Goal: Information Seeking & Learning: Learn about a topic

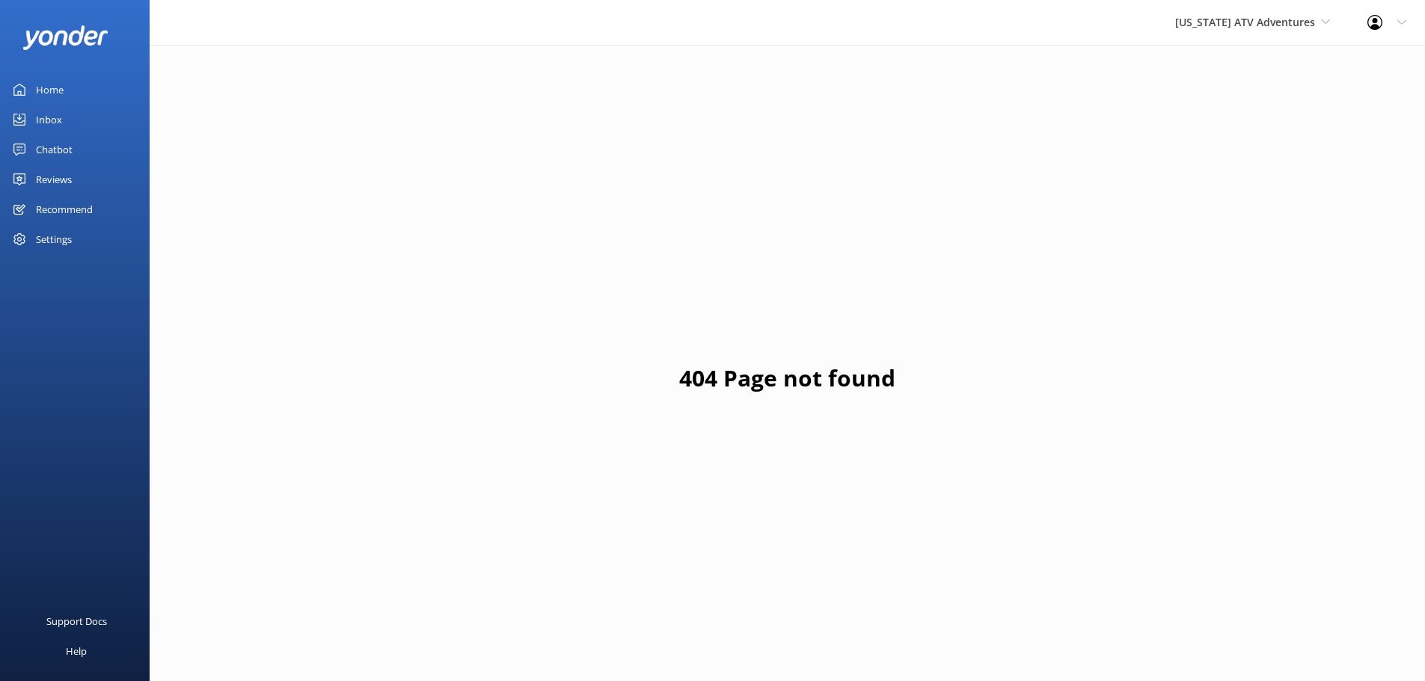
click at [65, 181] on div "Reviews" at bounding box center [54, 180] width 36 height 30
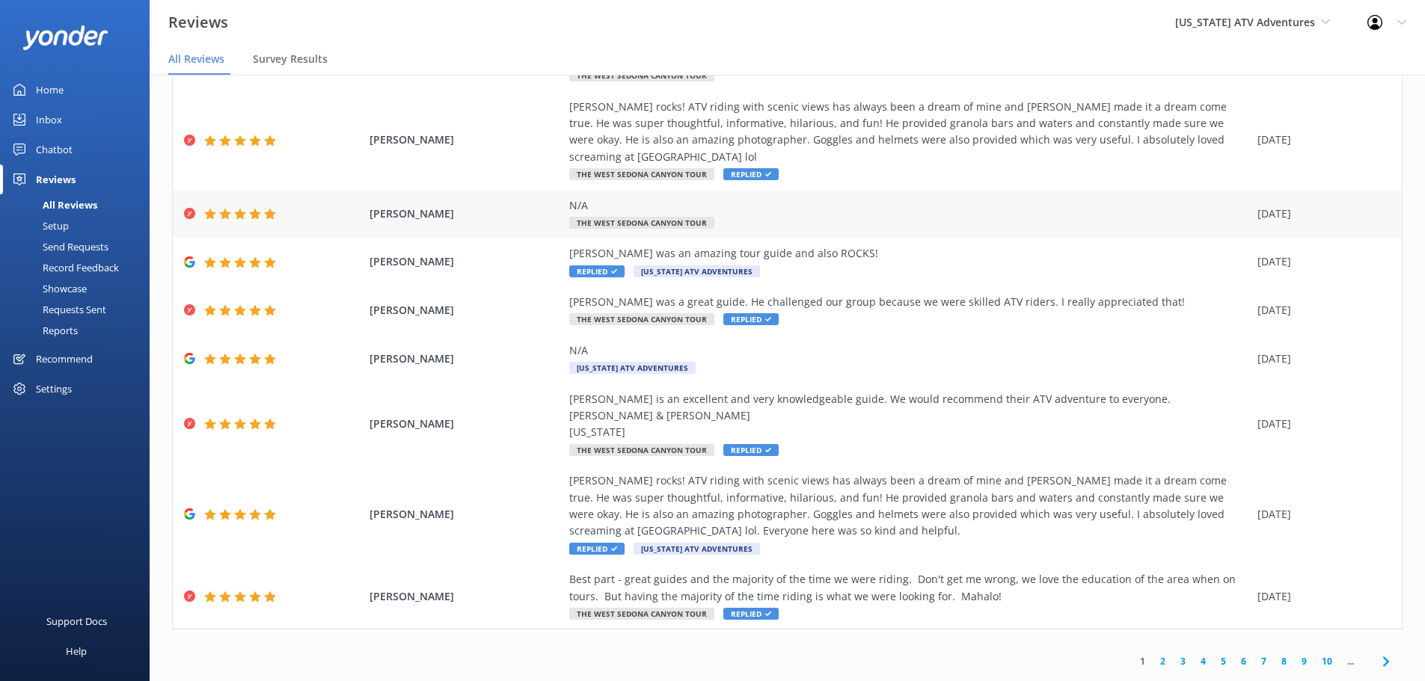
scroll to position [30, 0]
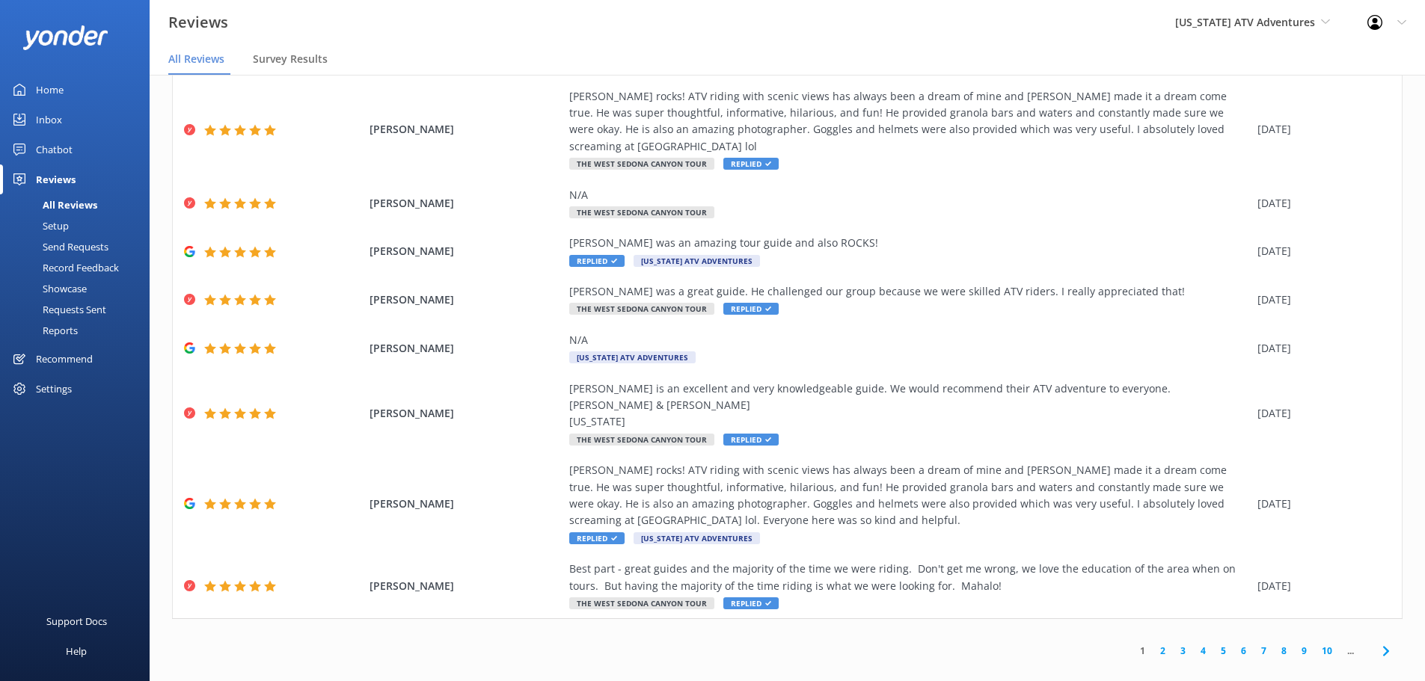
drag, startPoint x: 1378, startPoint y: 628, endPoint x: 1367, endPoint y: 616, distance: 17.0
click at [1378, 634] on span at bounding box center [1386, 651] width 34 height 34
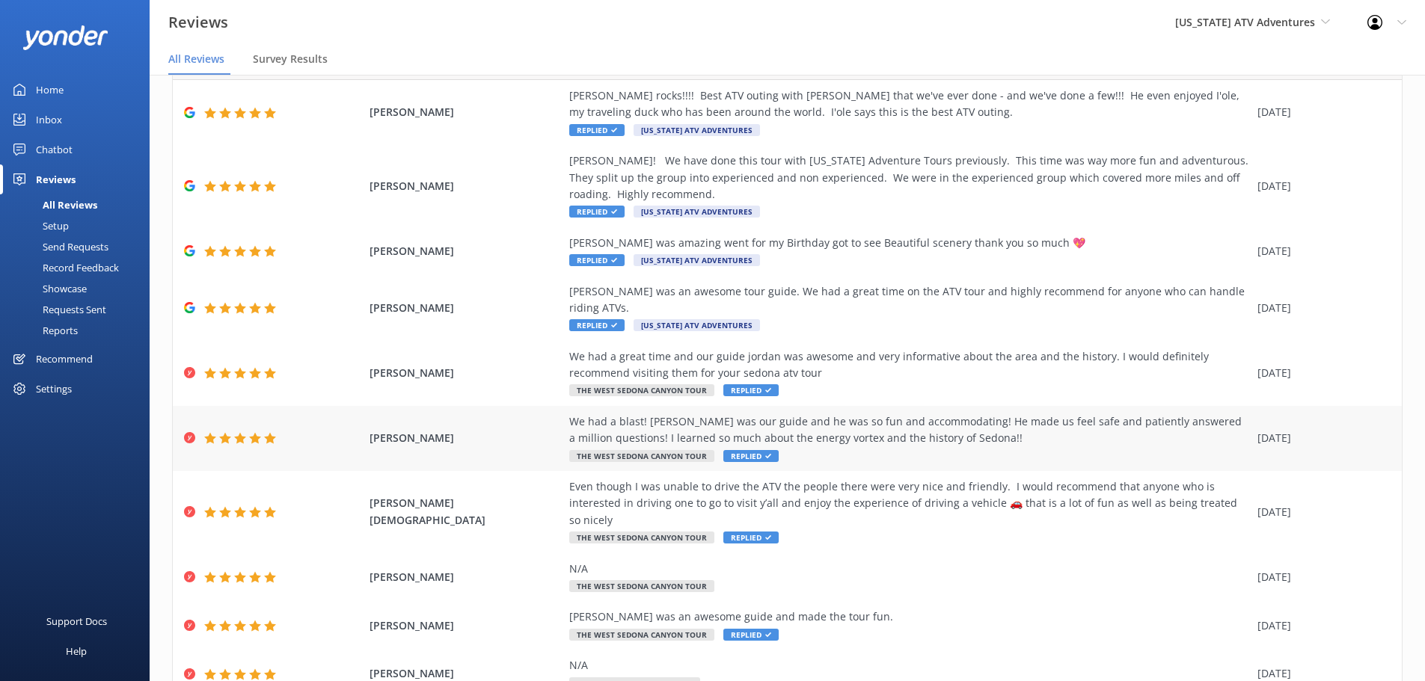
scroll to position [119, 0]
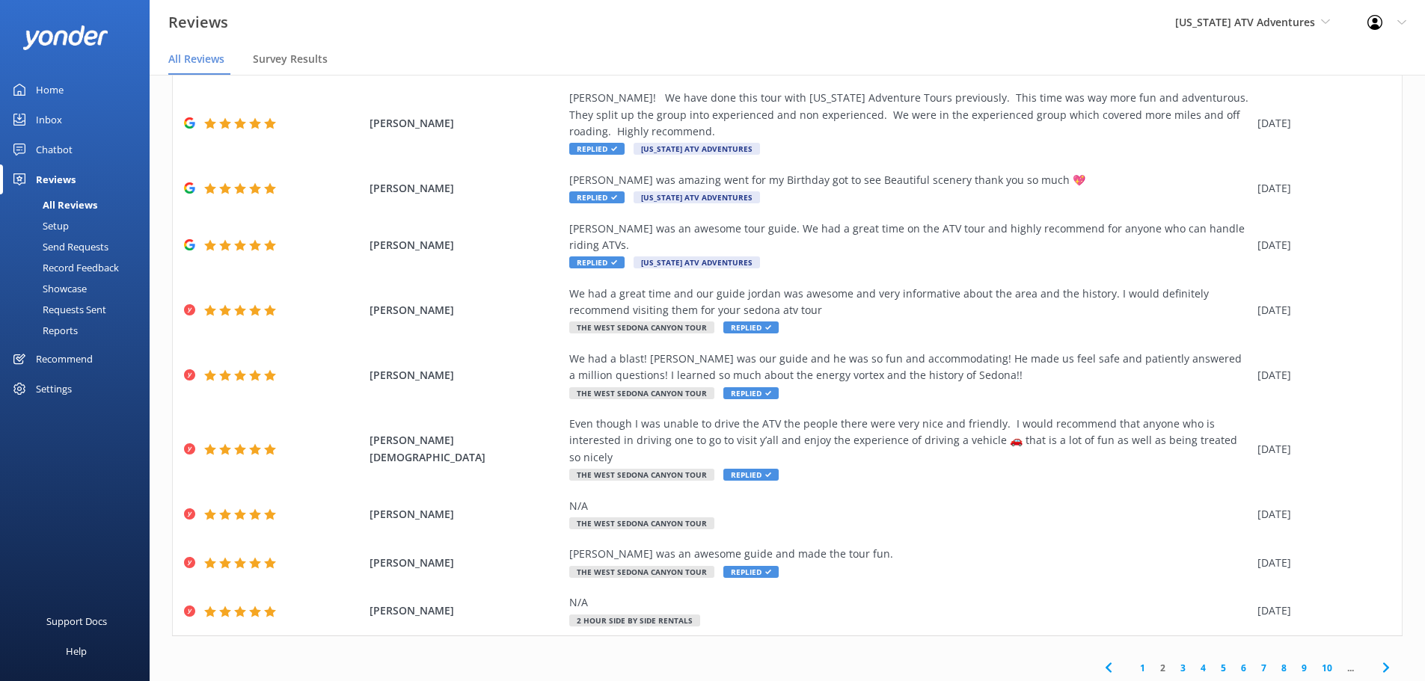
click at [1380, 659] on icon at bounding box center [1386, 668] width 18 height 18
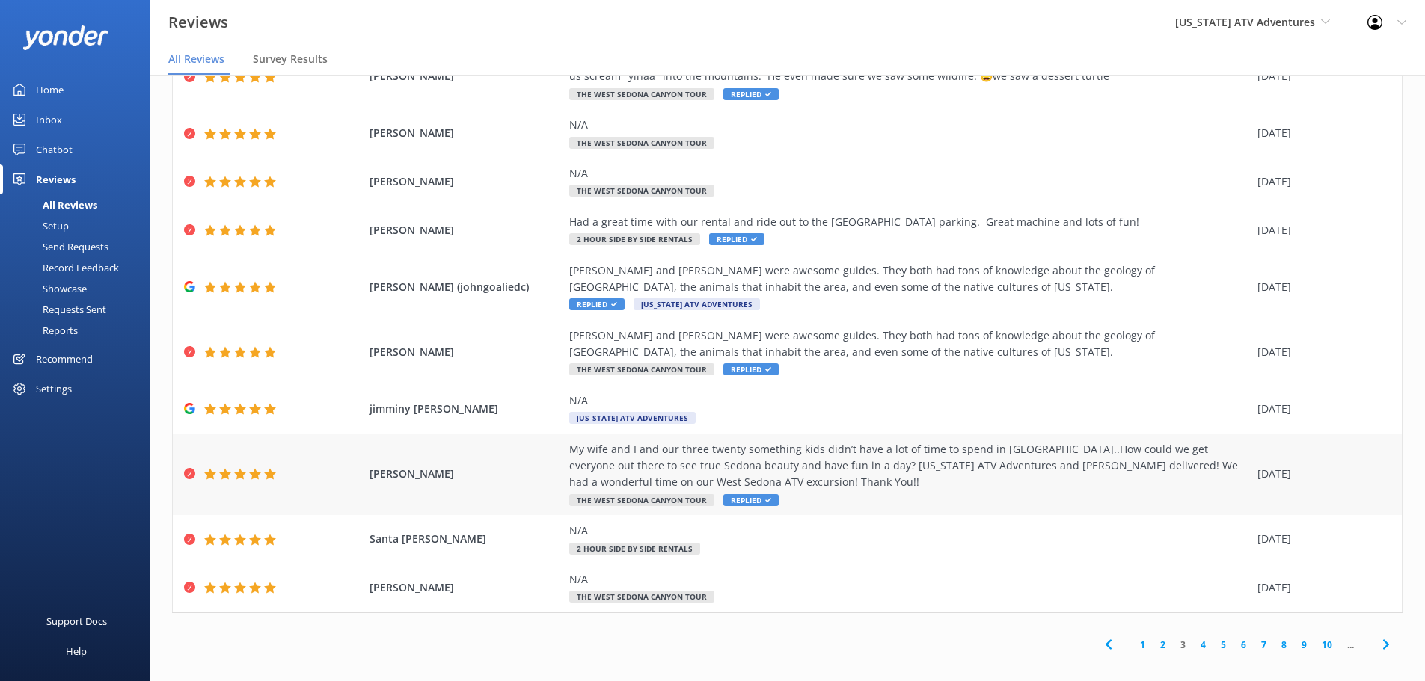
scroll to position [102, 0]
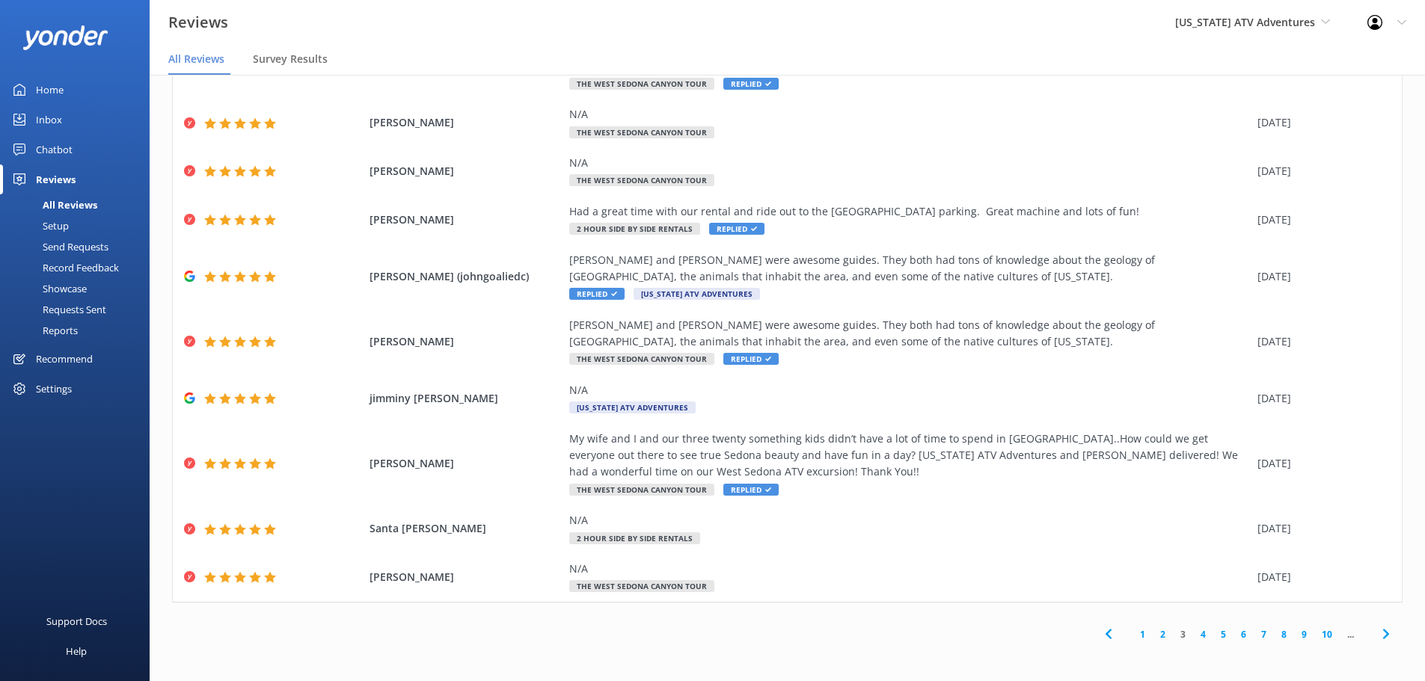
click at [1382, 634] on use at bounding box center [1385, 635] width 6 height 10
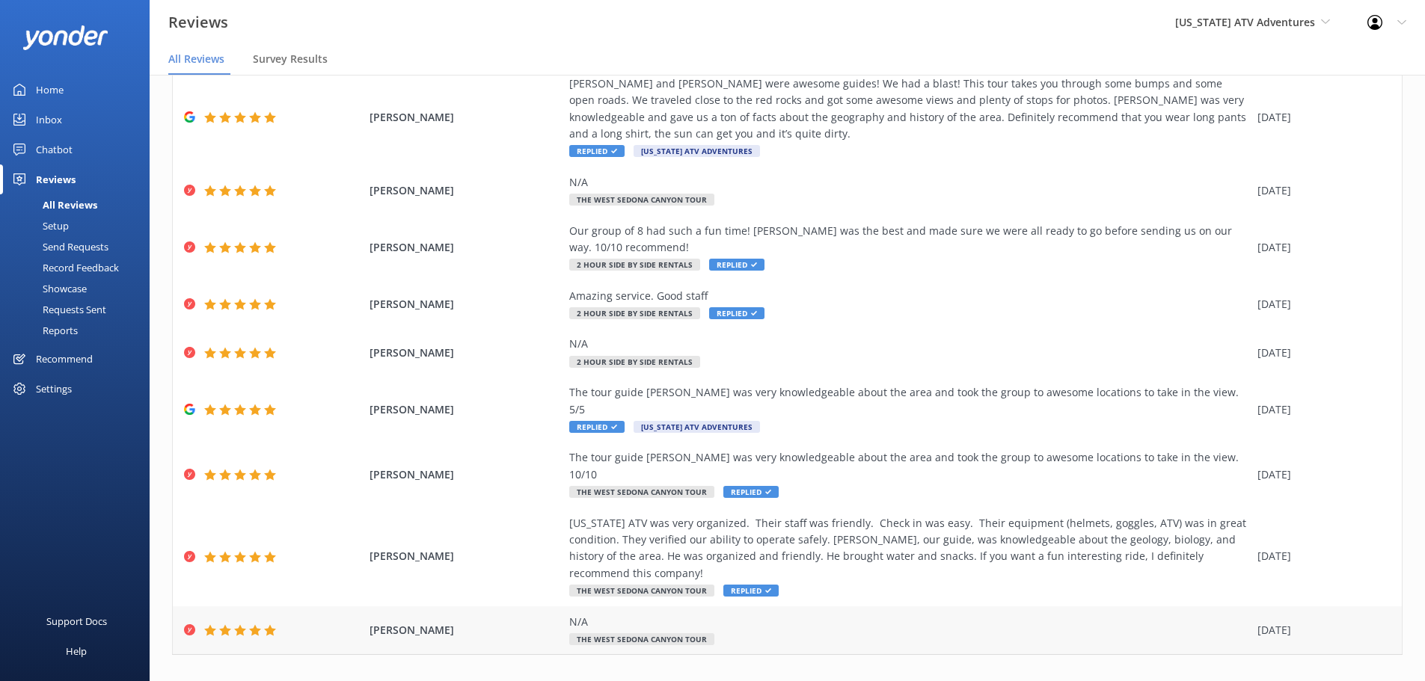
scroll to position [119, 0]
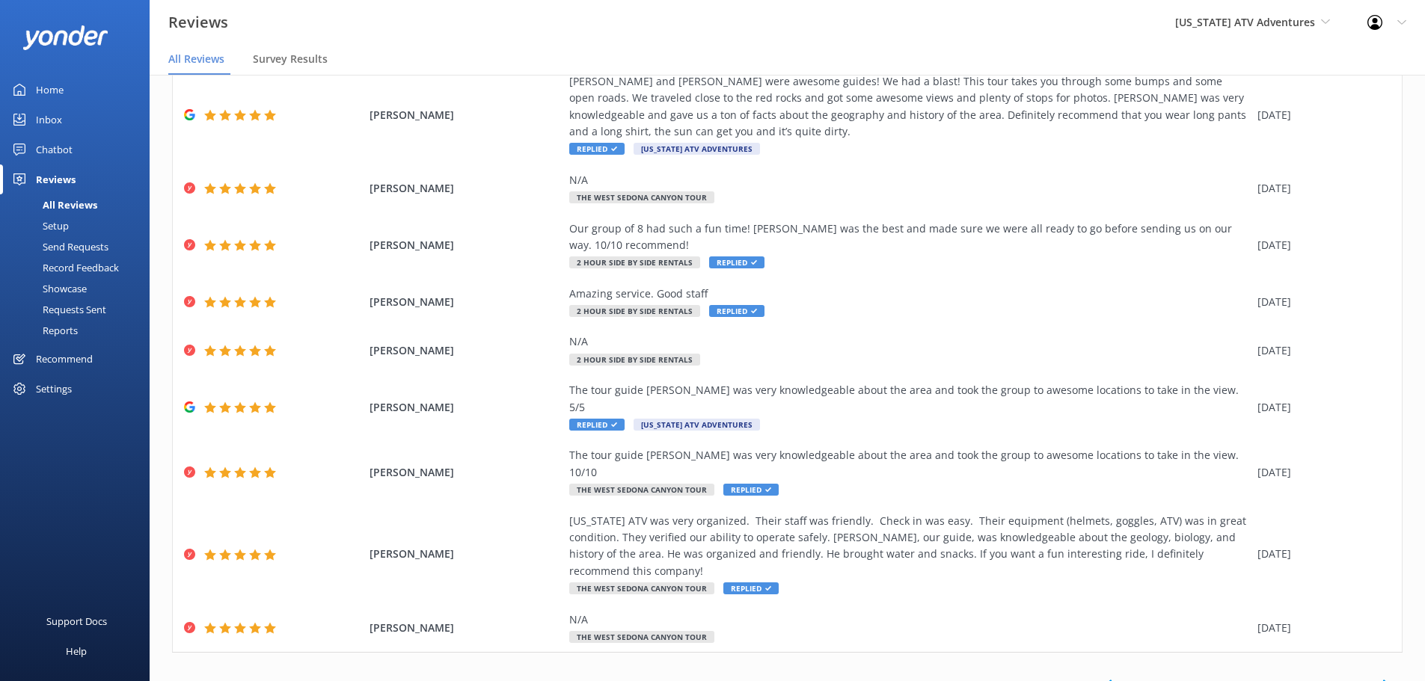
click at [1377, 676] on icon at bounding box center [1386, 685] width 18 height 18
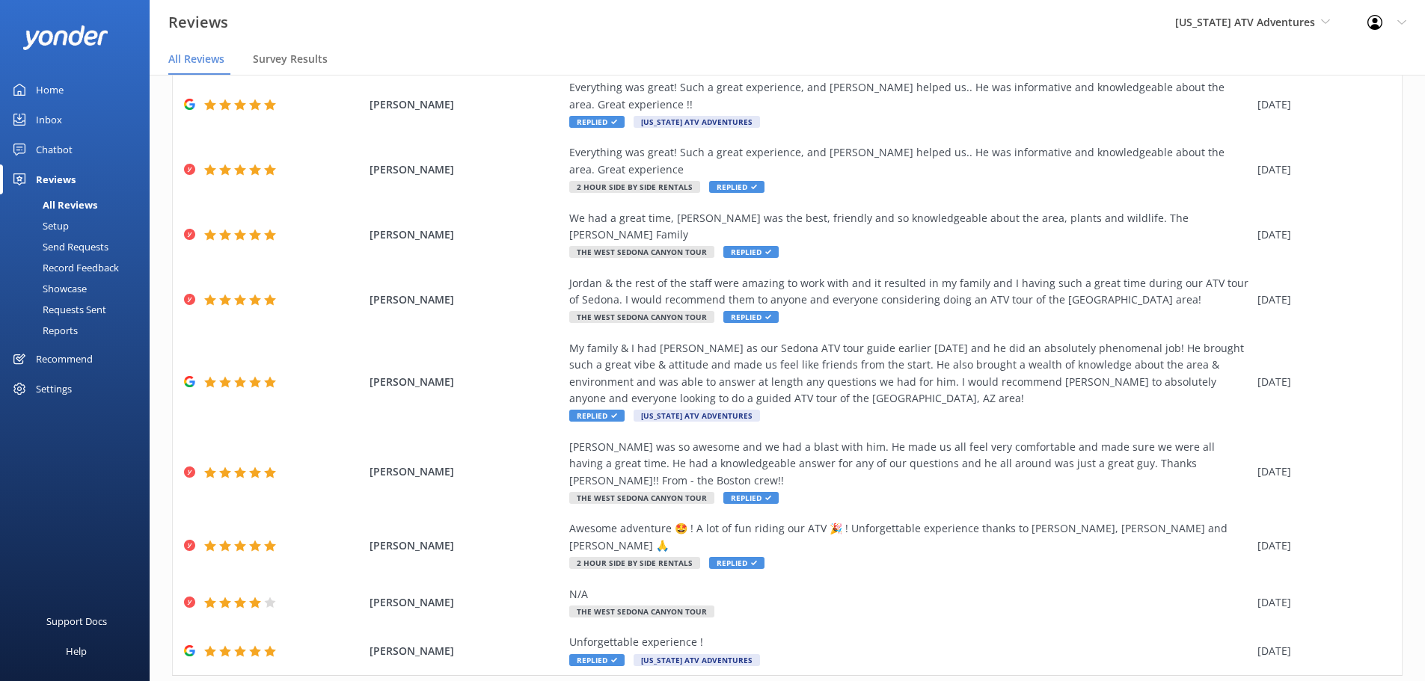
scroll to position [136, 0]
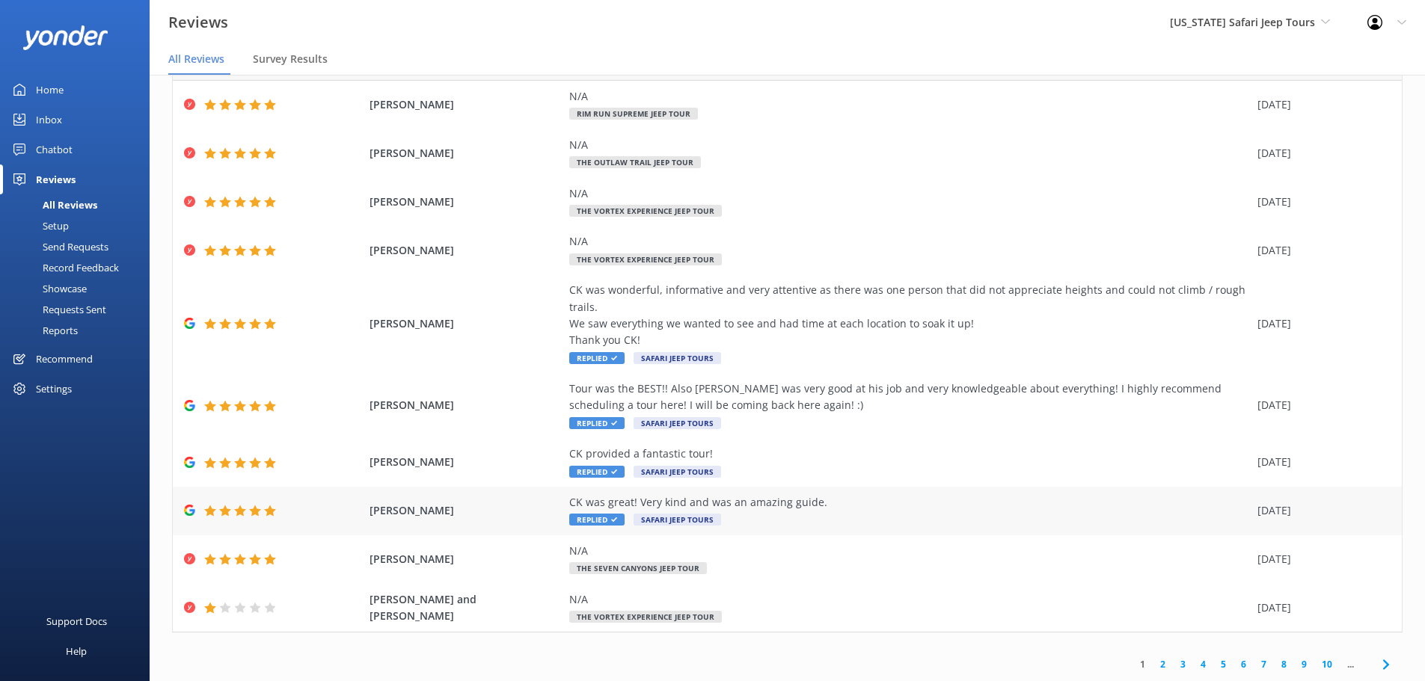
scroll to position [30, 0]
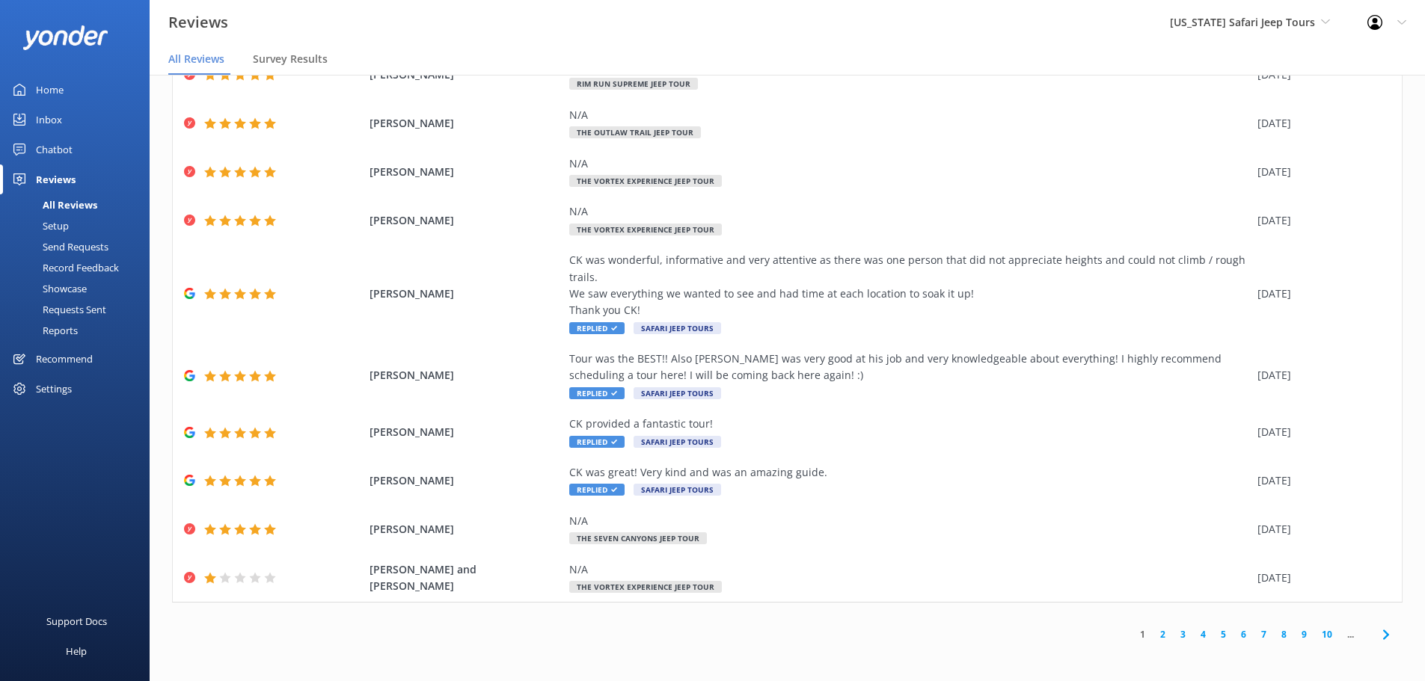
click at [1356, 632] on div "1 2 3 4 5 6 7 8 9 10 ..." at bounding box center [1247, 634] width 244 height 14
click at [1378, 637] on icon at bounding box center [1386, 635] width 18 height 18
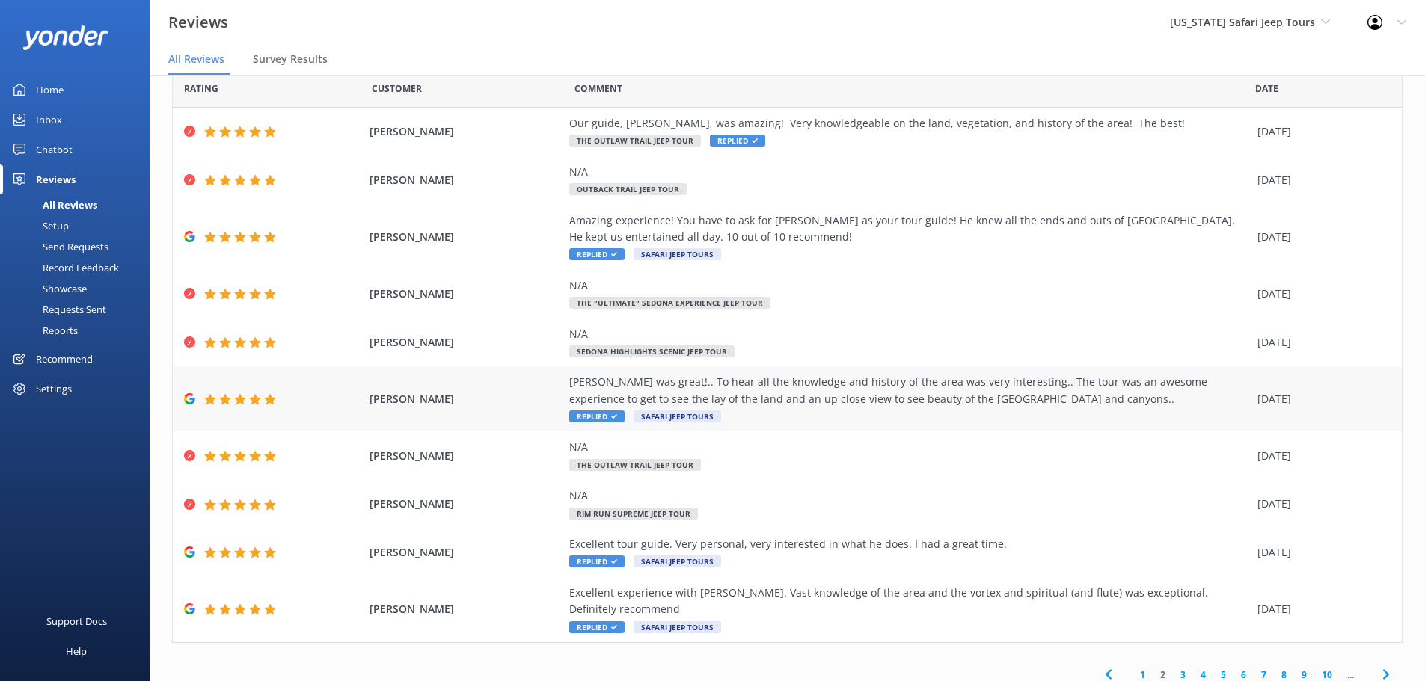
scroll to position [52, 0]
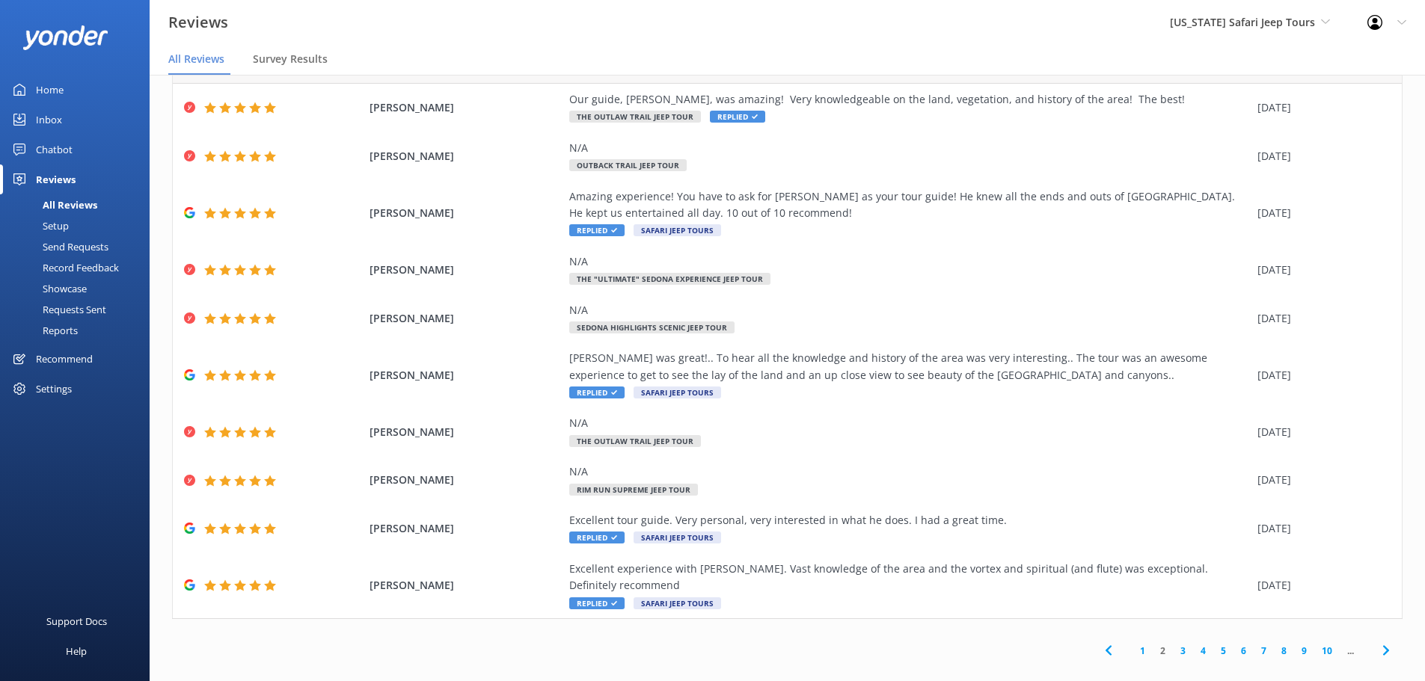
click at [1382, 642] on icon at bounding box center [1386, 651] width 18 height 18
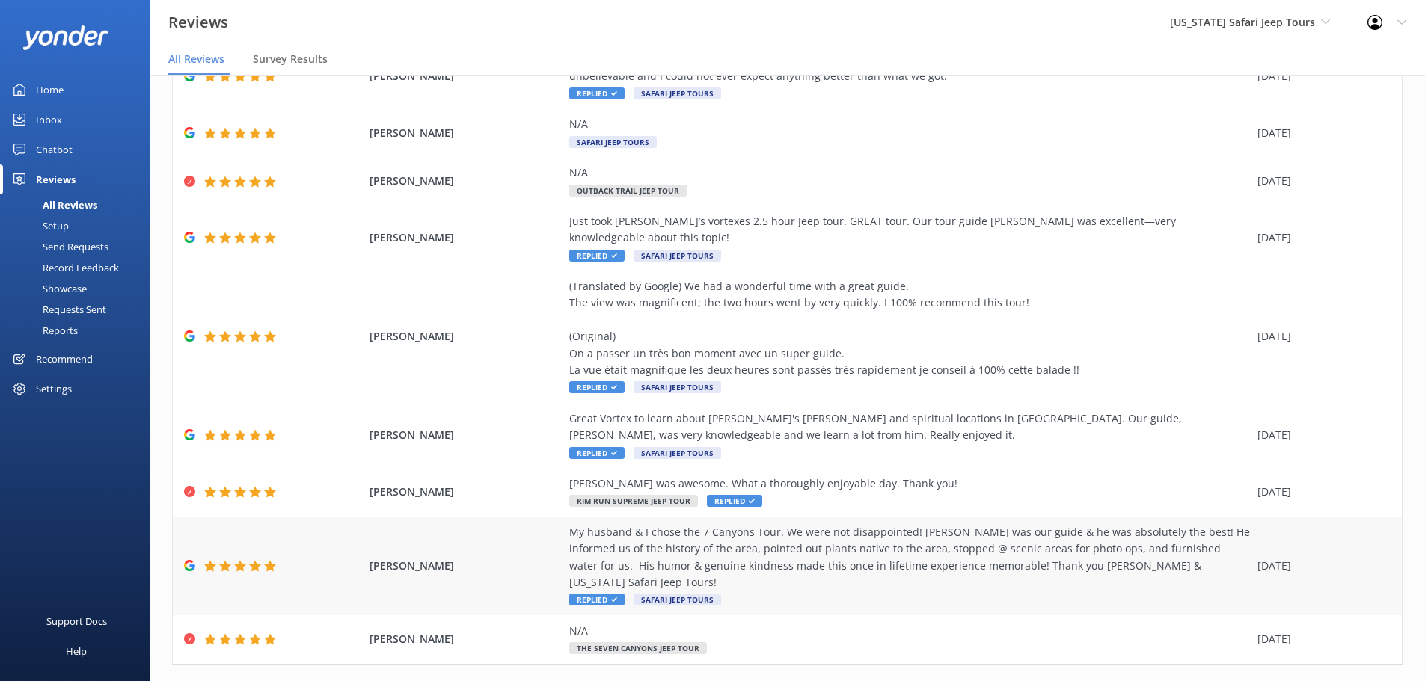
scroll to position [186, 0]
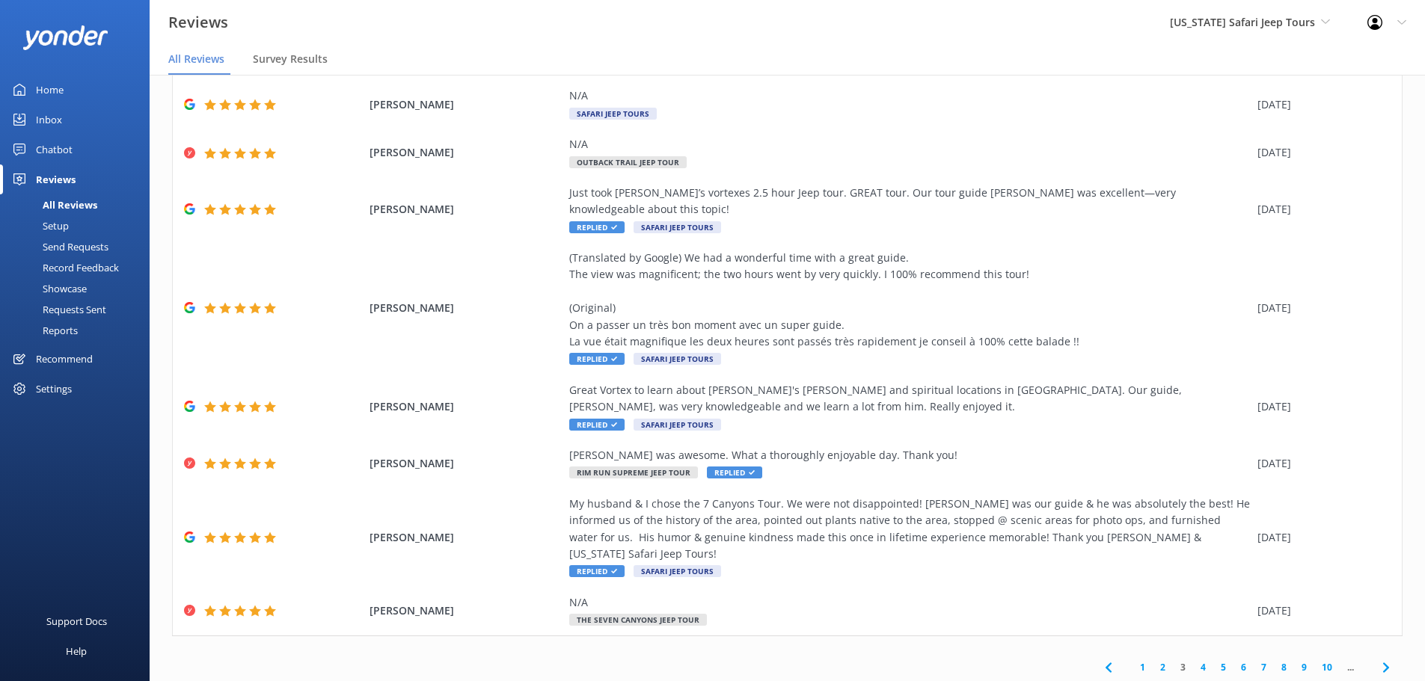
click at [1377, 659] on icon at bounding box center [1386, 668] width 18 height 18
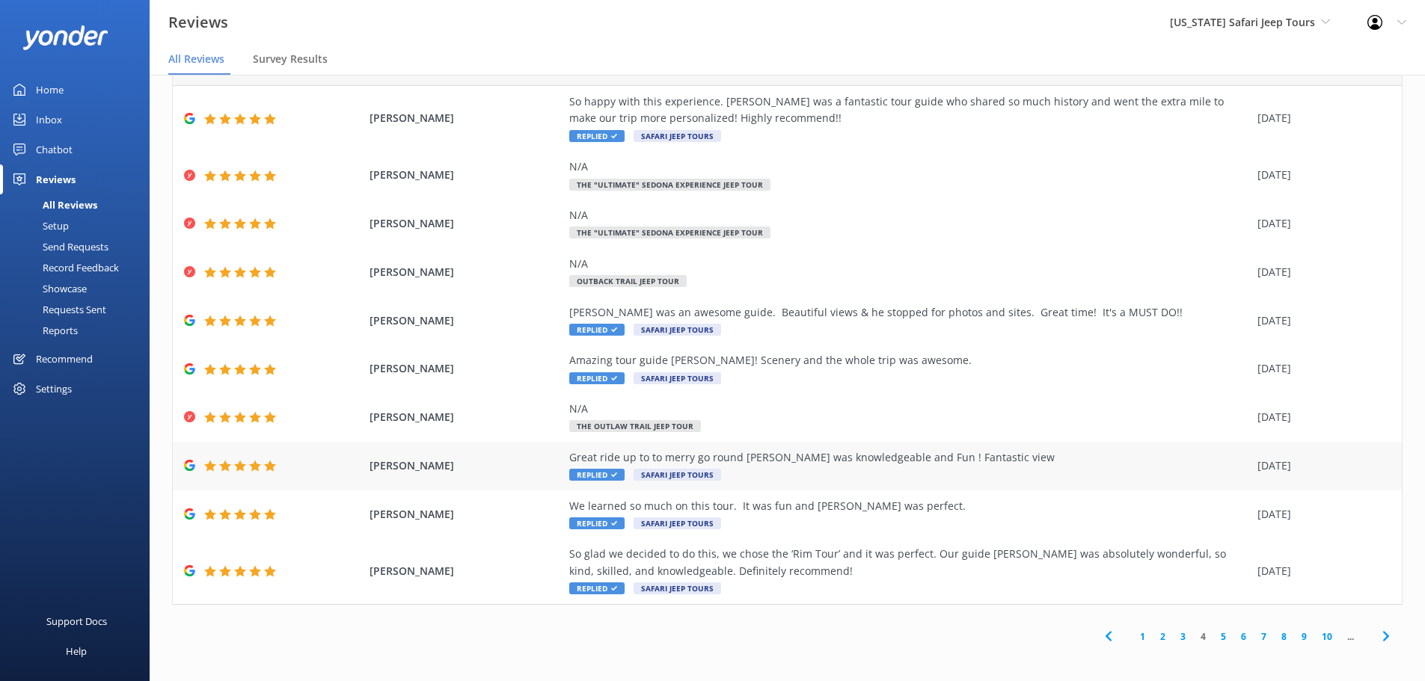
scroll to position [52, 0]
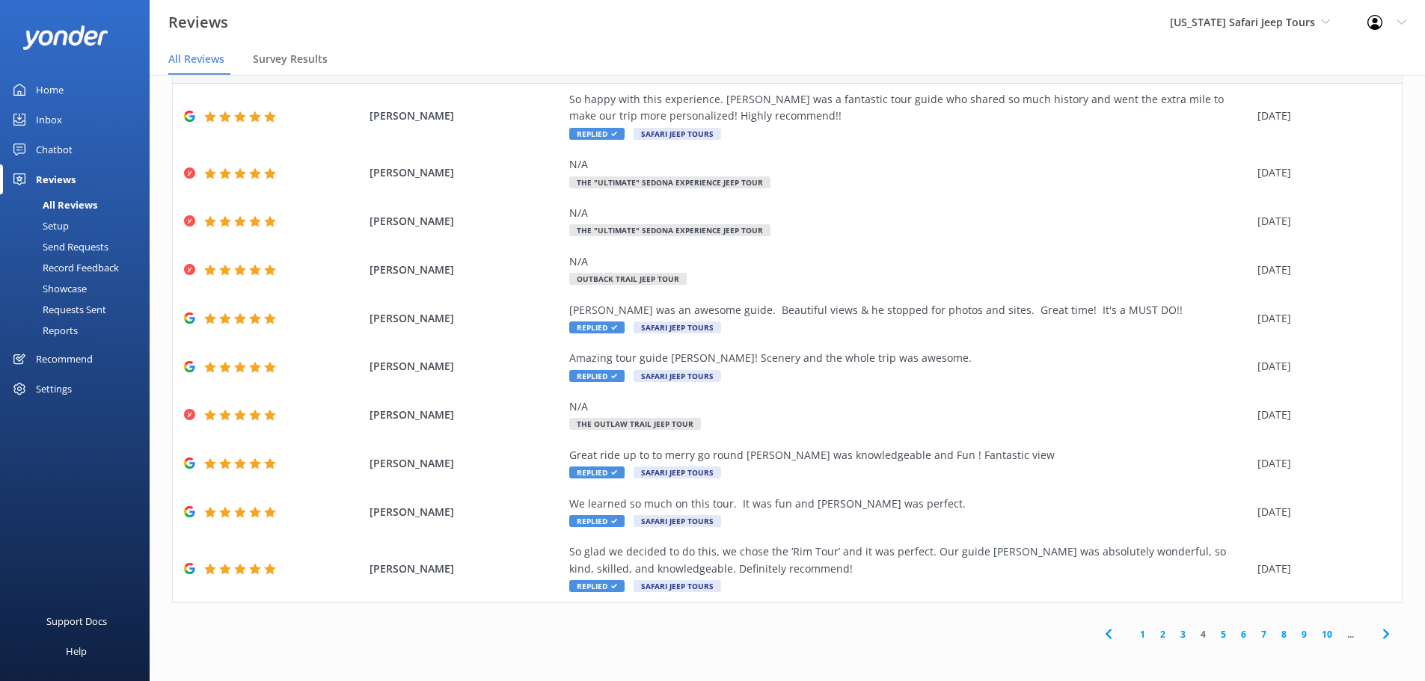
click at [1382, 634] on use at bounding box center [1385, 634] width 6 height 10
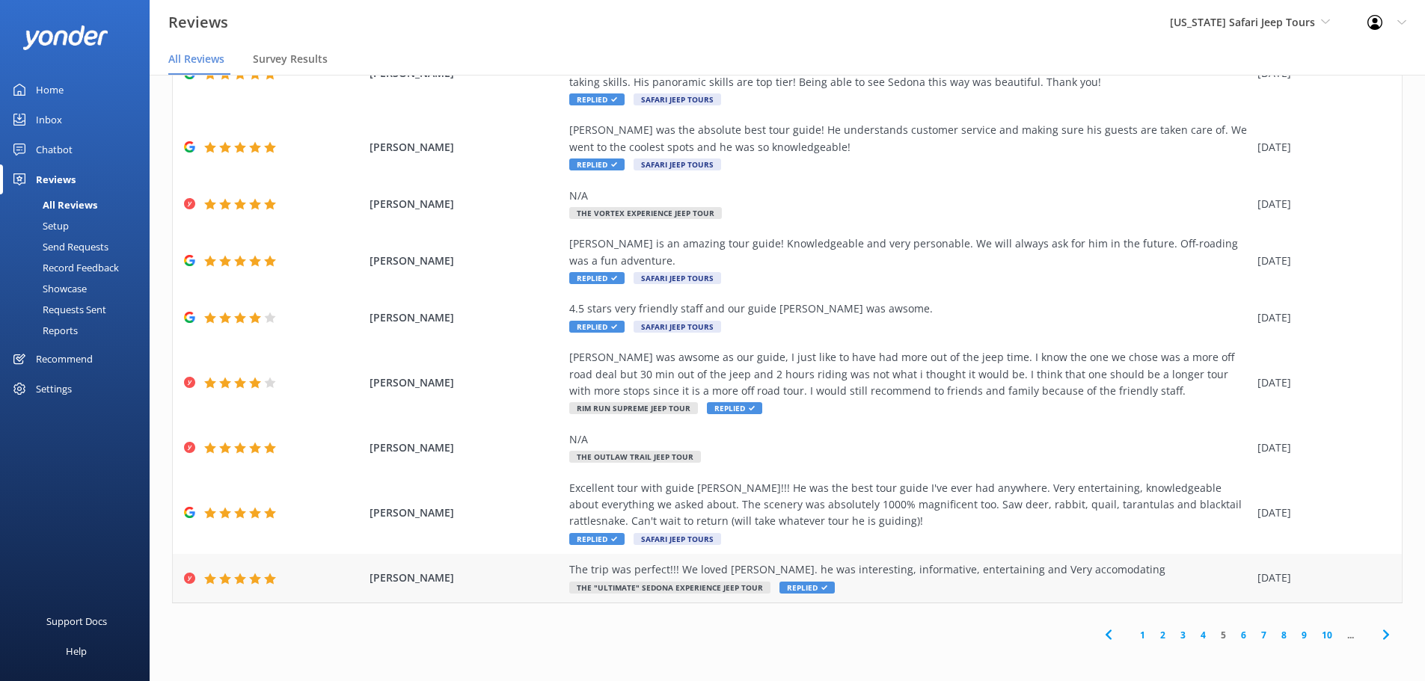
scroll to position [153, 0]
click at [1380, 629] on icon at bounding box center [1386, 634] width 18 height 18
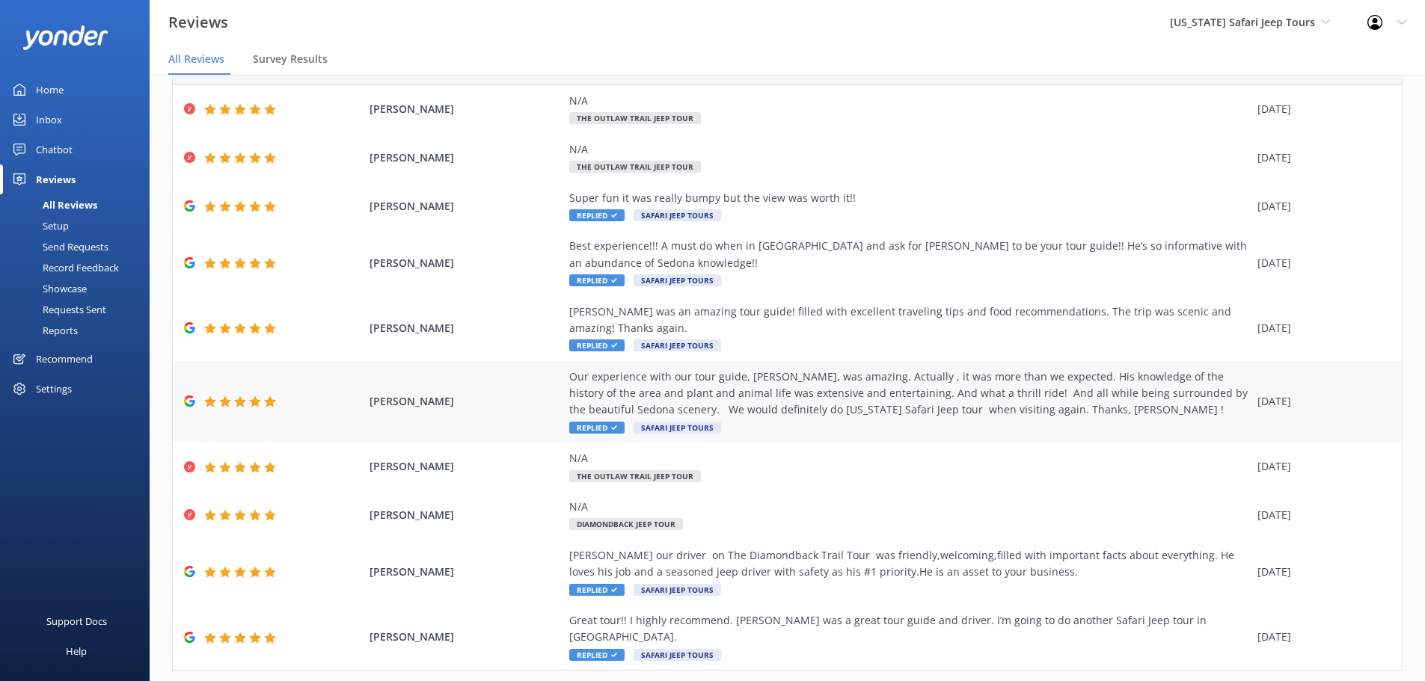
scroll to position [102, 0]
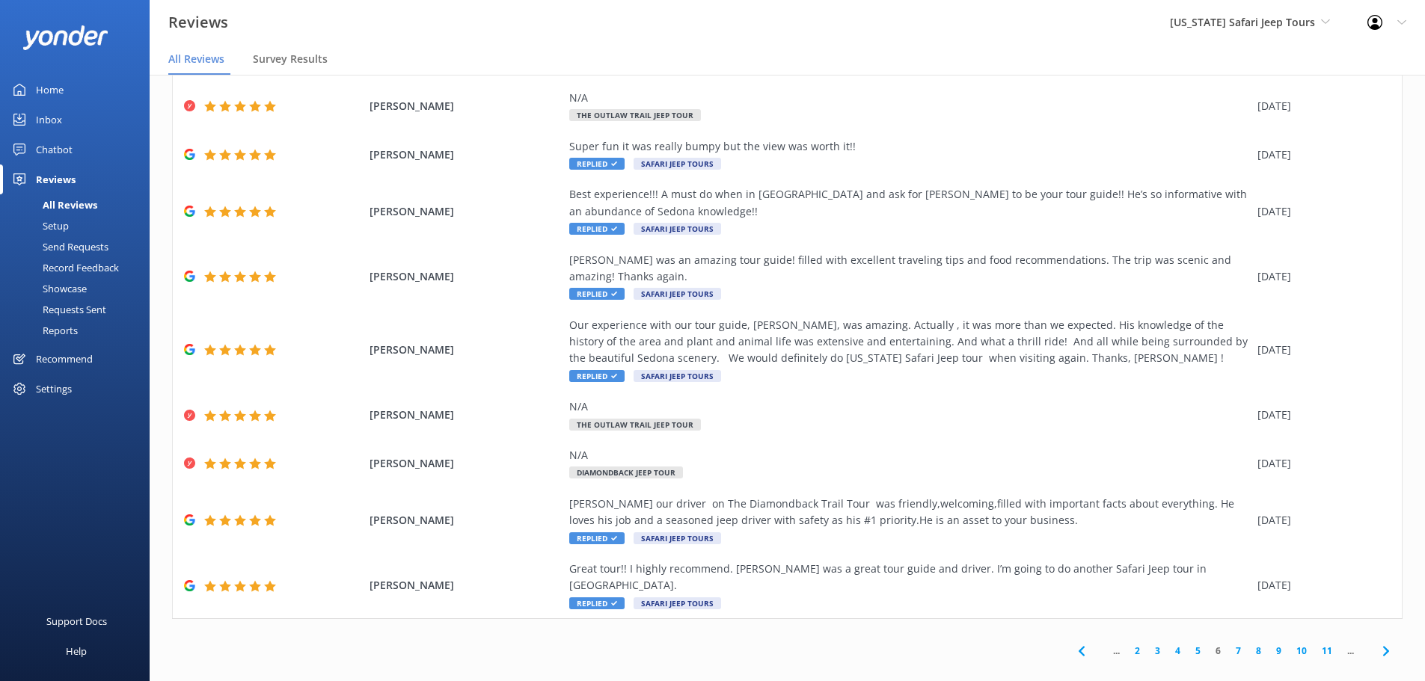
click at [1378, 642] on icon at bounding box center [1386, 651] width 18 height 18
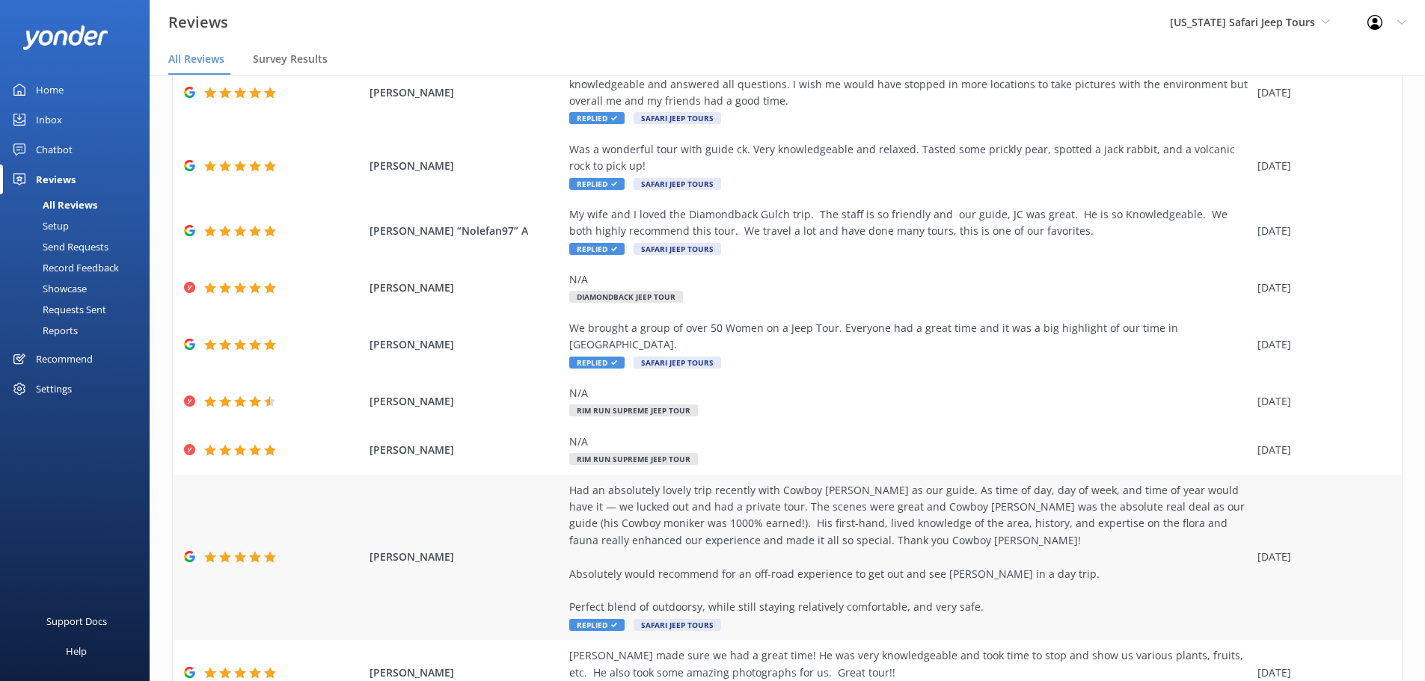
scroll to position [236, 0]
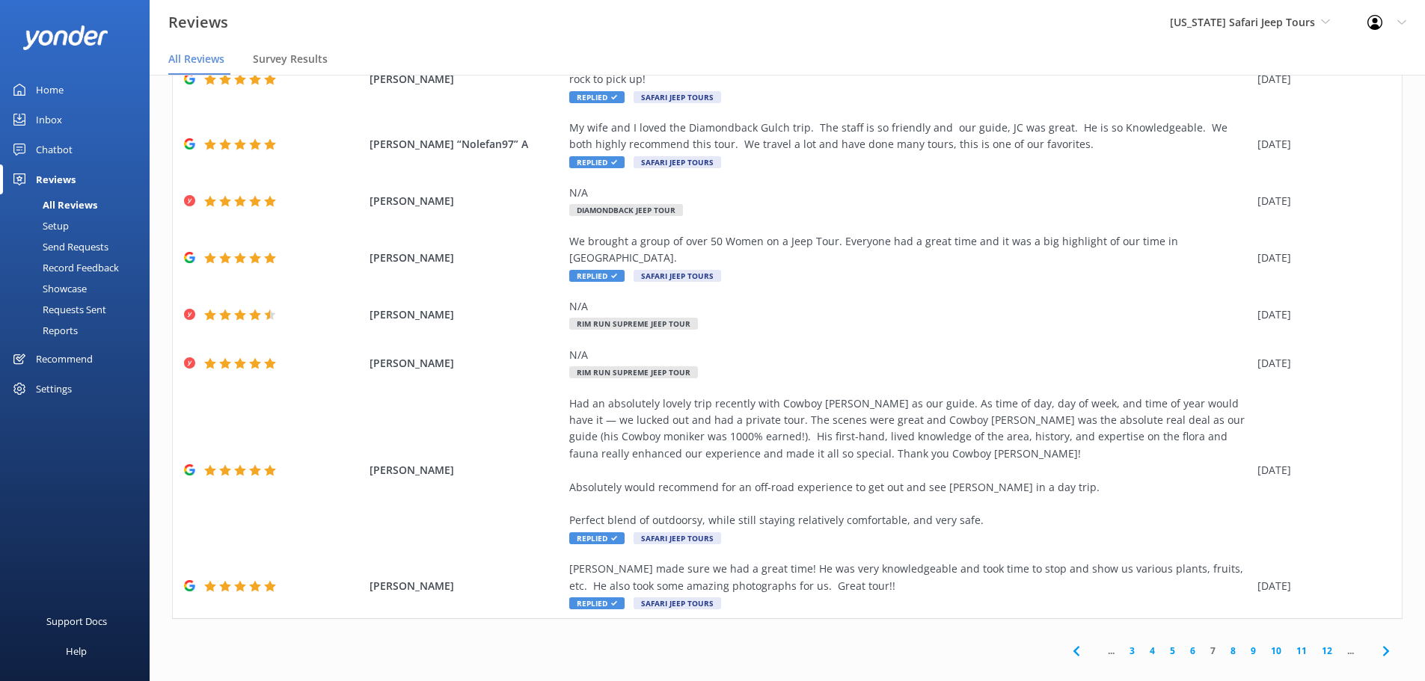
click at [1382, 646] on use at bounding box center [1385, 651] width 6 height 10
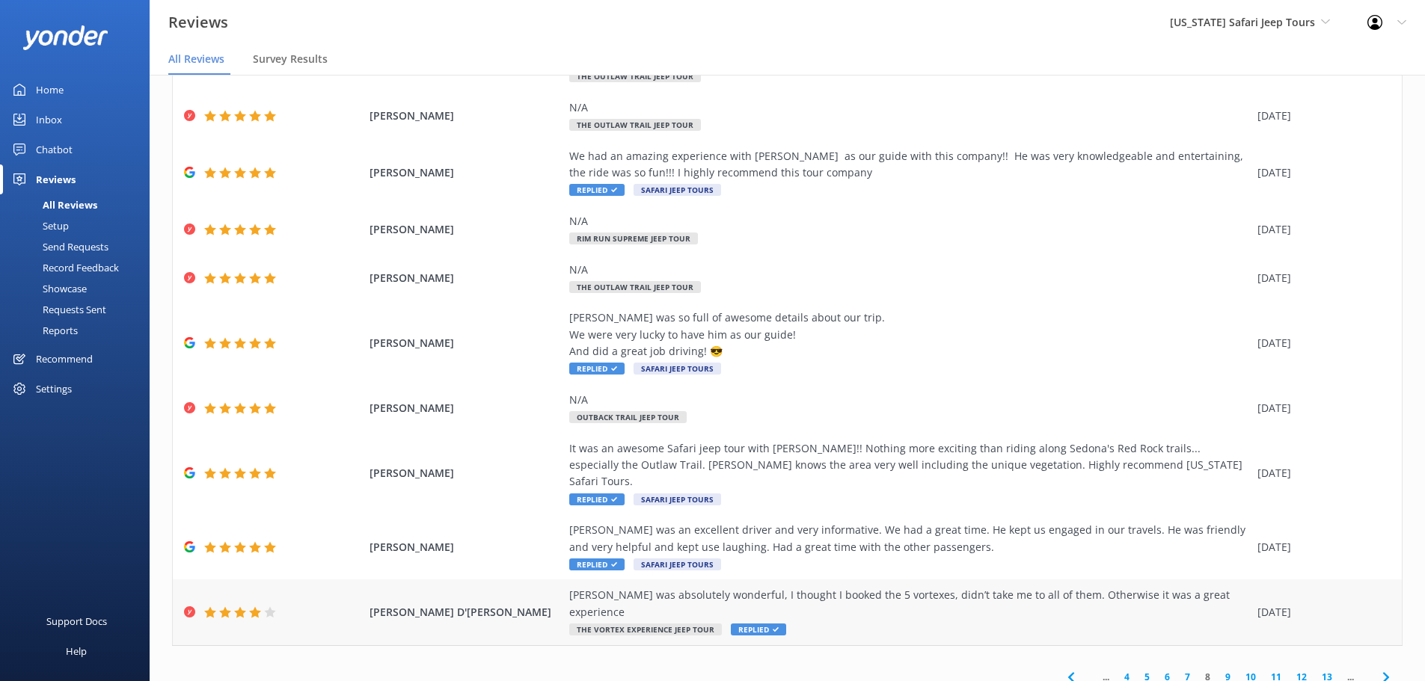
scroll to position [102, 0]
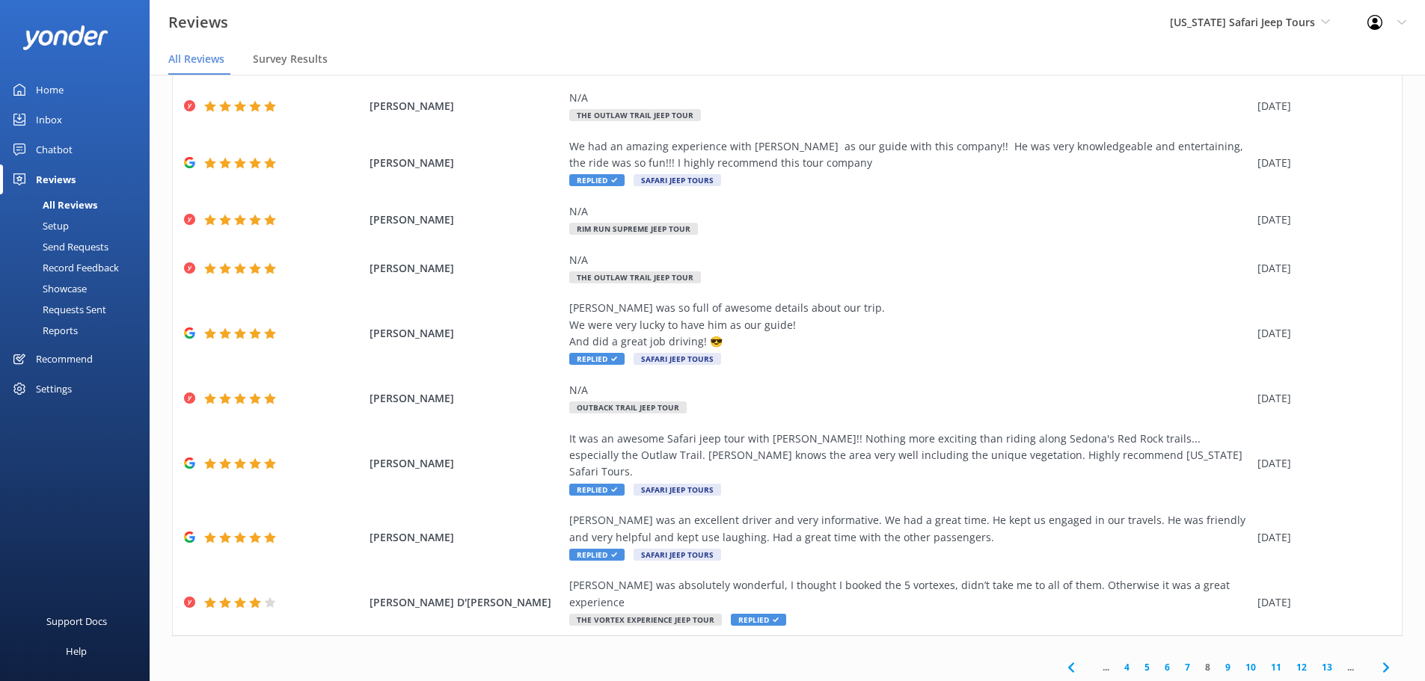
click at [1382, 663] on use at bounding box center [1385, 668] width 6 height 10
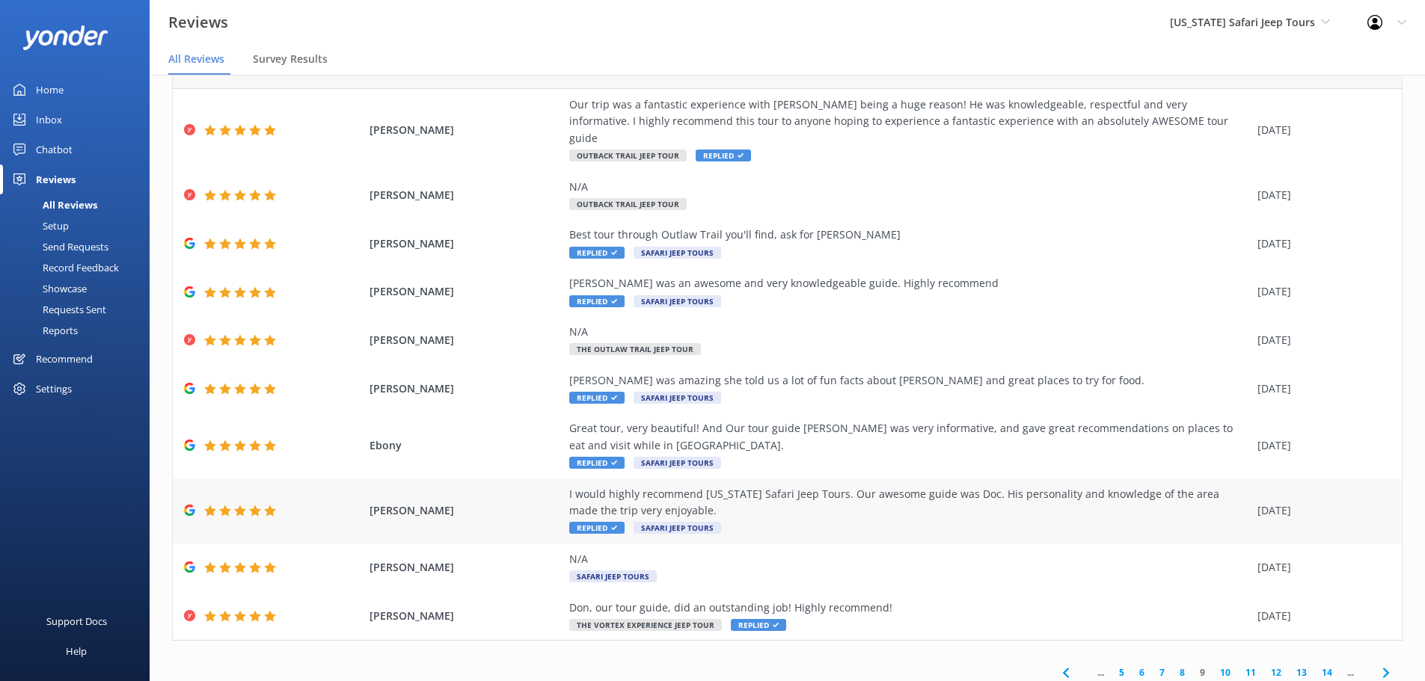
scroll to position [69, 0]
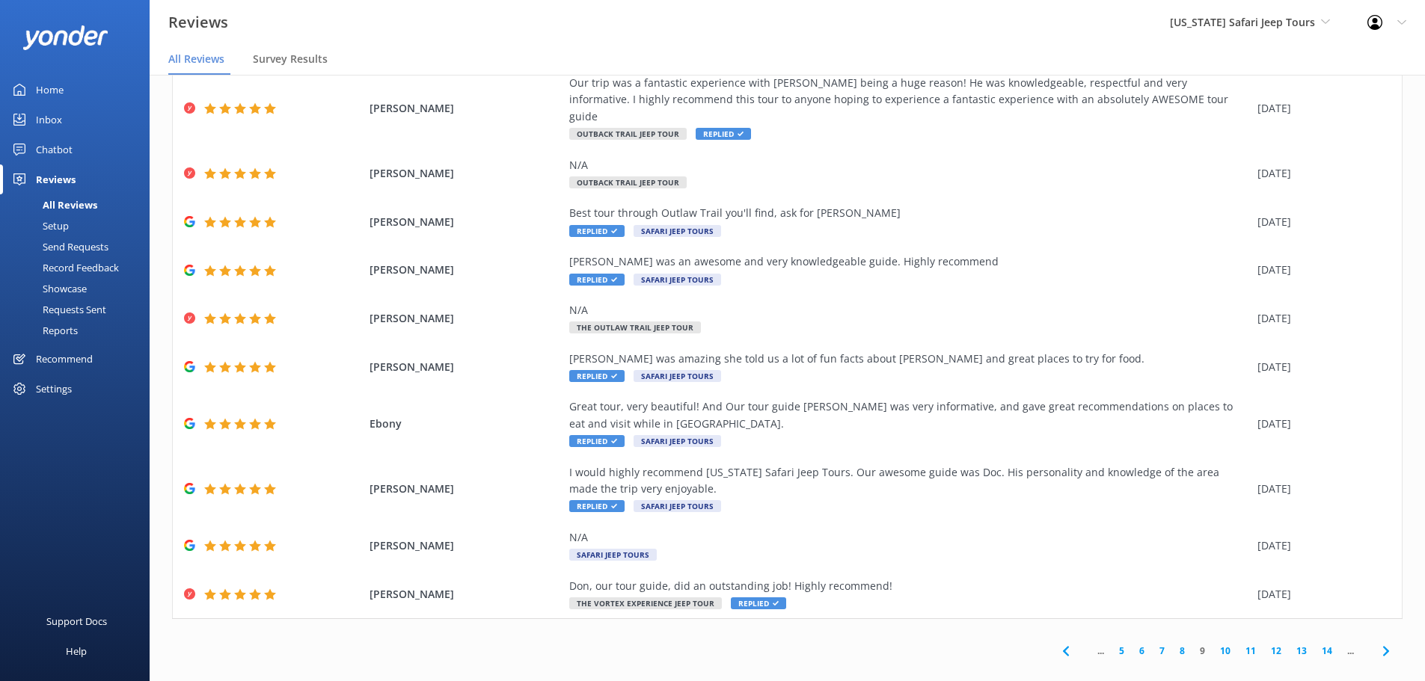
click at [1382, 646] on use at bounding box center [1385, 651] width 6 height 10
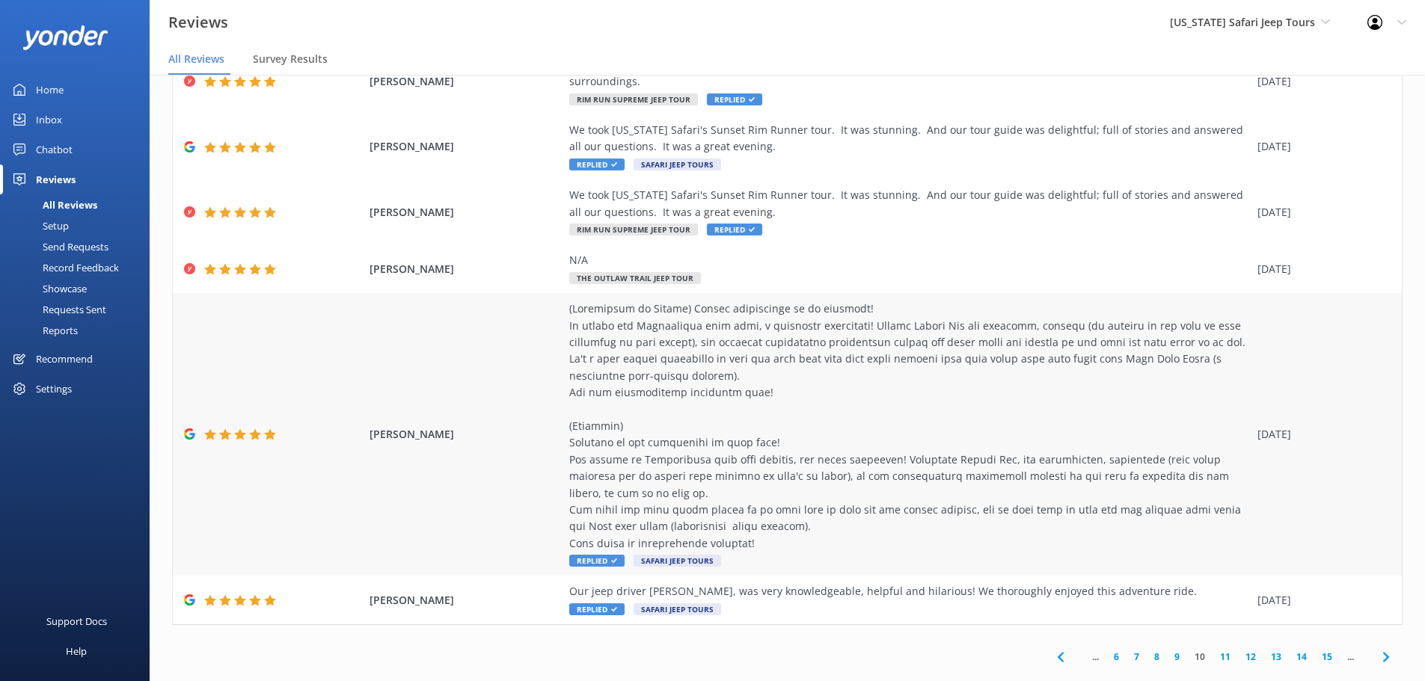
scroll to position [337, 0]
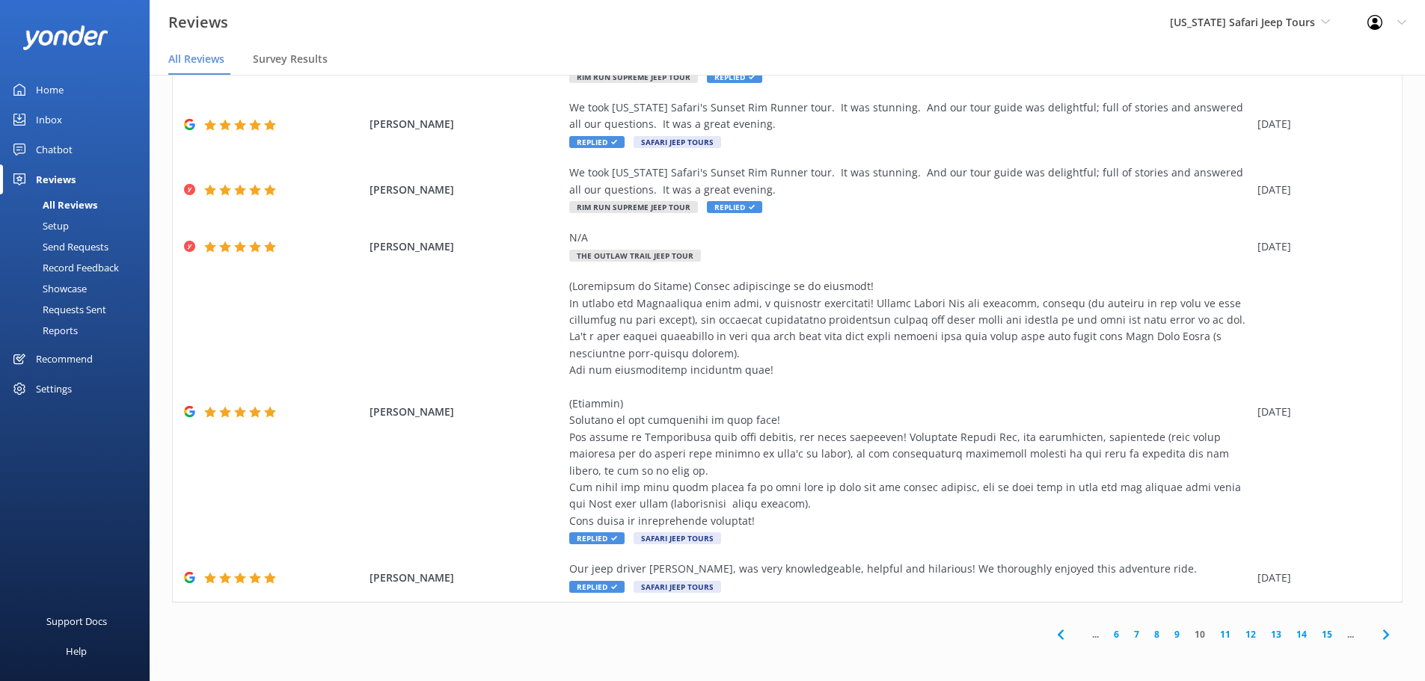
click at [1382, 636] on use at bounding box center [1385, 635] width 6 height 10
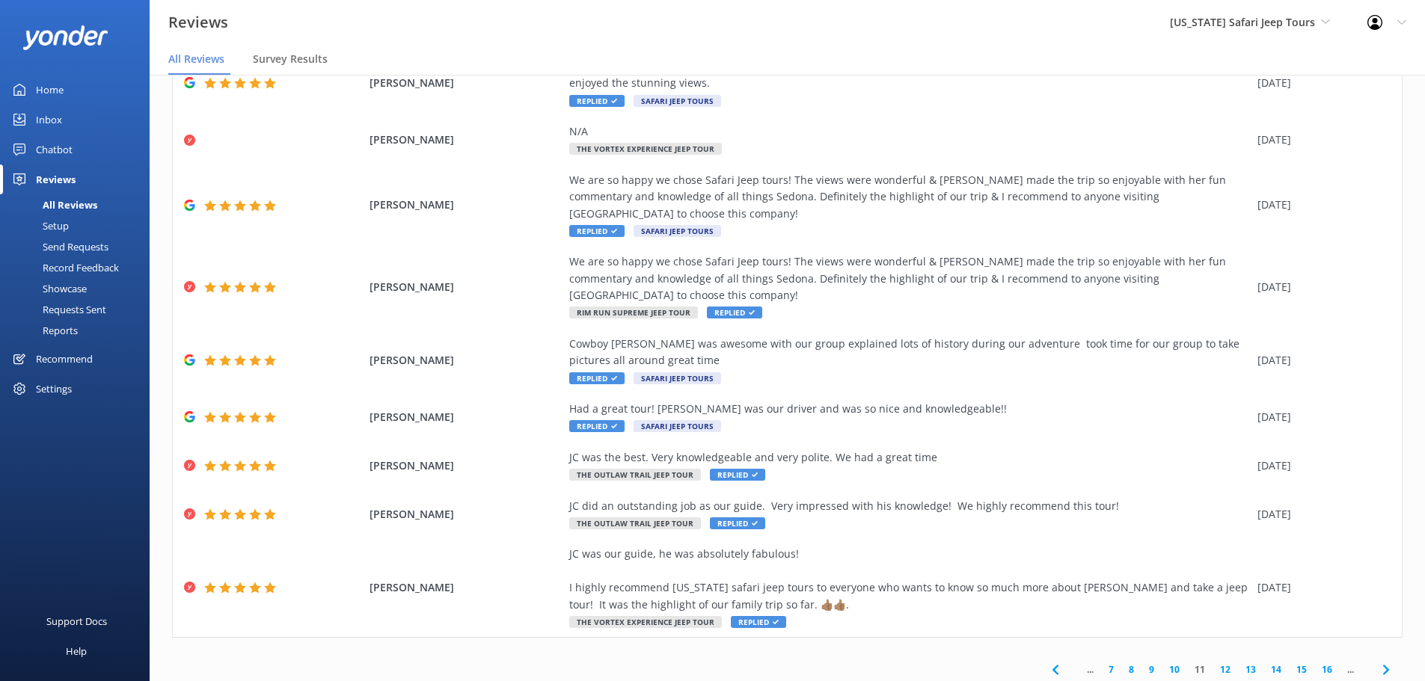
scroll to position [136, 0]
click at [1382, 663] on use at bounding box center [1385, 668] width 6 height 10
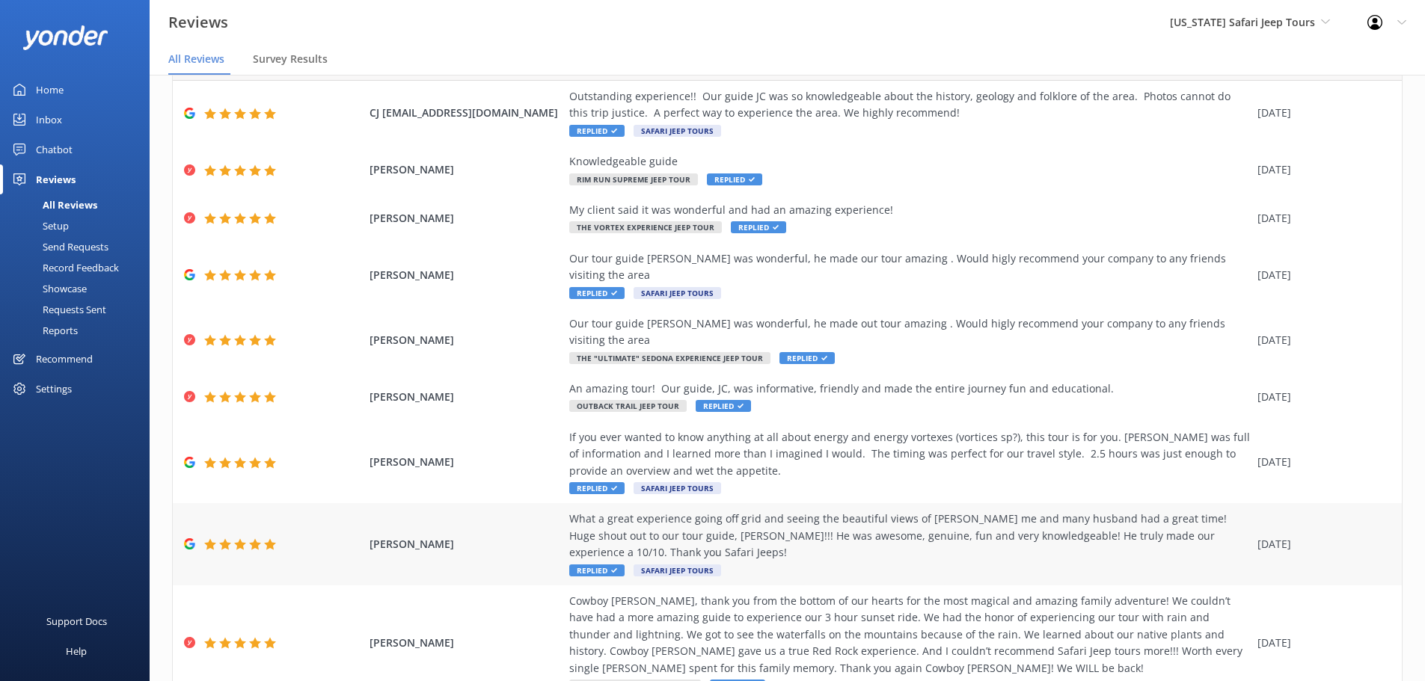
scroll to position [150, 0]
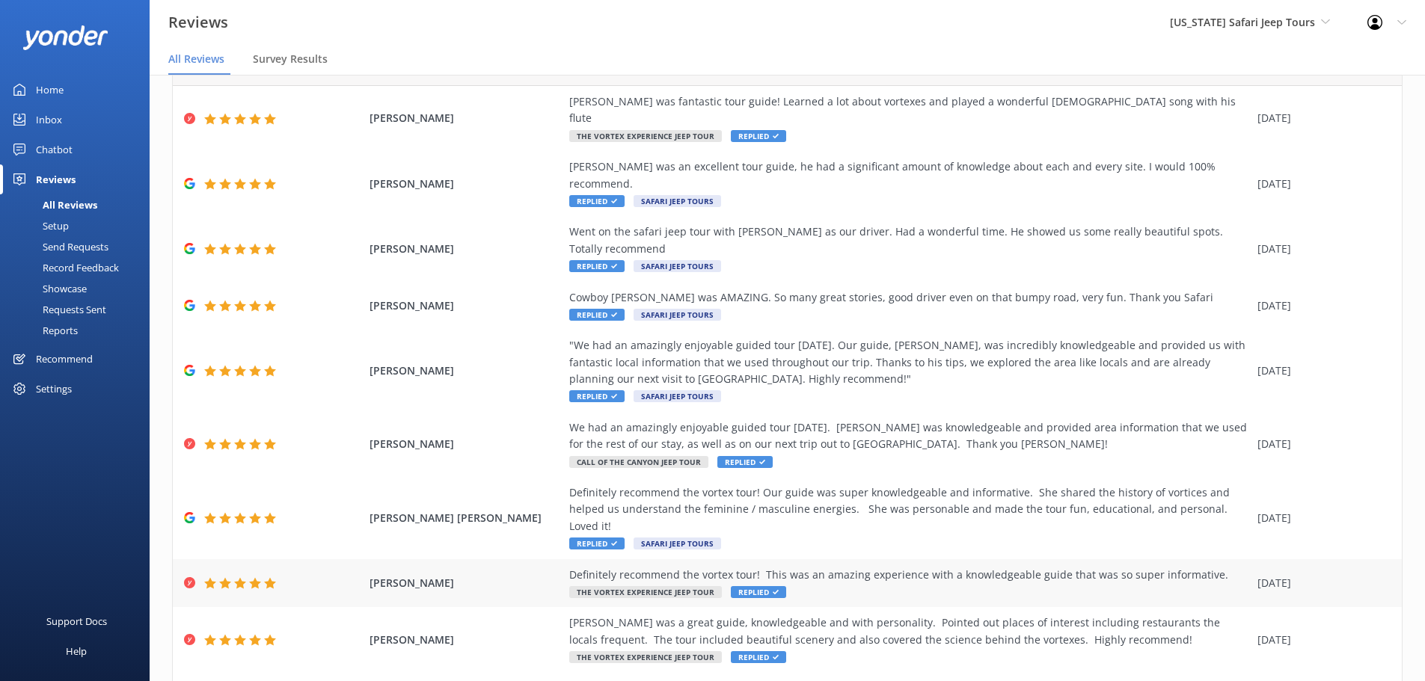
scroll to position [102, 0]
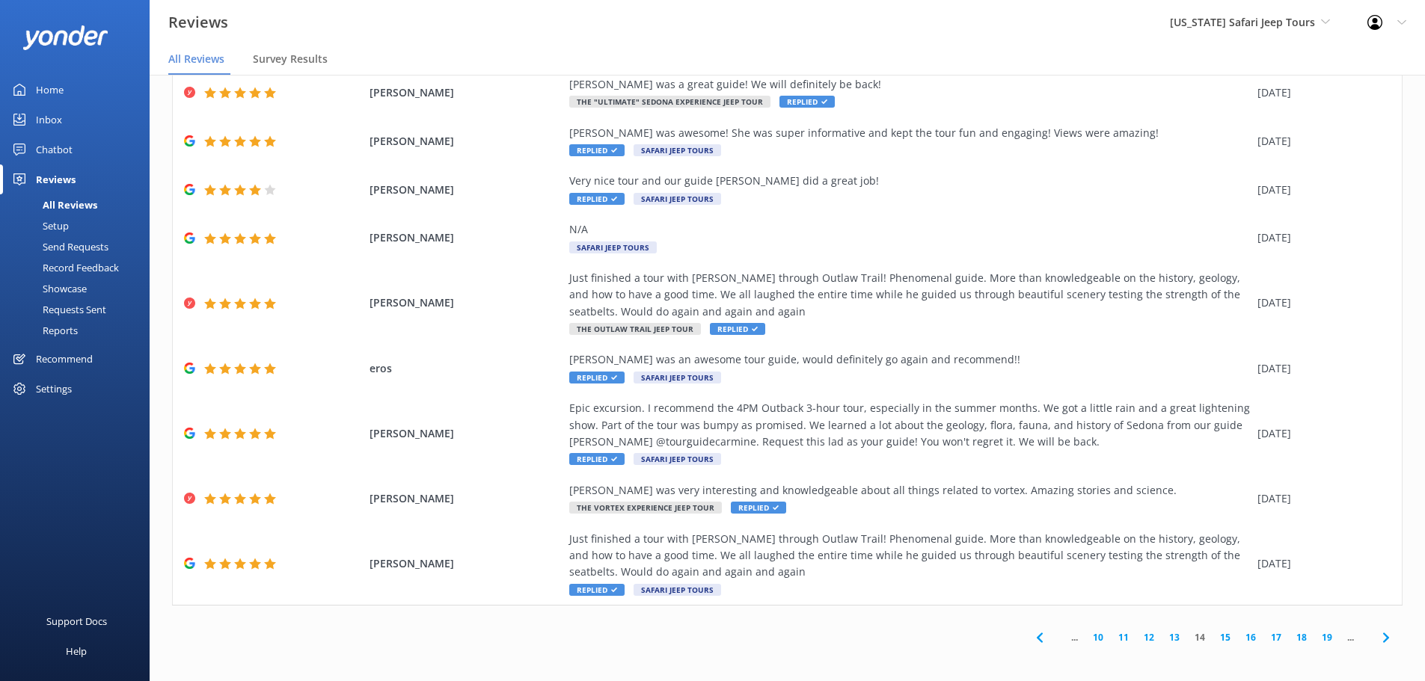
scroll to position [119, 0]
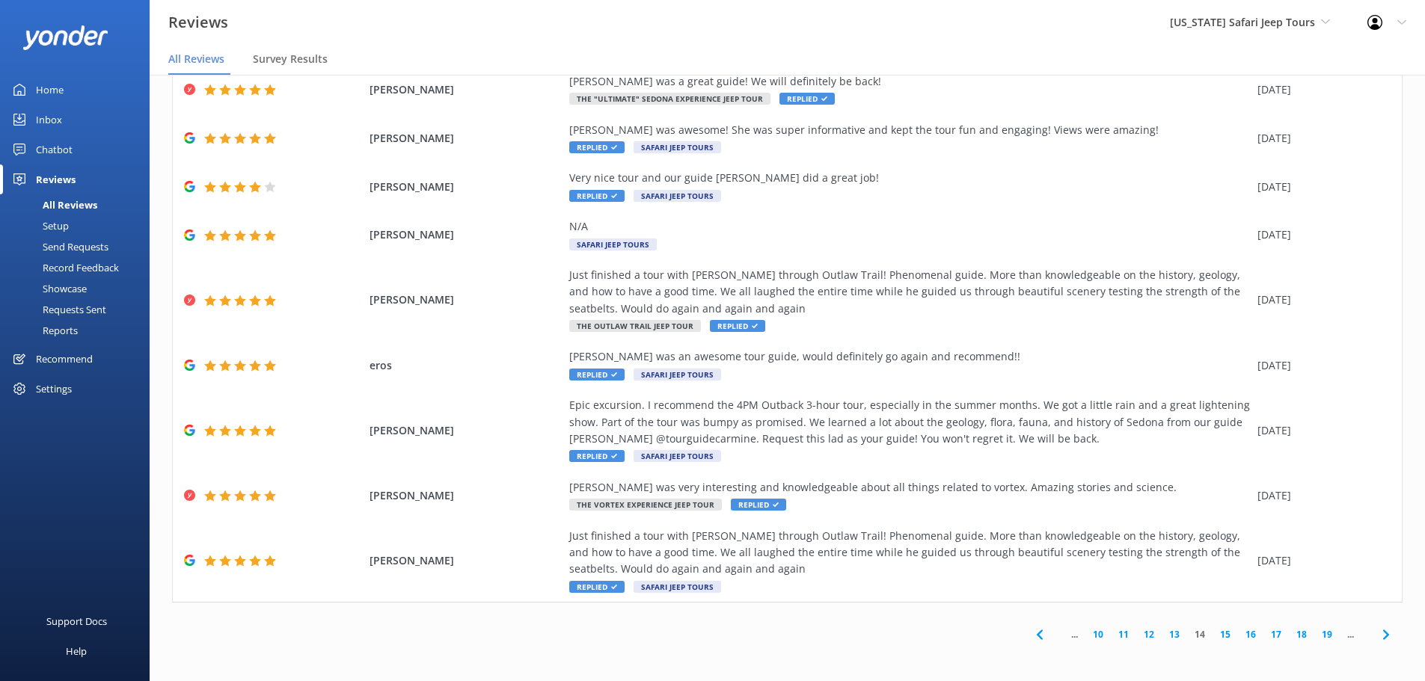
click at [1383, 639] on icon at bounding box center [1386, 635] width 18 height 18
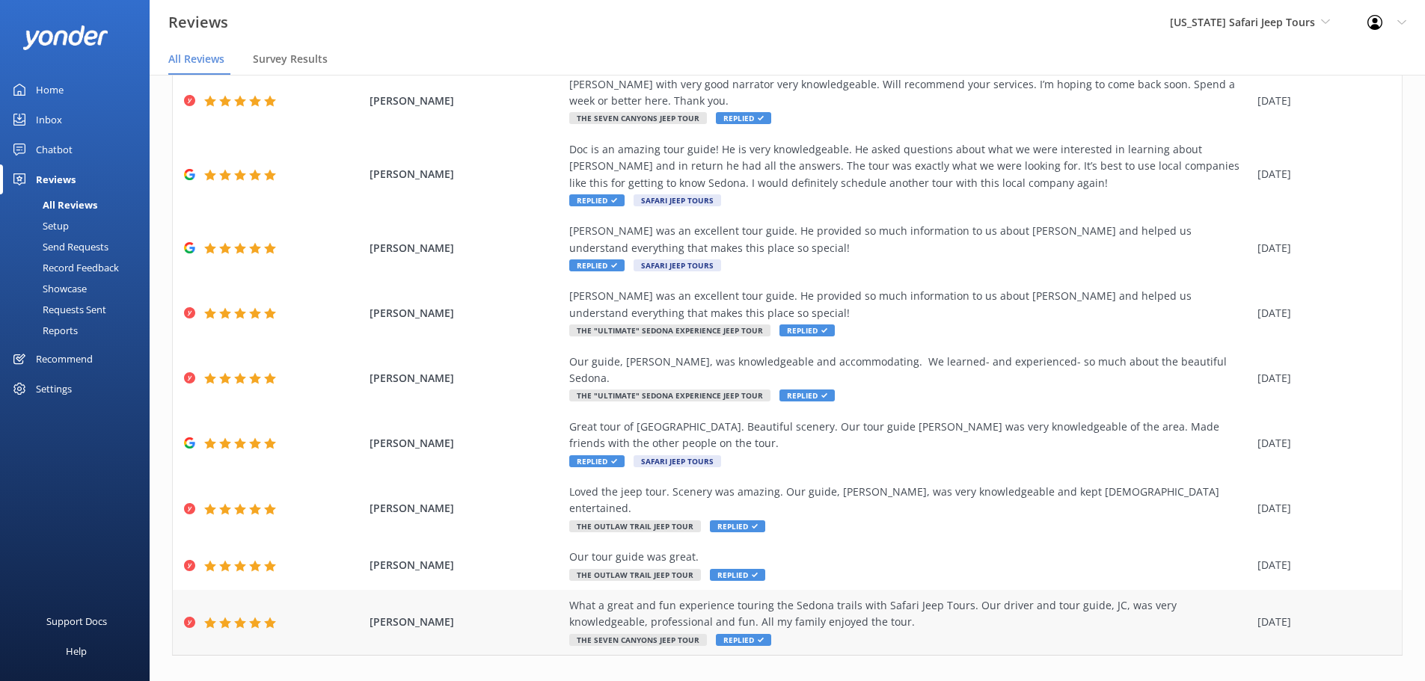
scroll to position [153, 0]
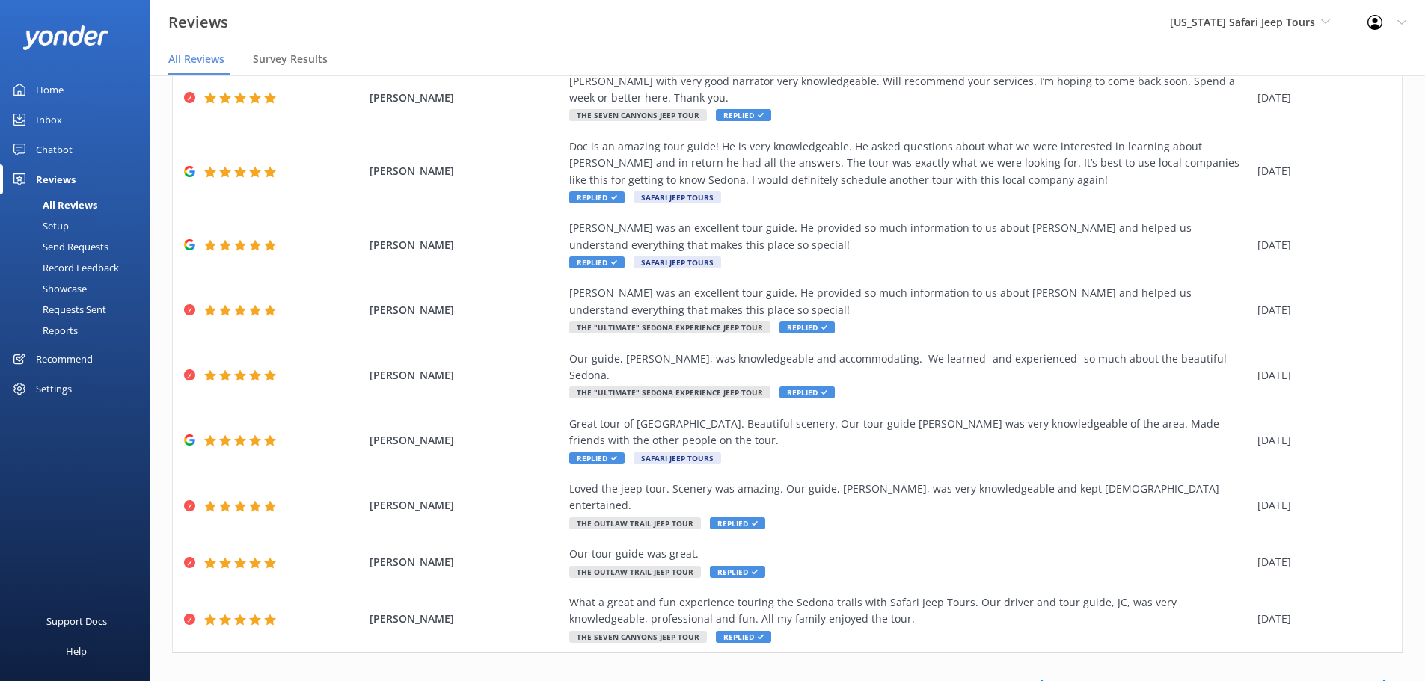
drag, startPoint x: 1372, startPoint y: 636, endPoint x: 1377, endPoint y: 627, distance: 10.4
click at [1377, 676] on icon at bounding box center [1386, 685] width 18 height 18
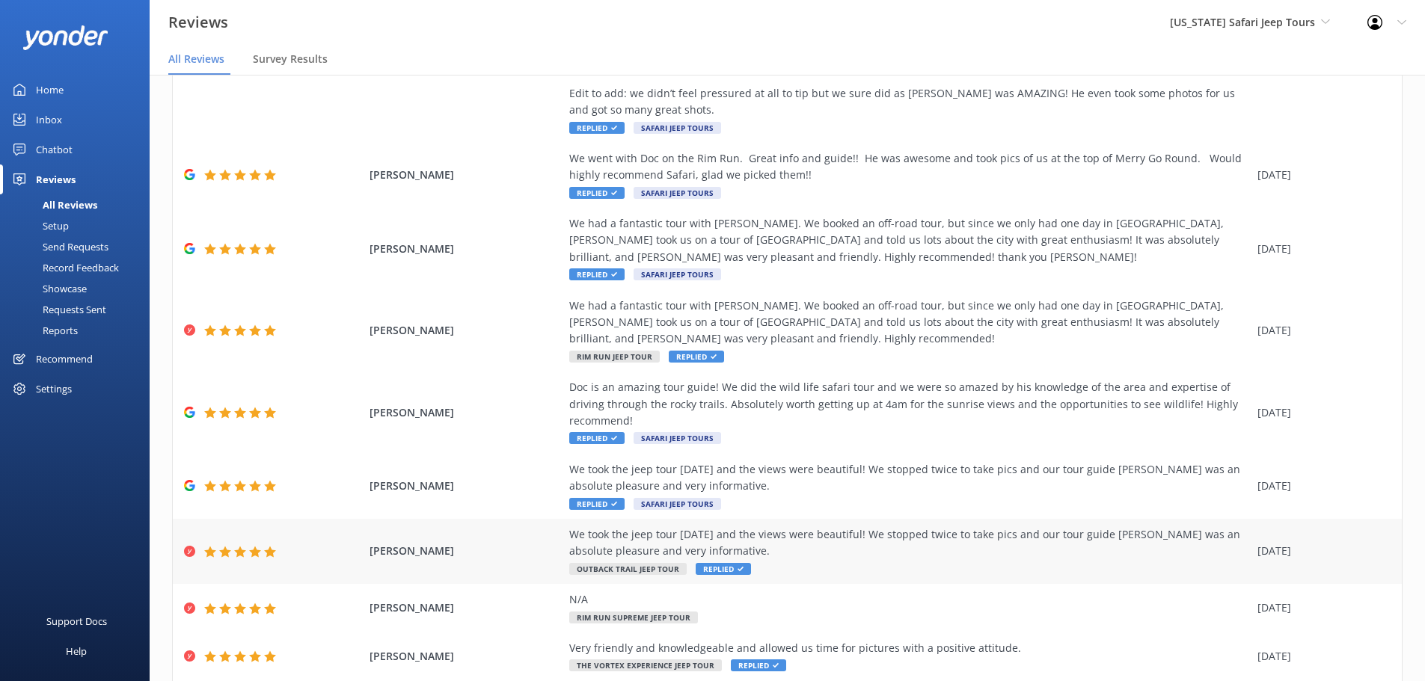
scroll to position [286, 0]
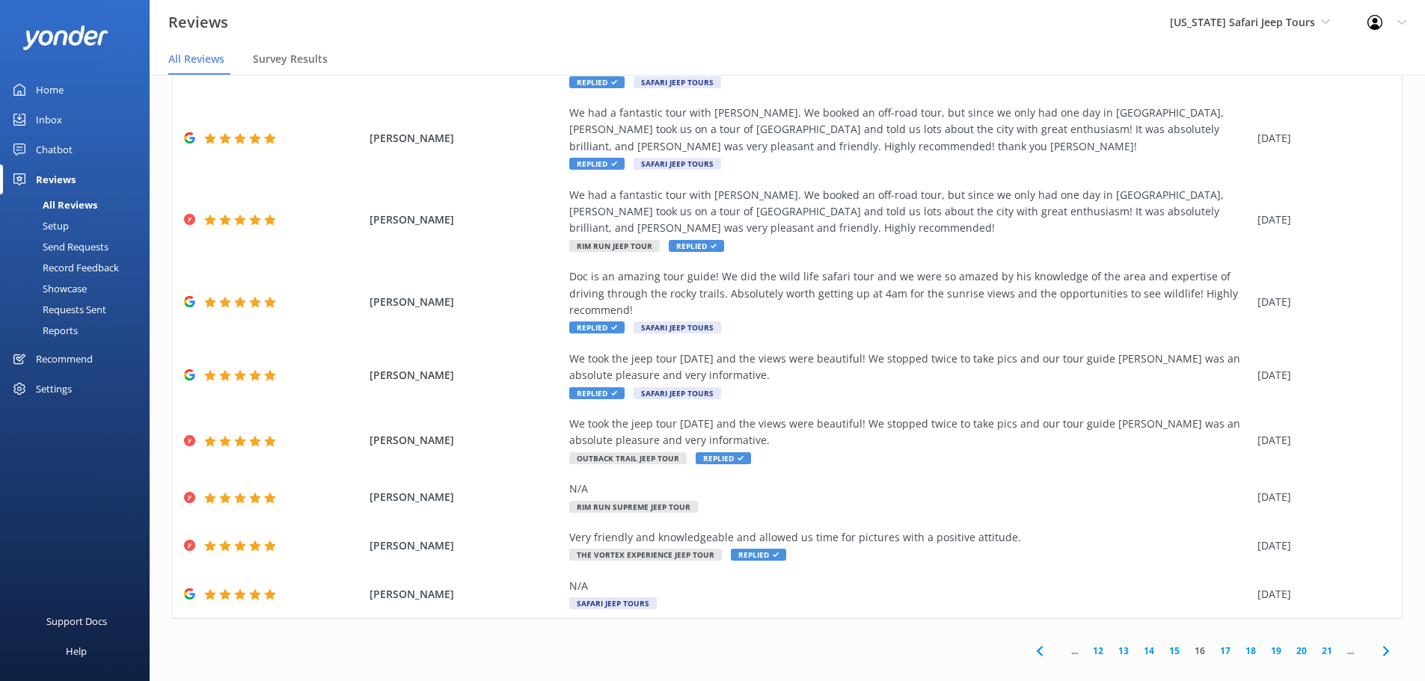
click at [1389, 635] on span at bounding box center [1386, 651] width 34 height 34
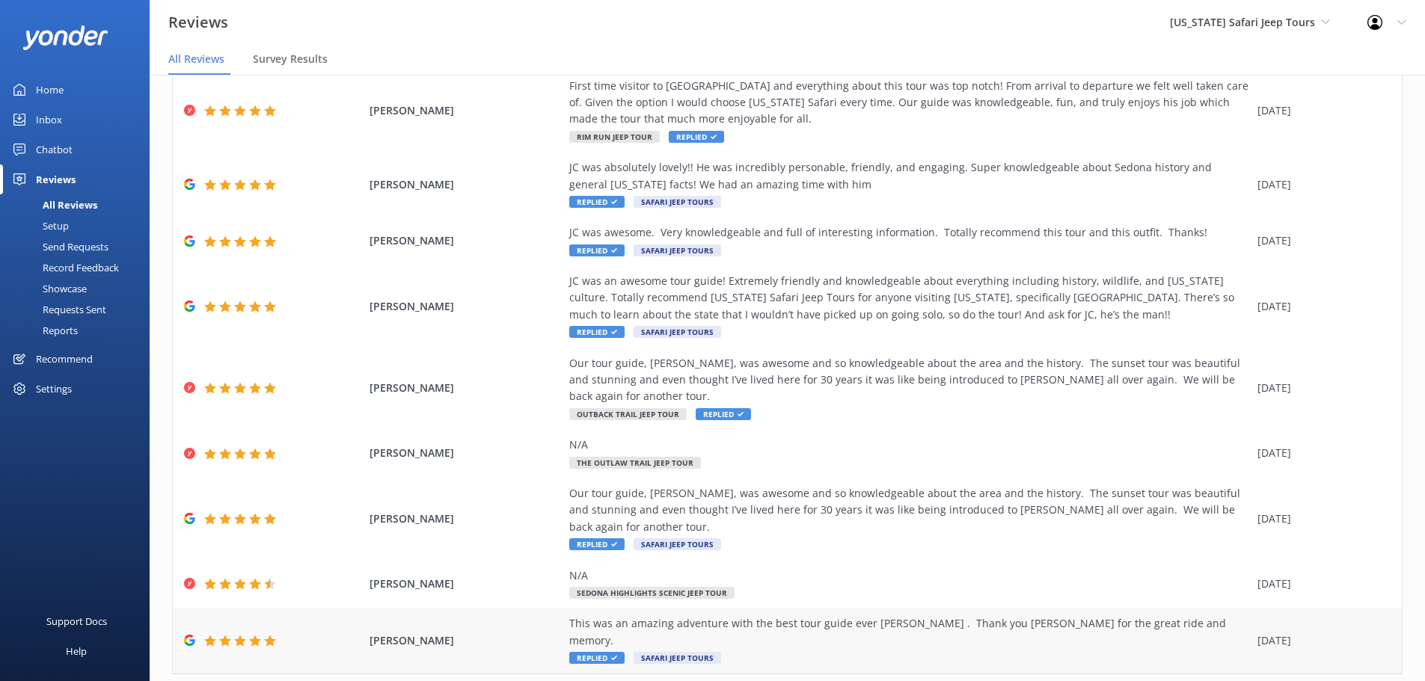
scroll to position [150, 0]
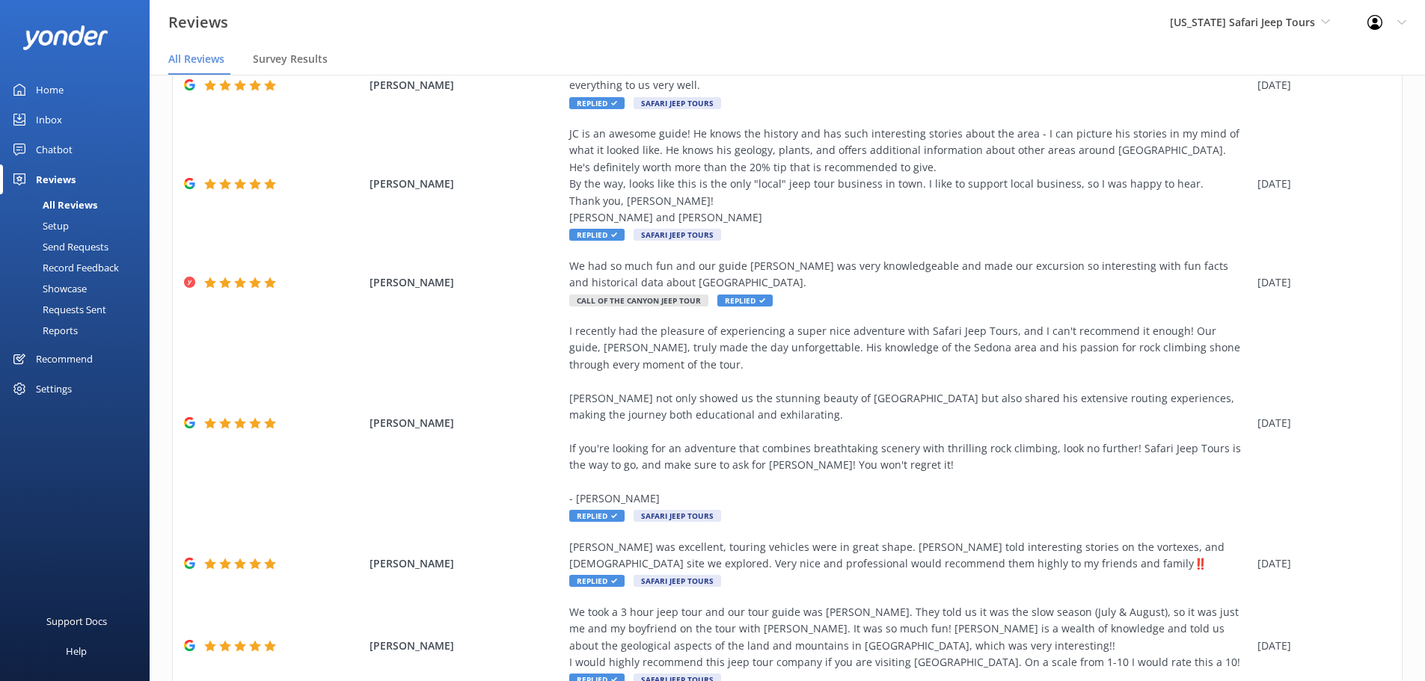
scroll to position [404, 0]
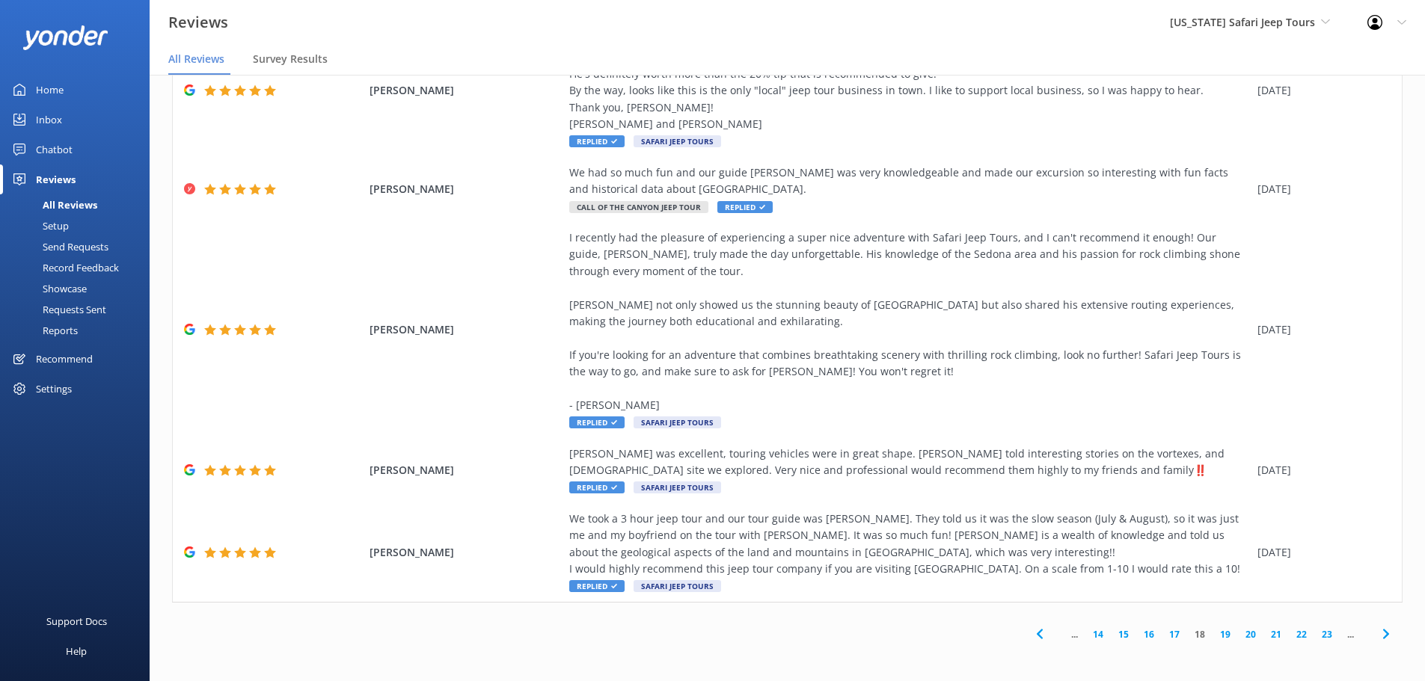
click at [1377, 638] on icon at bounding box center [1386, 634] width 18 height 18
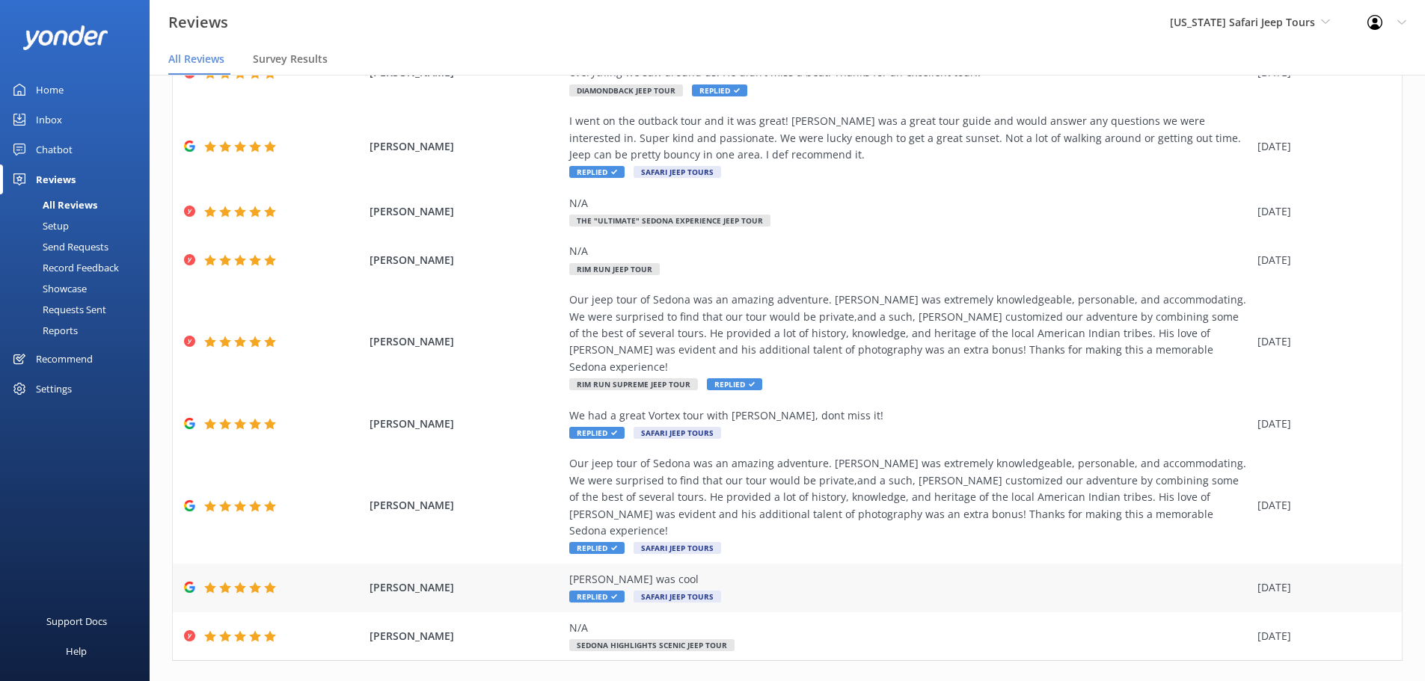
scroll to position [220, 0]
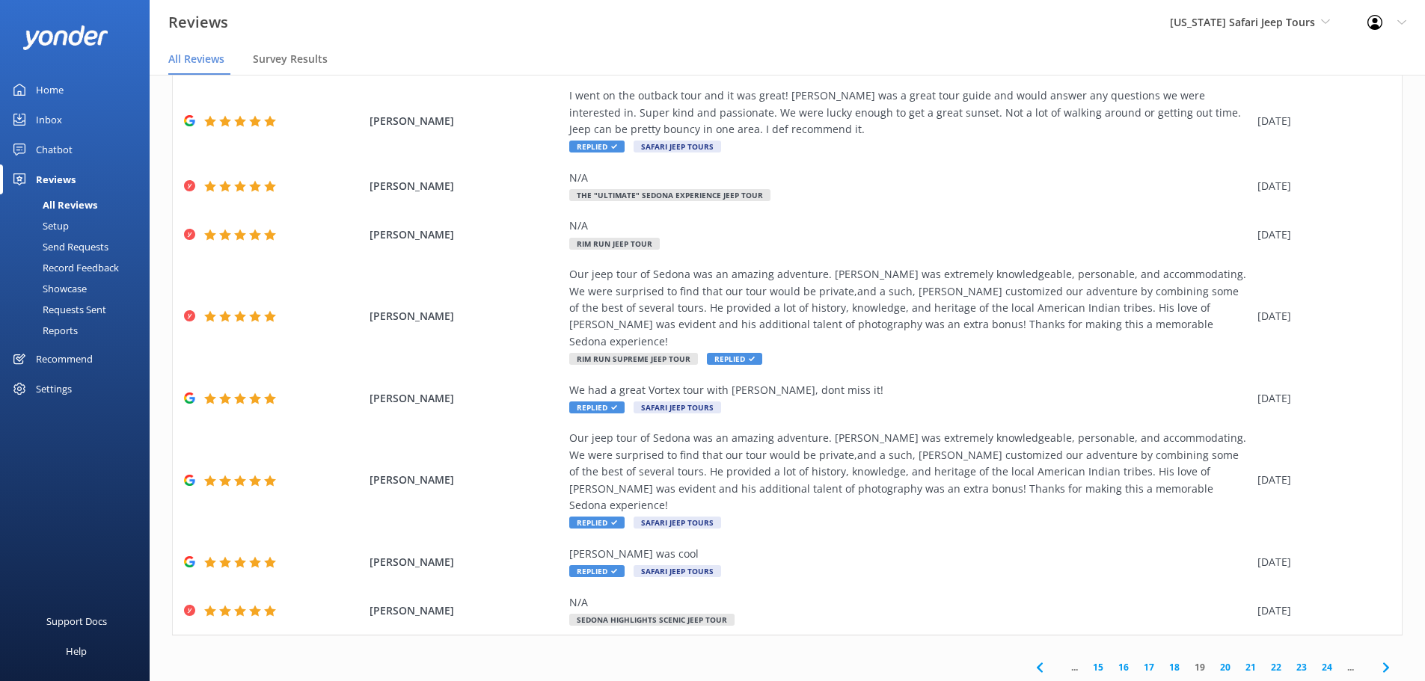
click at [1377, 659] on icon at bounding box center [1386, 668] width 18 height 18
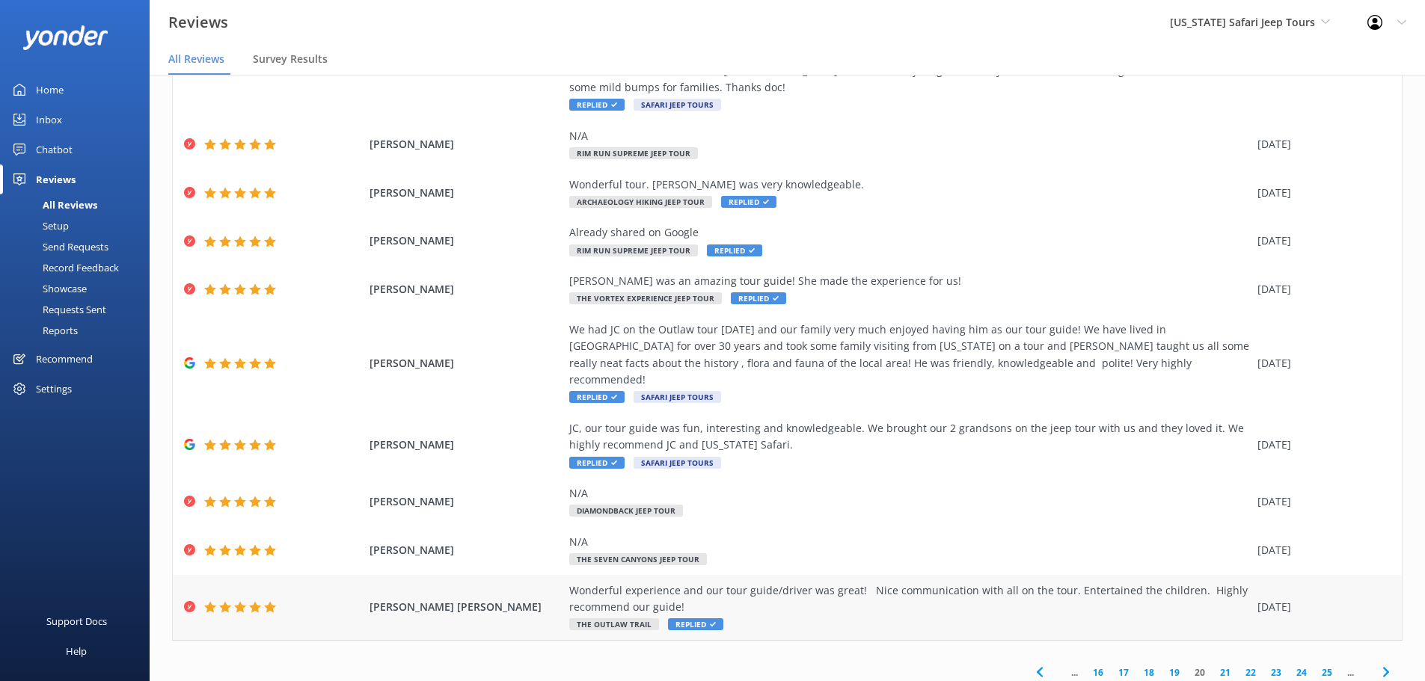
scroll to position [153, 0]
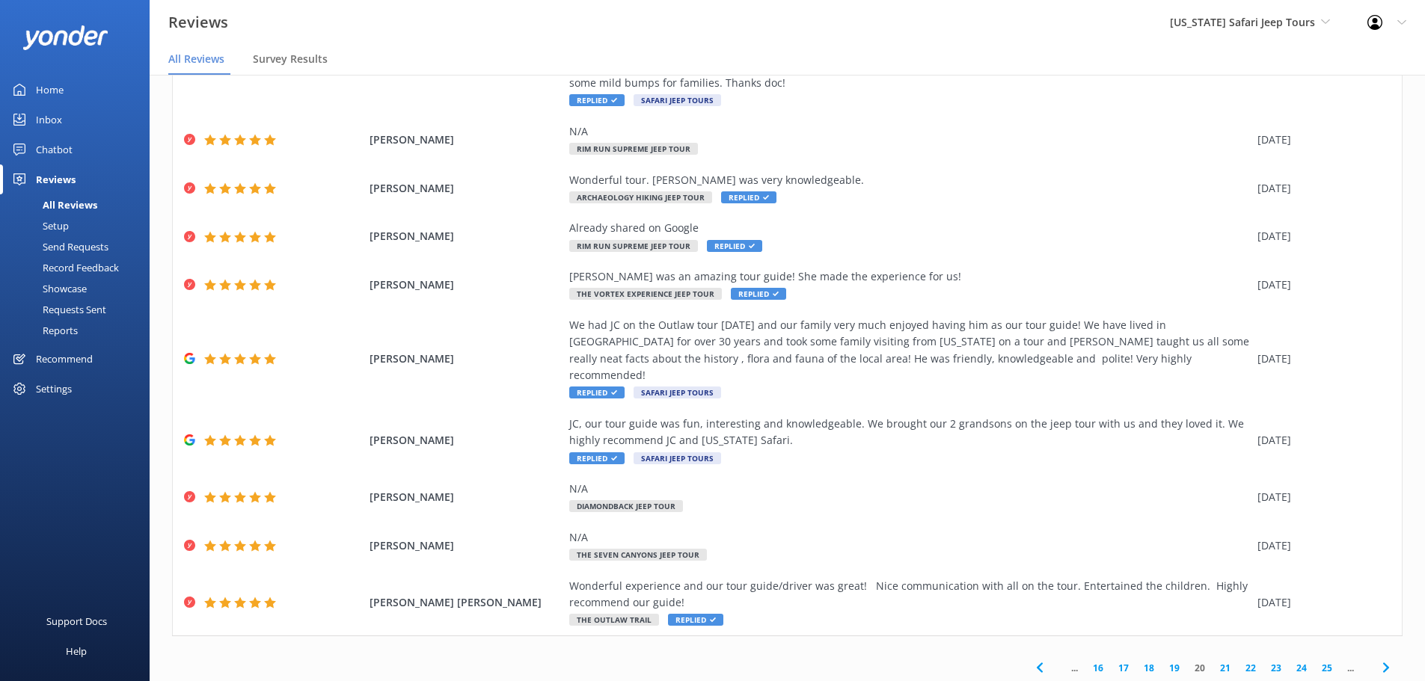
click at [1382, 663] on use at bounding box center [1385, 668] width 6 height 10
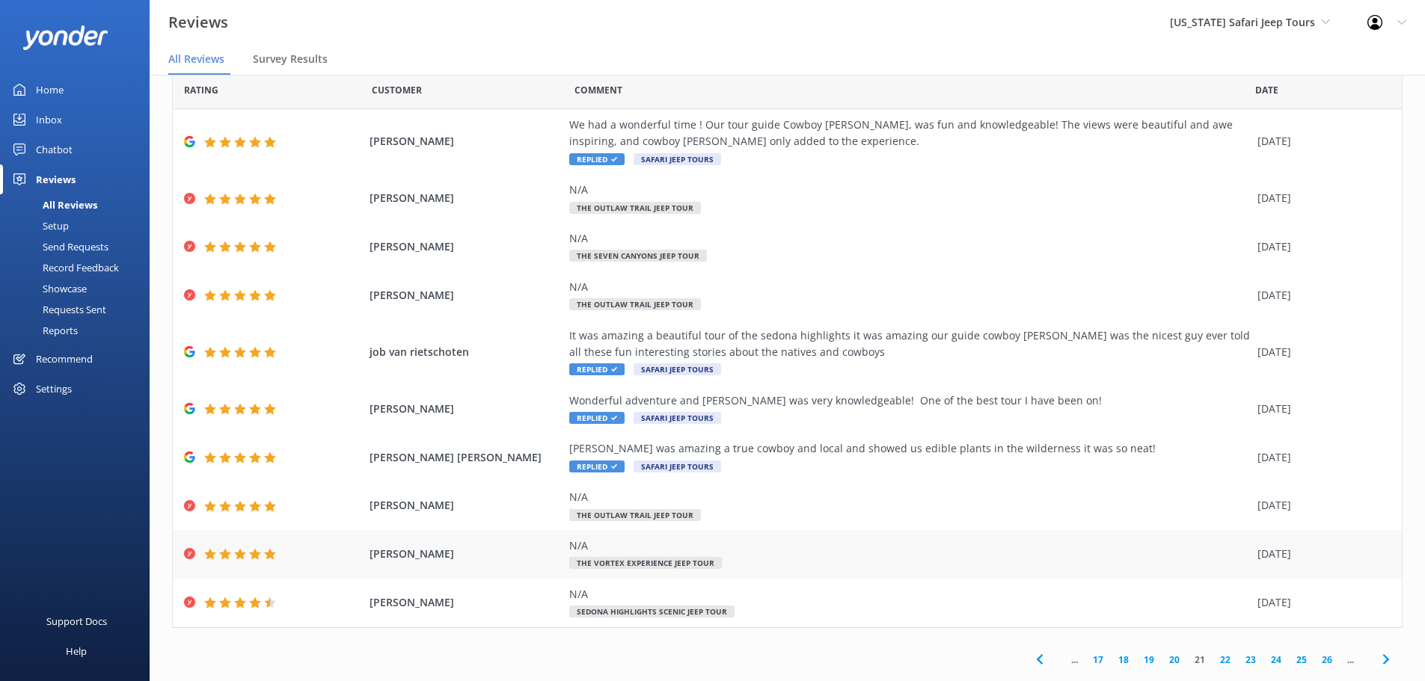
scroll to position [52, 0]
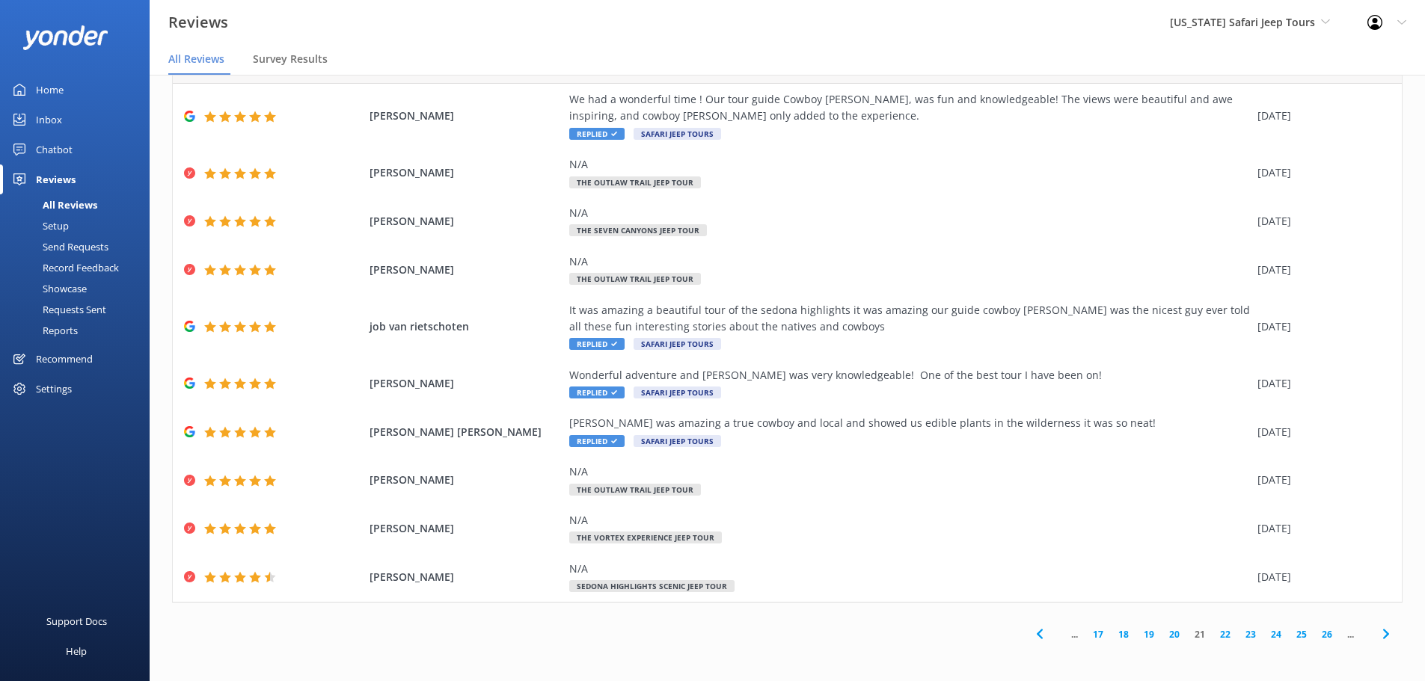
click at [1377, 629] on icon at bounding box center [1386, 634] width 18 height 18
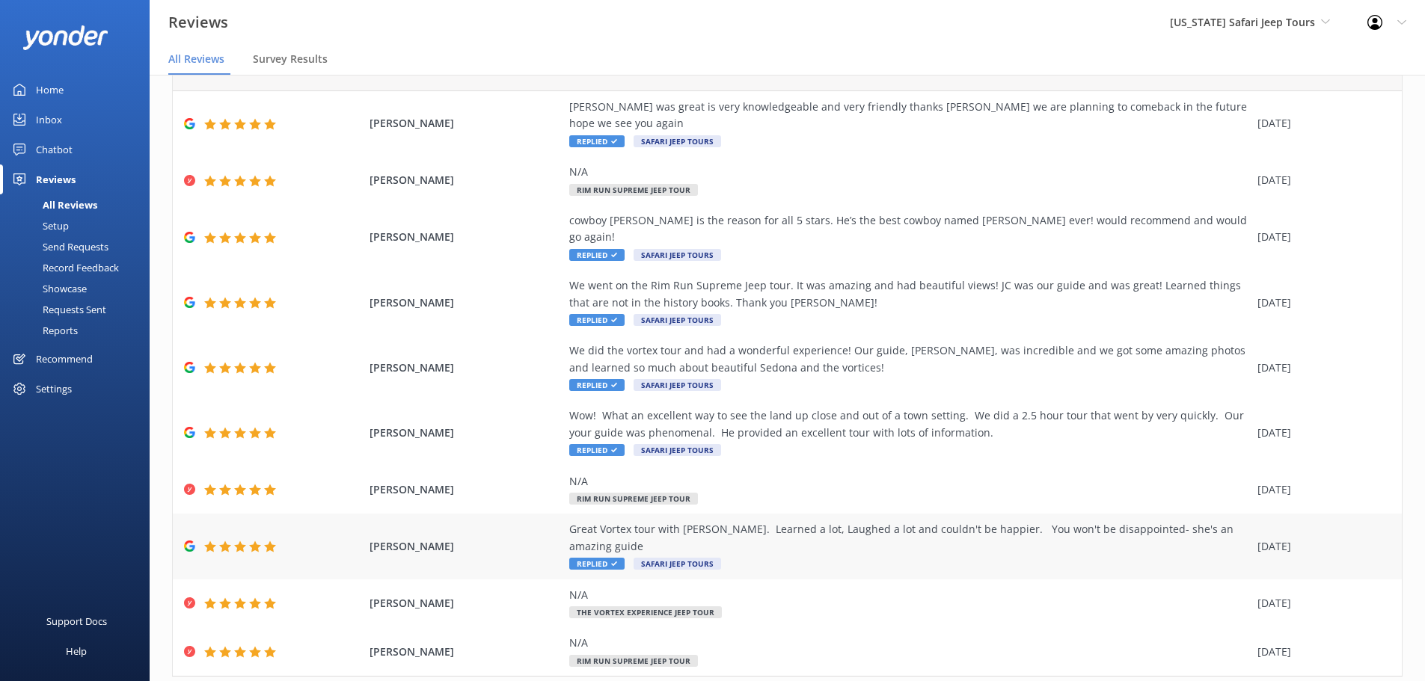
scroll to position [69, 0]
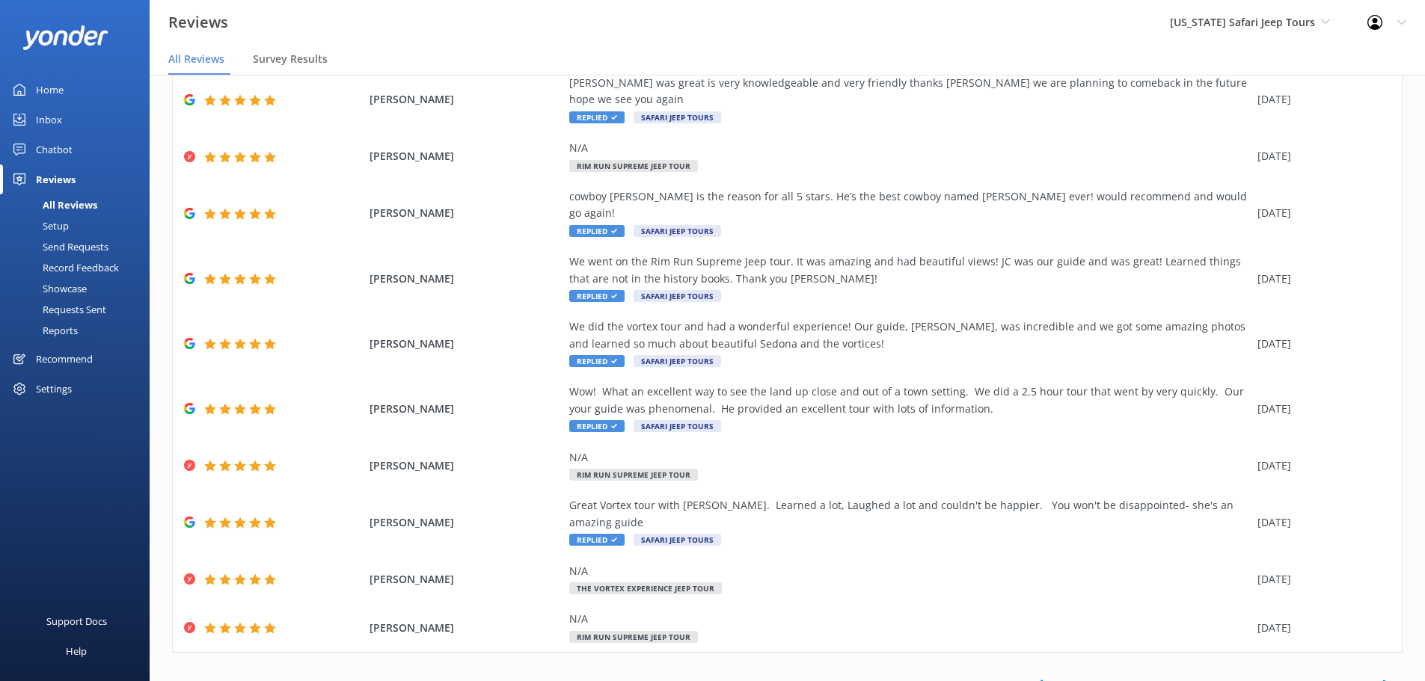
click at [1382, 680] on use at bounding box center [1385, 685] width 6 height 10
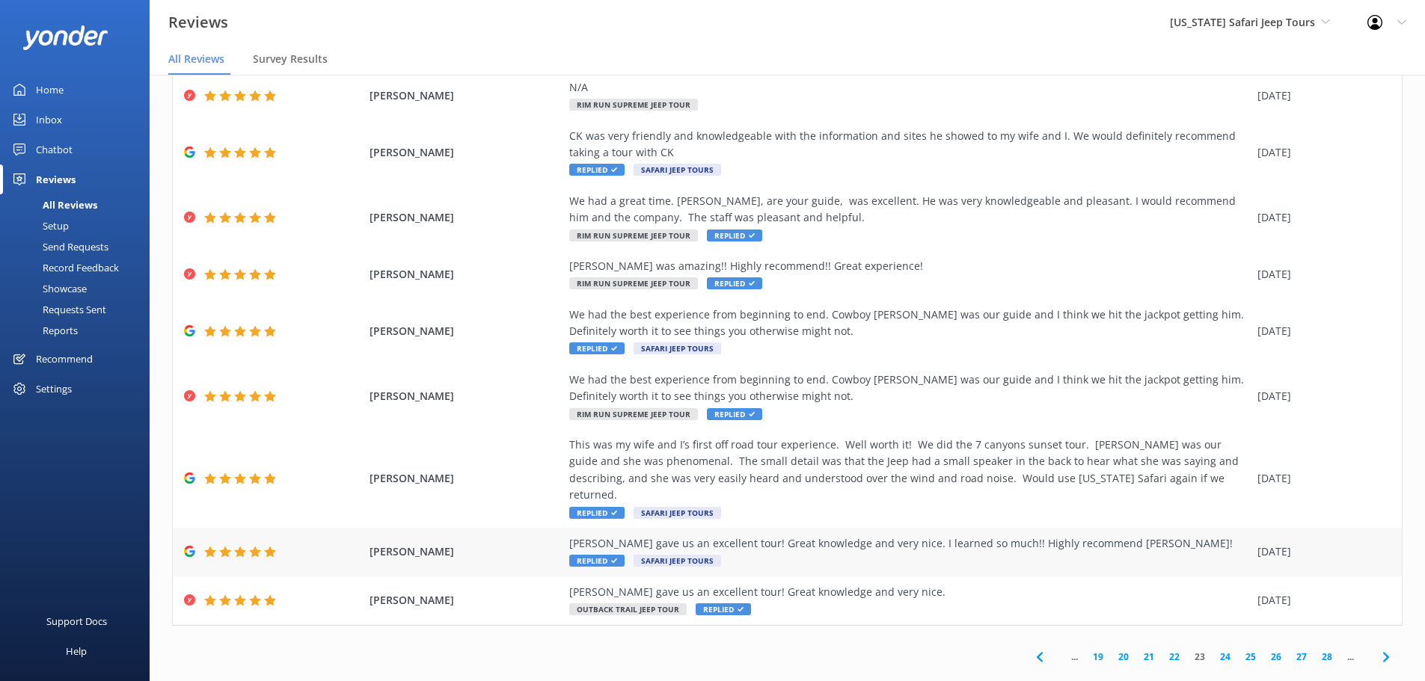
scroll to position [119, 0]
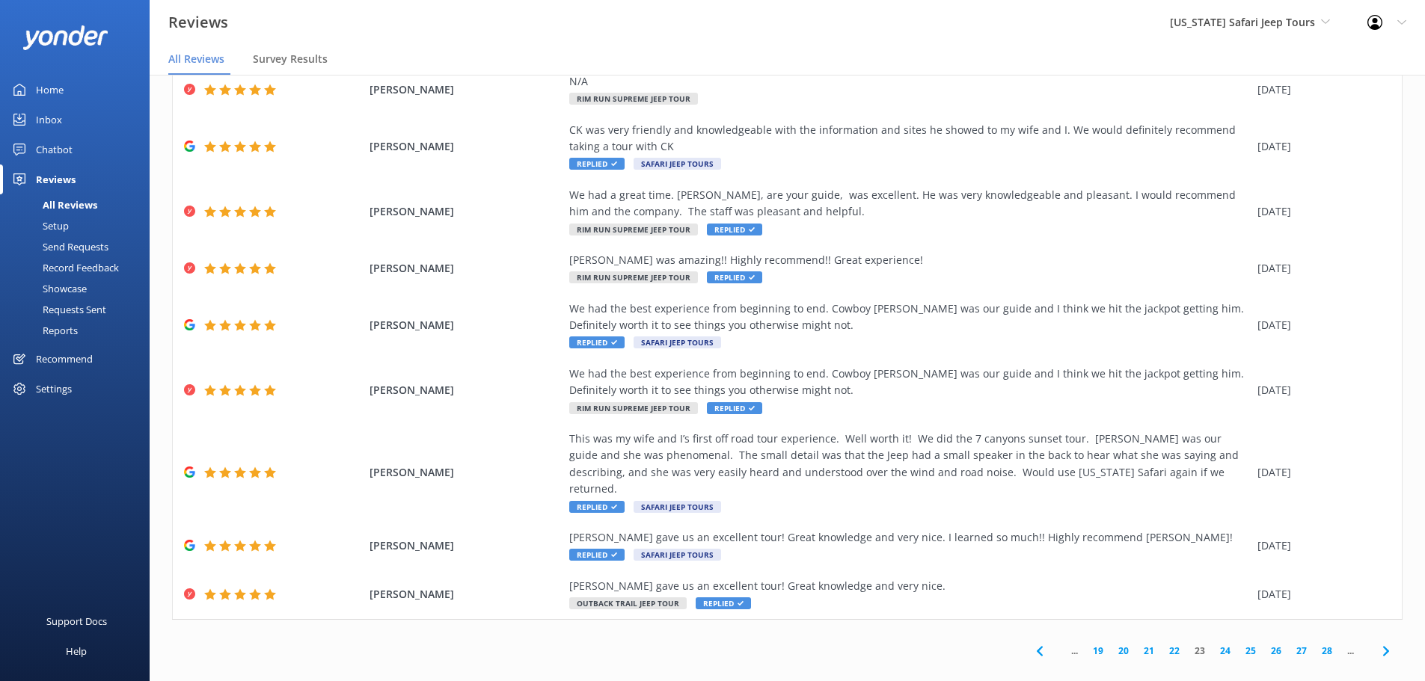
click at [1382, 646] on use at bounding box center [1385, 651] width 6 height 10
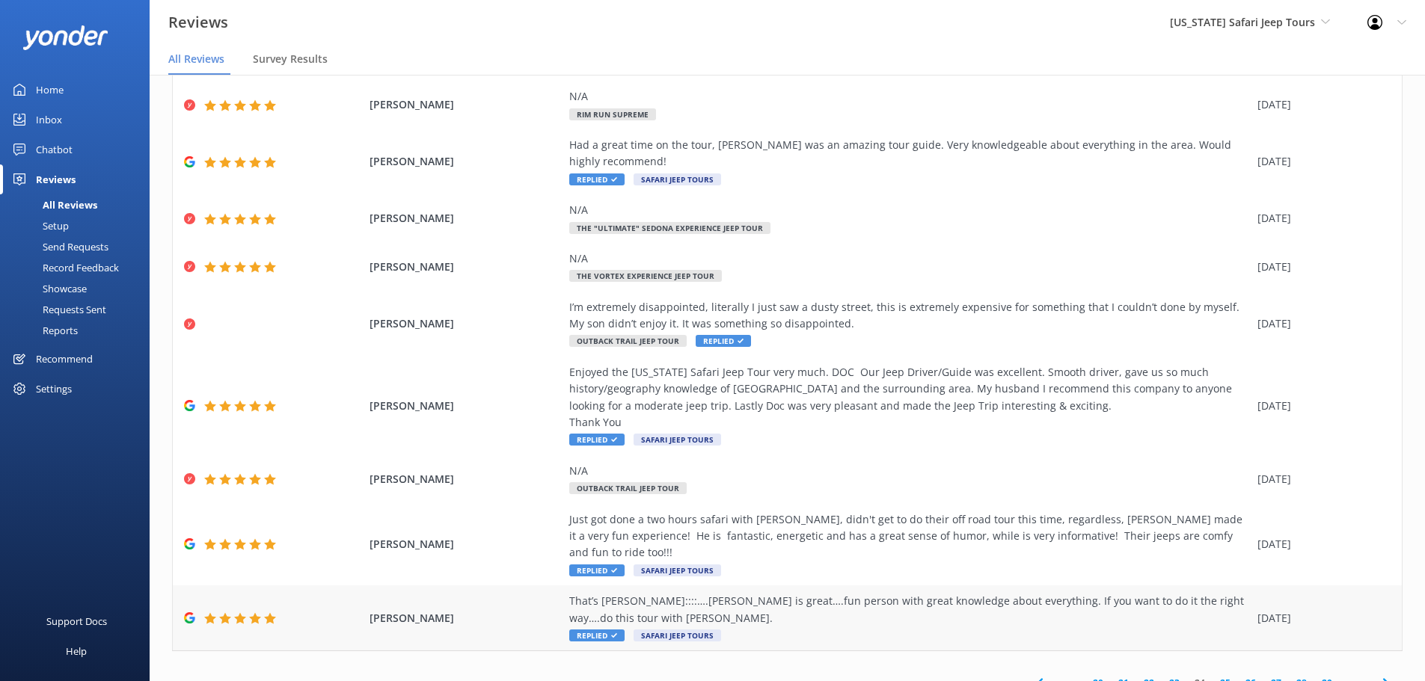
scroll to position [136, 0]
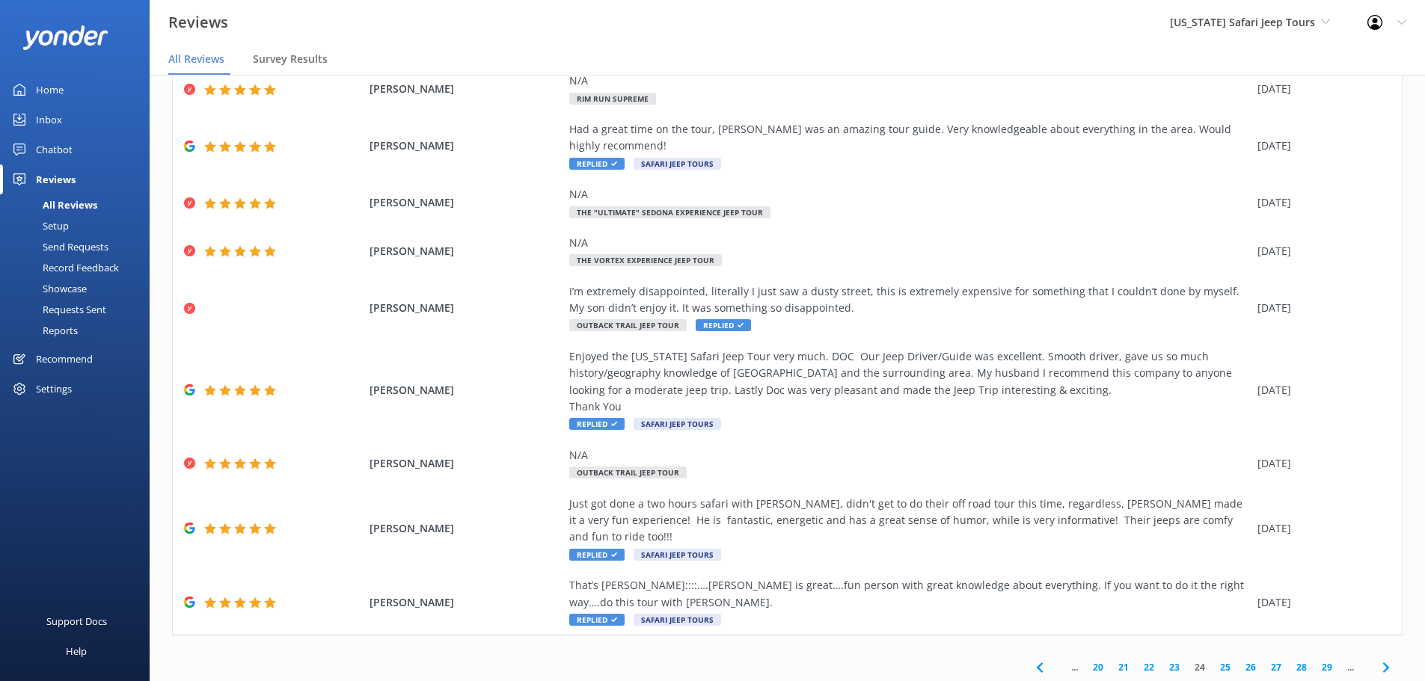
click at [1377, 659] on icon at bounding box center [1386, 668] width 18 height 18
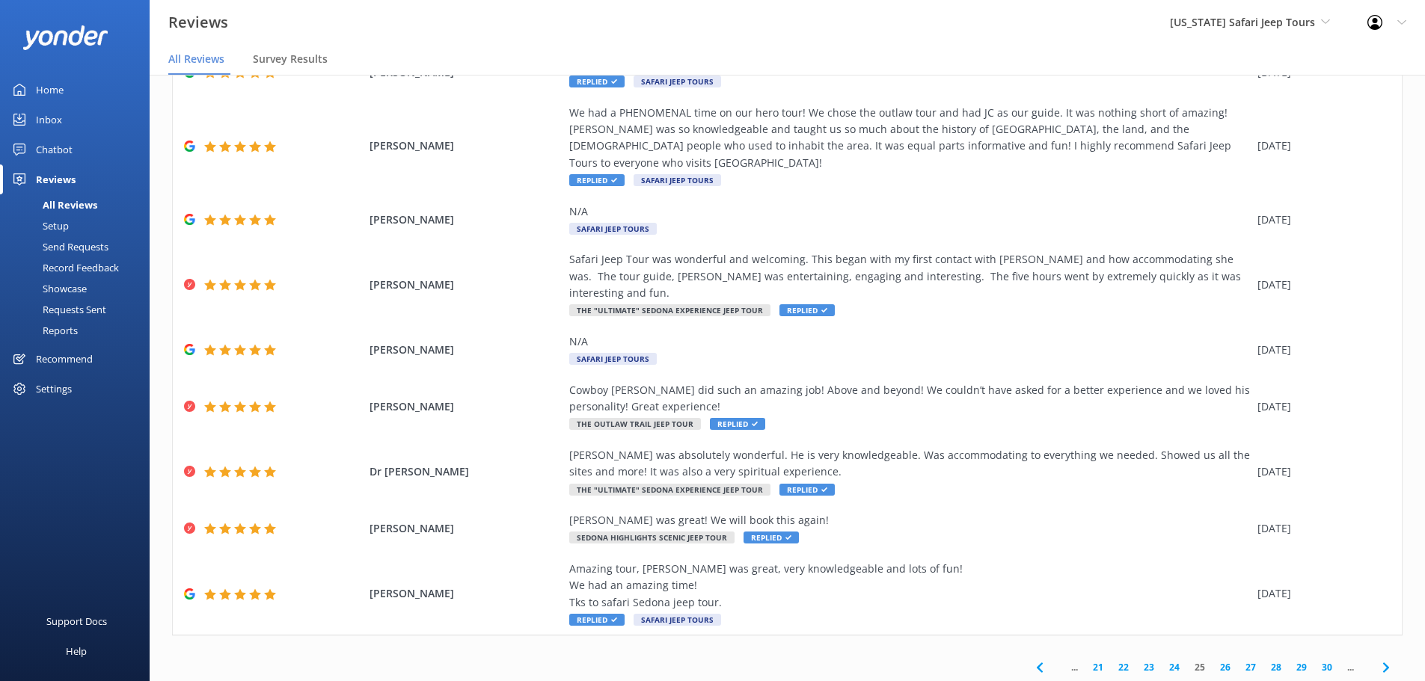
click at [1377, 659] on icon at bounding box center [1386, 668] width 18 height 18
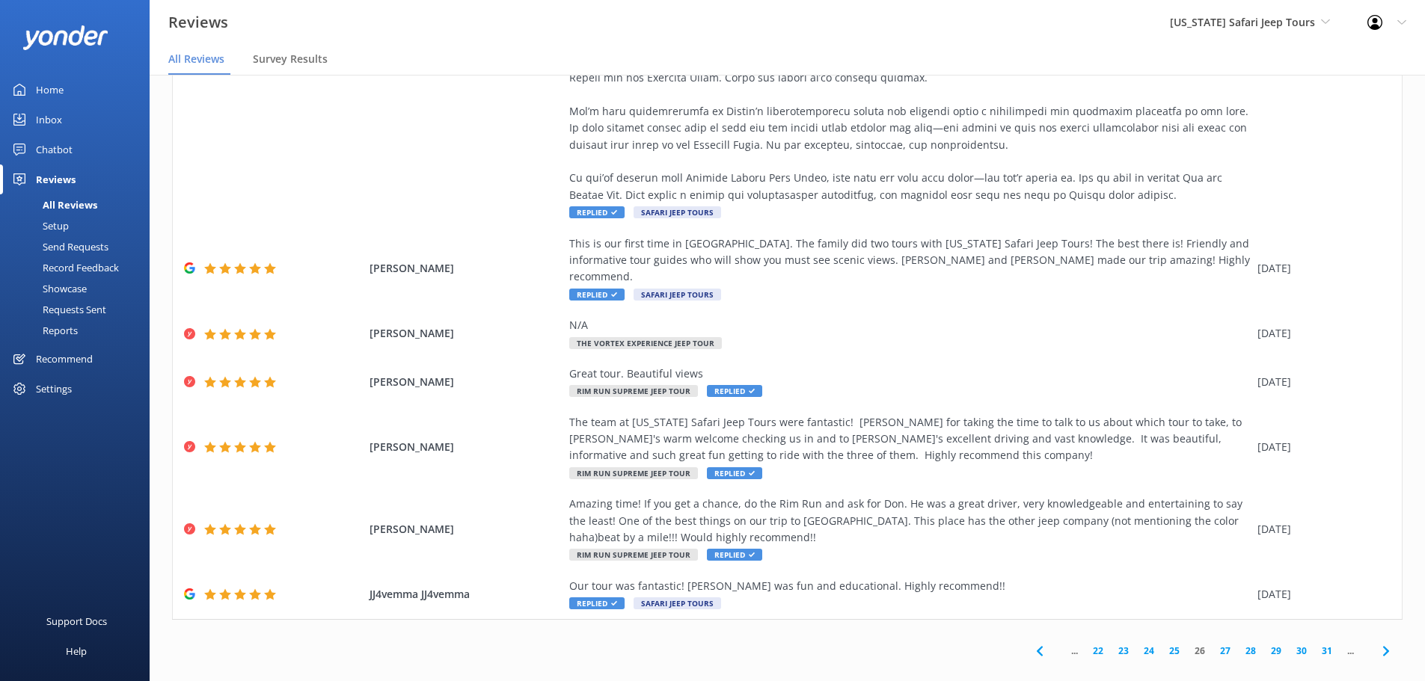
drag, startPoint x: 1373, startPoint y: 635, endPoint x: 1379, endPoint y: 622, distance: 14.1
click at [1377, 642] on icon at bounding box center [1386, 651] width 18 height 18
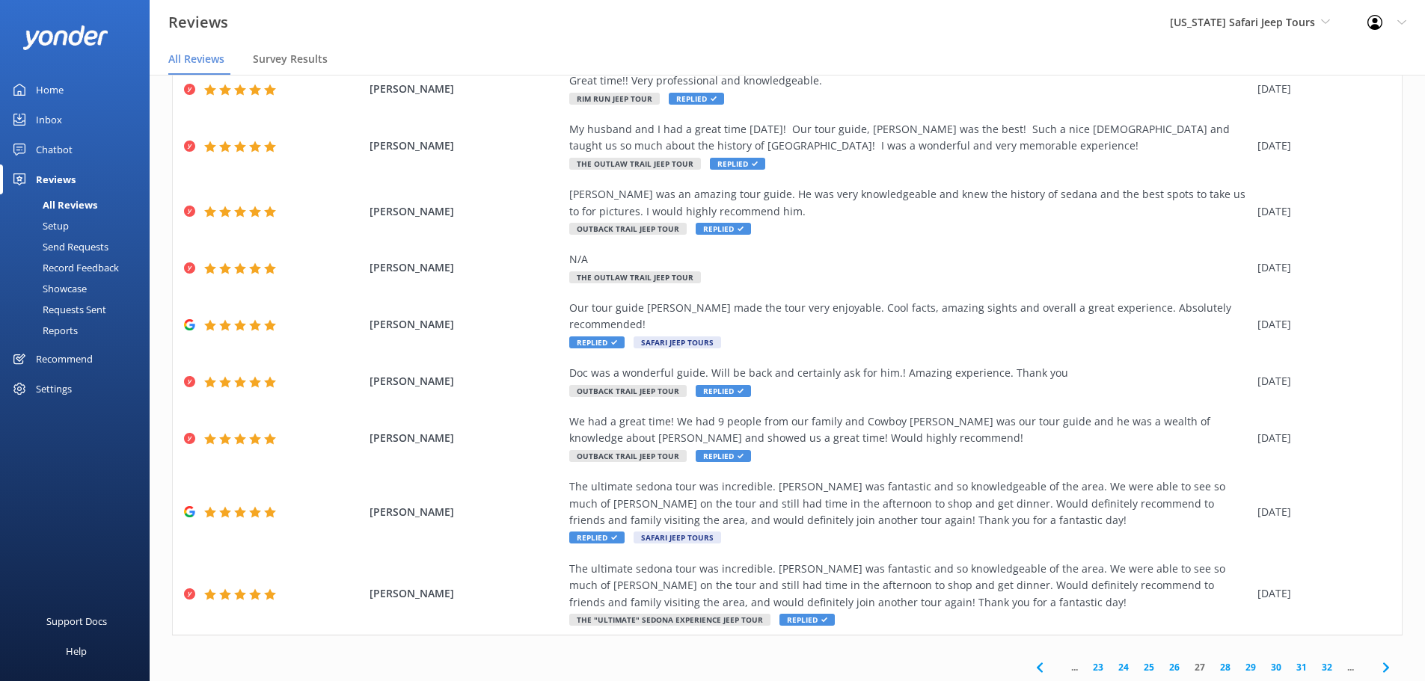
drag, startPoint x: 1378, startPoint y: 633, endPoint x: 1380, endPoint y: 613, distance: 20.3
click at [1378, 659] on icon at bounding box center [1386, 668] width 18 height 18
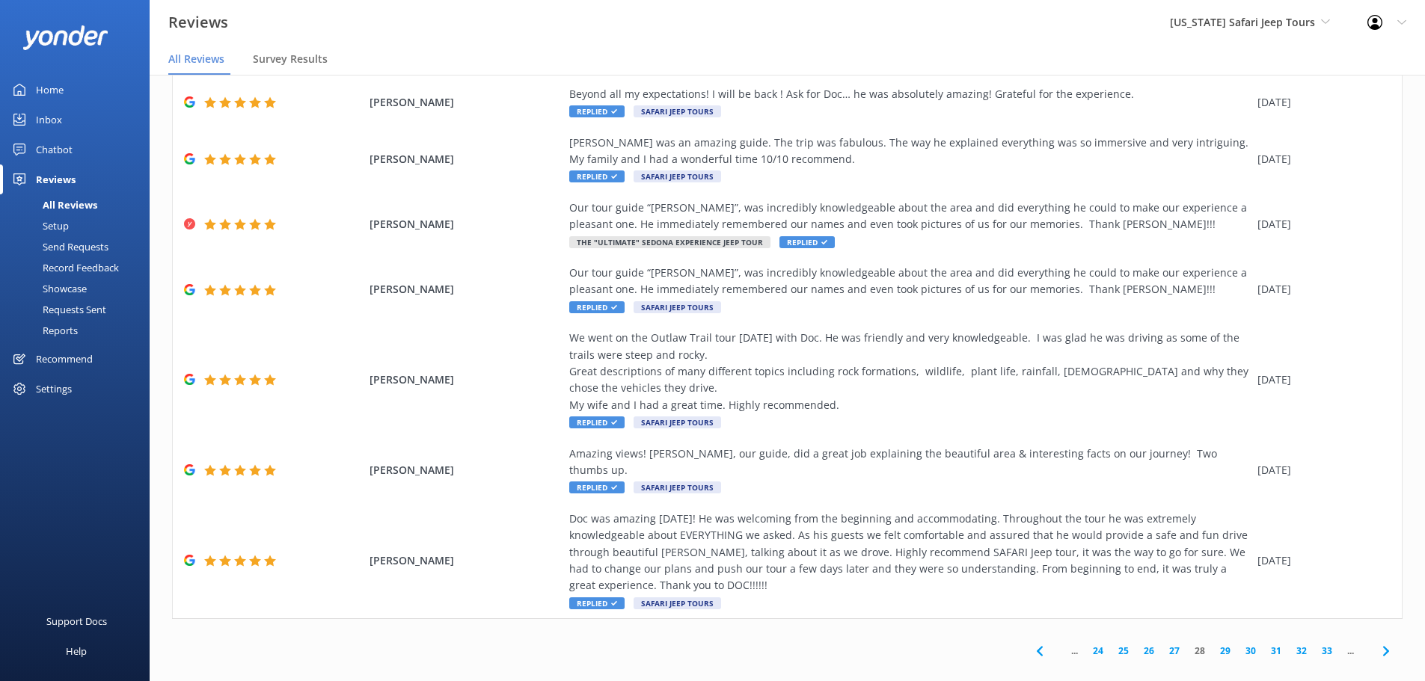
click at [1377, 642] on icon at bounding box center [1386, 651] width 18 height 18
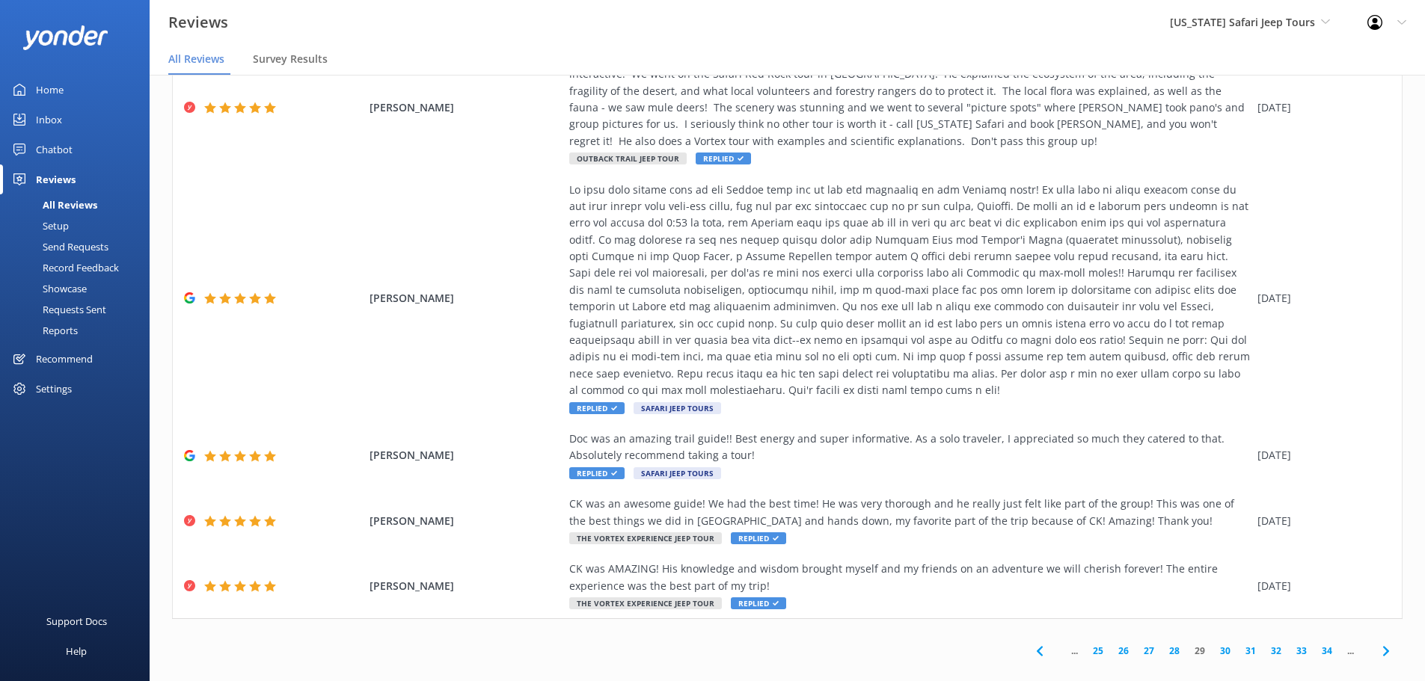
click at [1382, 646] on use at bounding box center [1385, 651] width 6 height 10
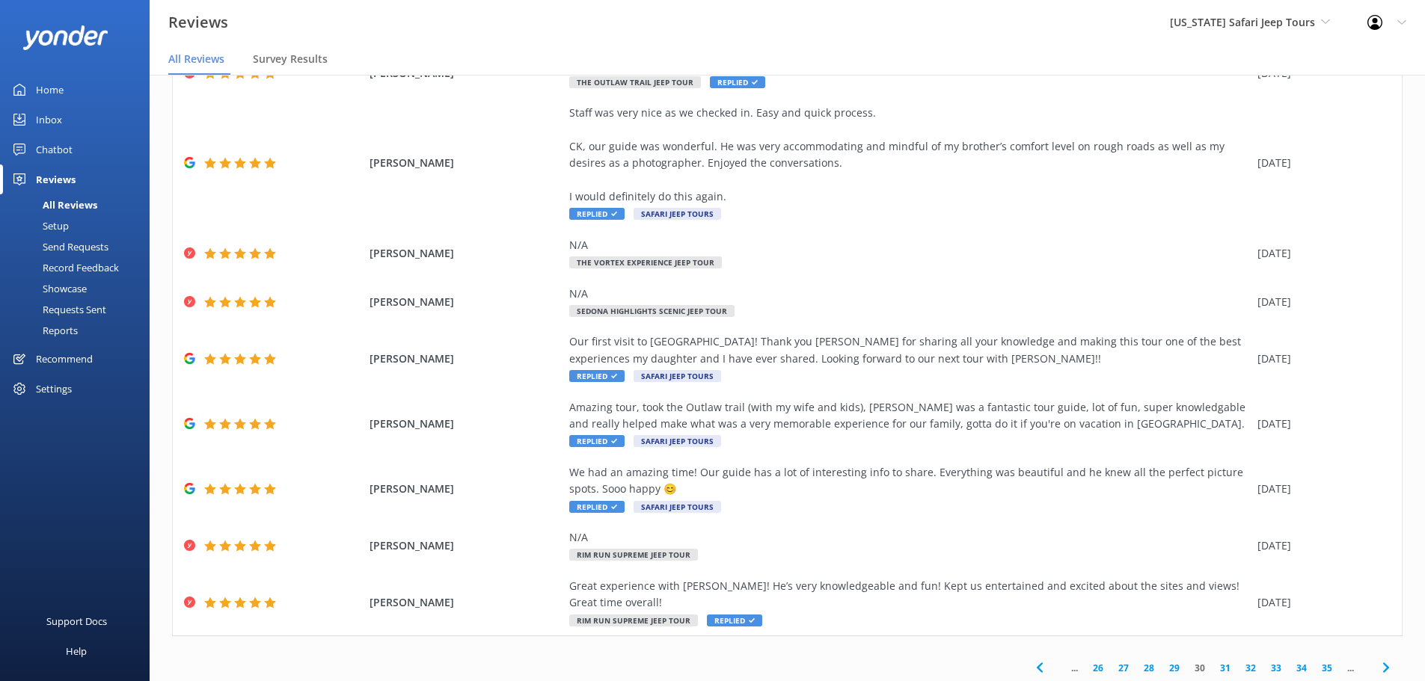
click at [1377, 659] on icon at bounding box center [1386, 668] width 18 height 18
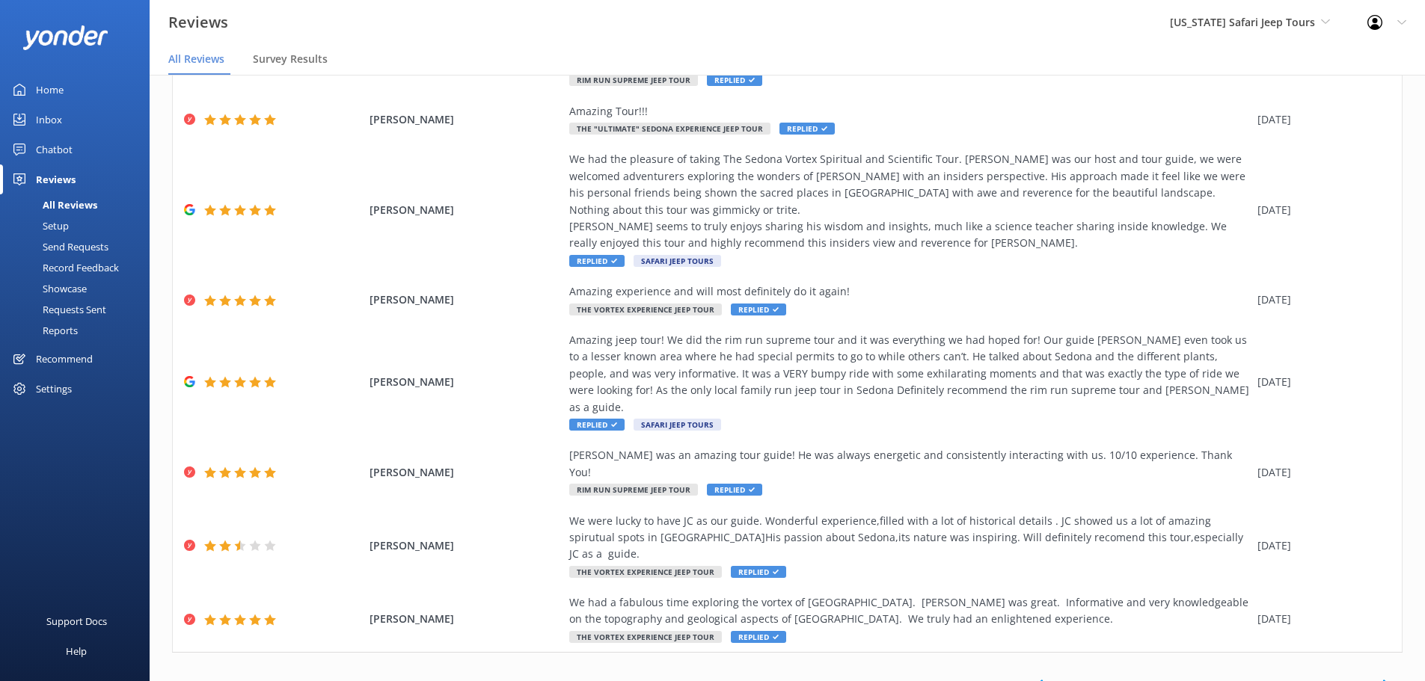
click at [1382, 680] on use at bounding box center [1385, 685] width 6 height 10
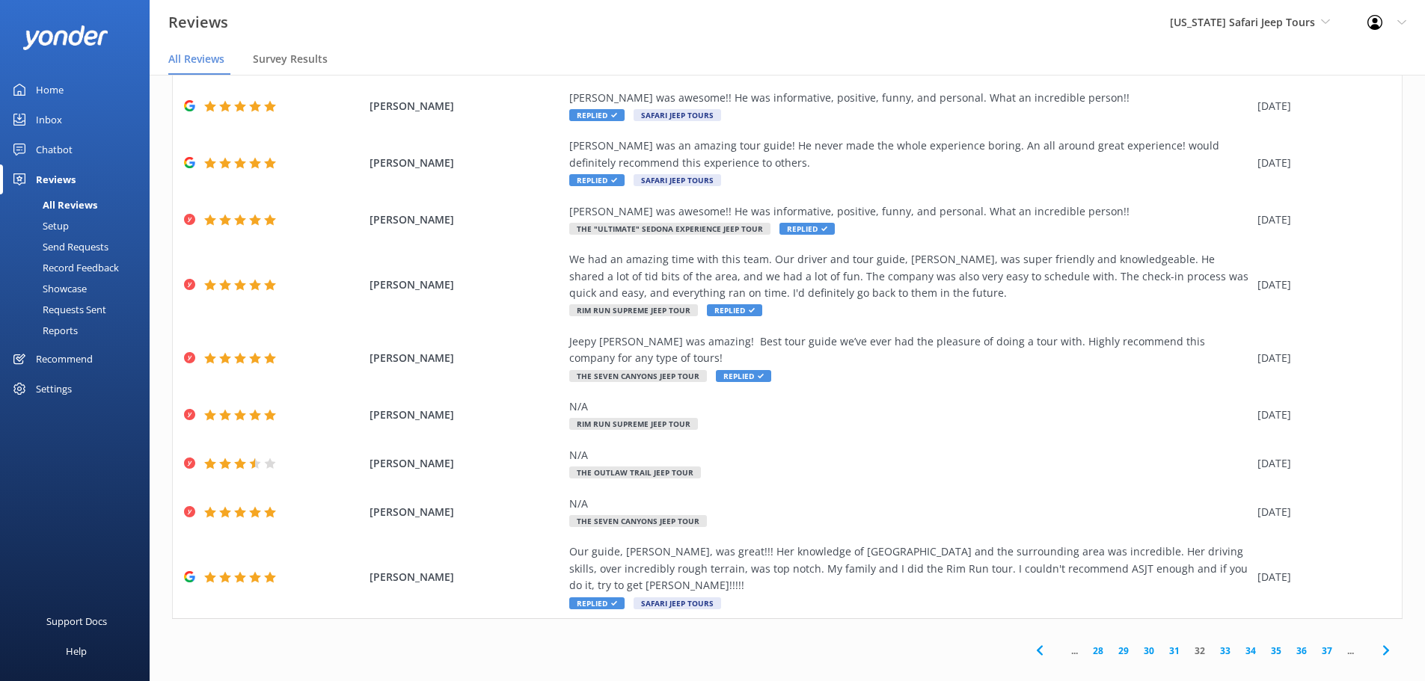
click at [1377, 642] on icon at bounding box center [1386, 651] width 18 height 18
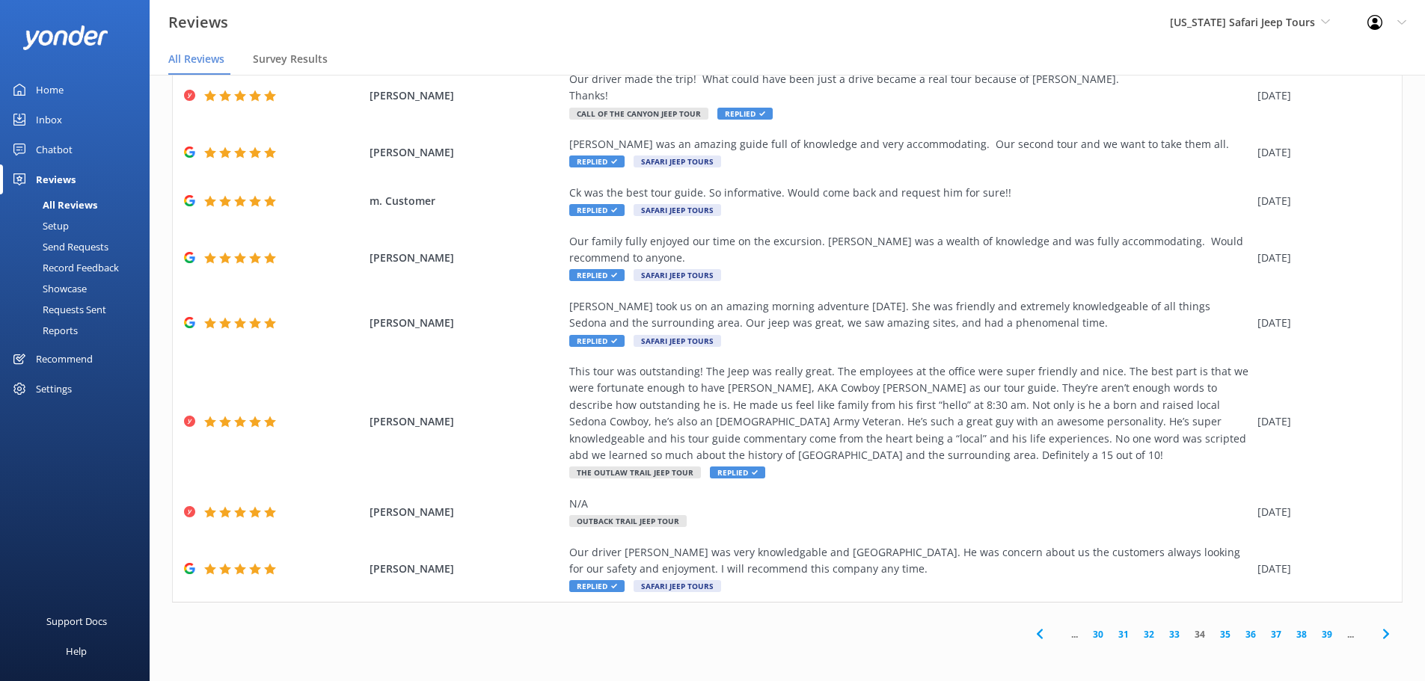
click at [1378, 637] on icon at bounding box center [1386, 634] width 18 height 18
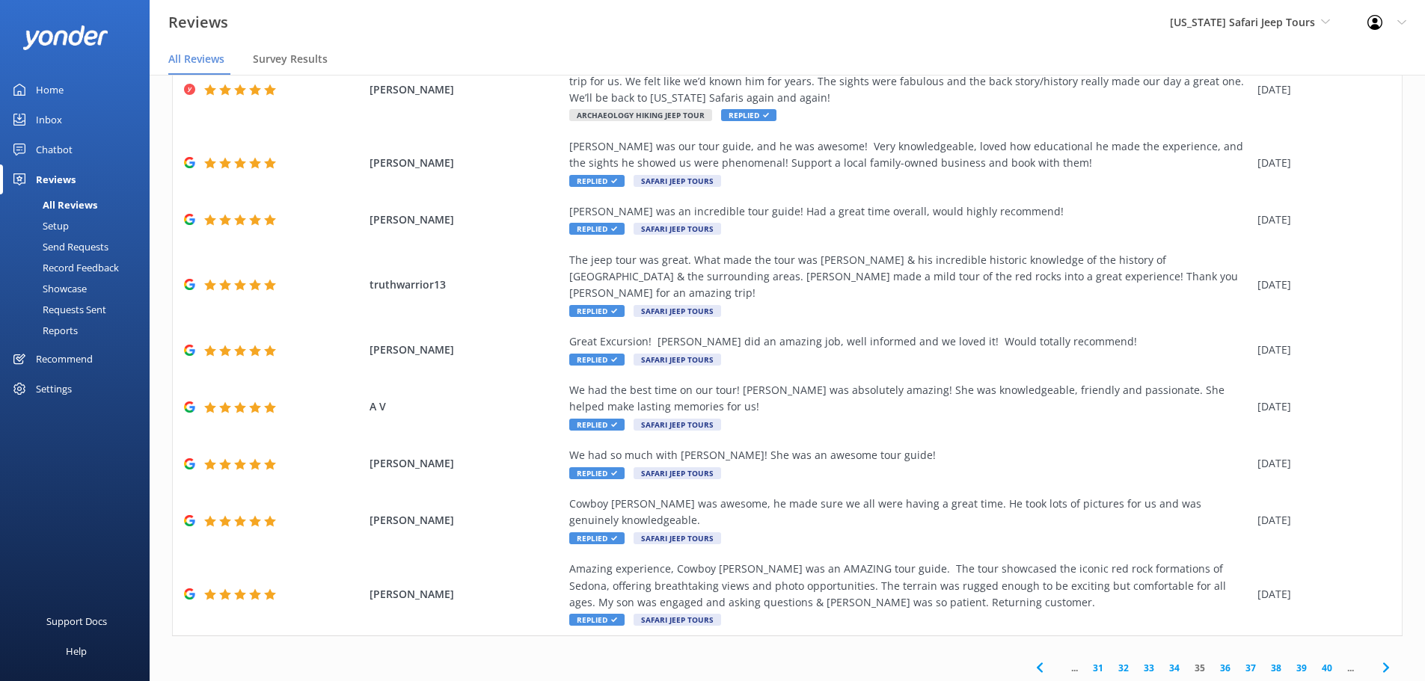
click at [1382, 663] on use at bounding box center [1385, 668] width 6 height 10
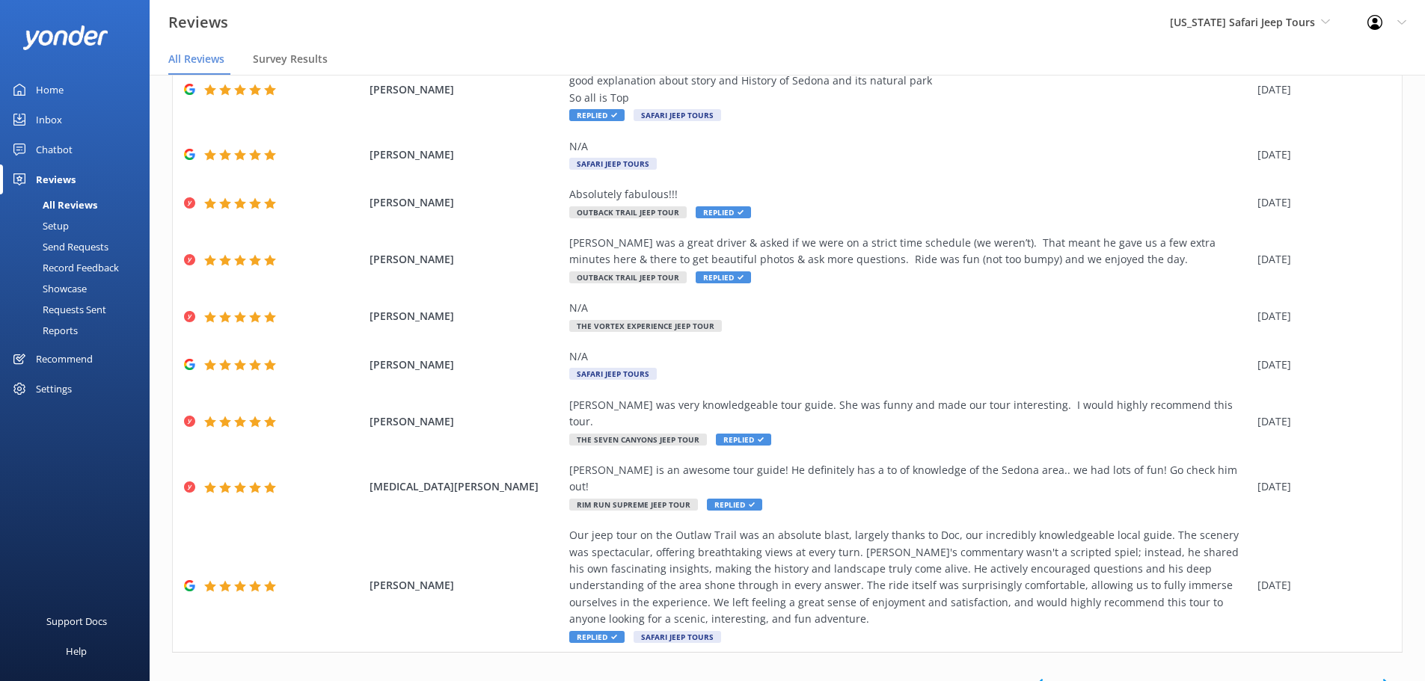
click at [1382, 680] on use at bounding box center [1385, 685] width 6 height 10
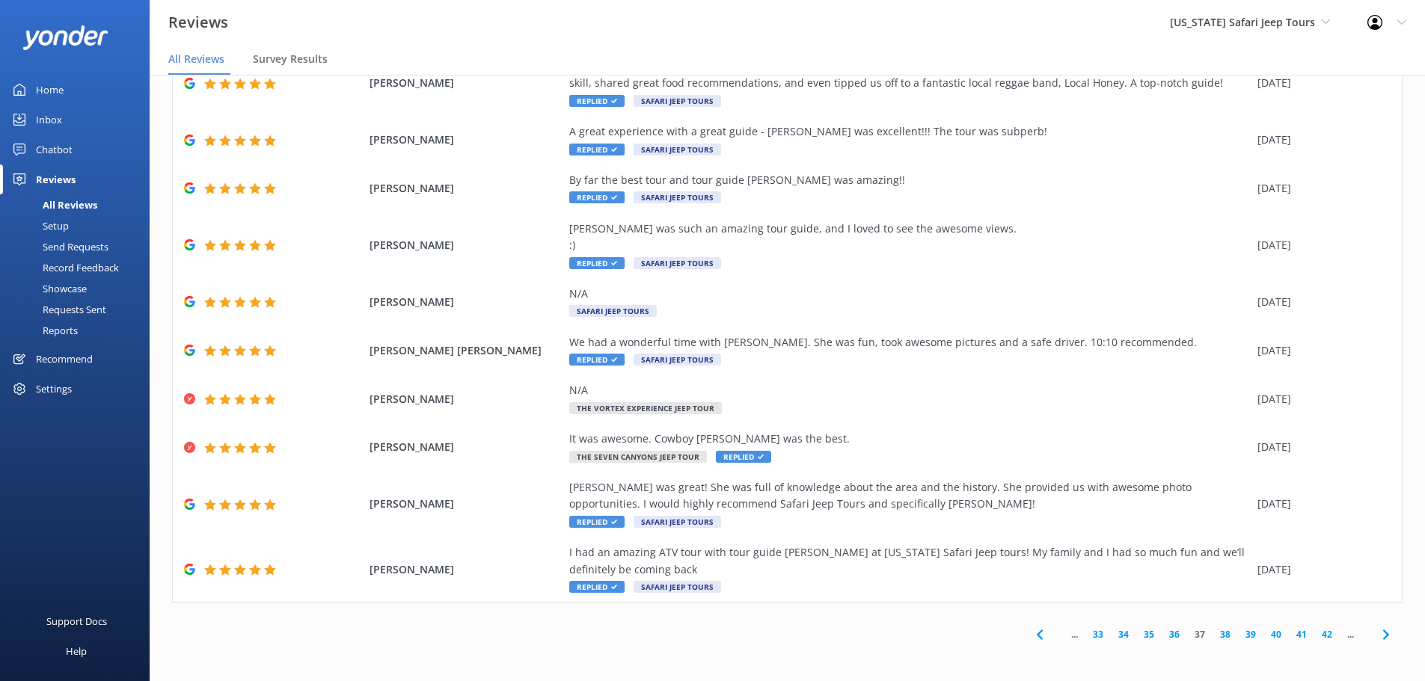
click at [1369, 633] on span at bounding box center [1386, 635] width 34 height 34
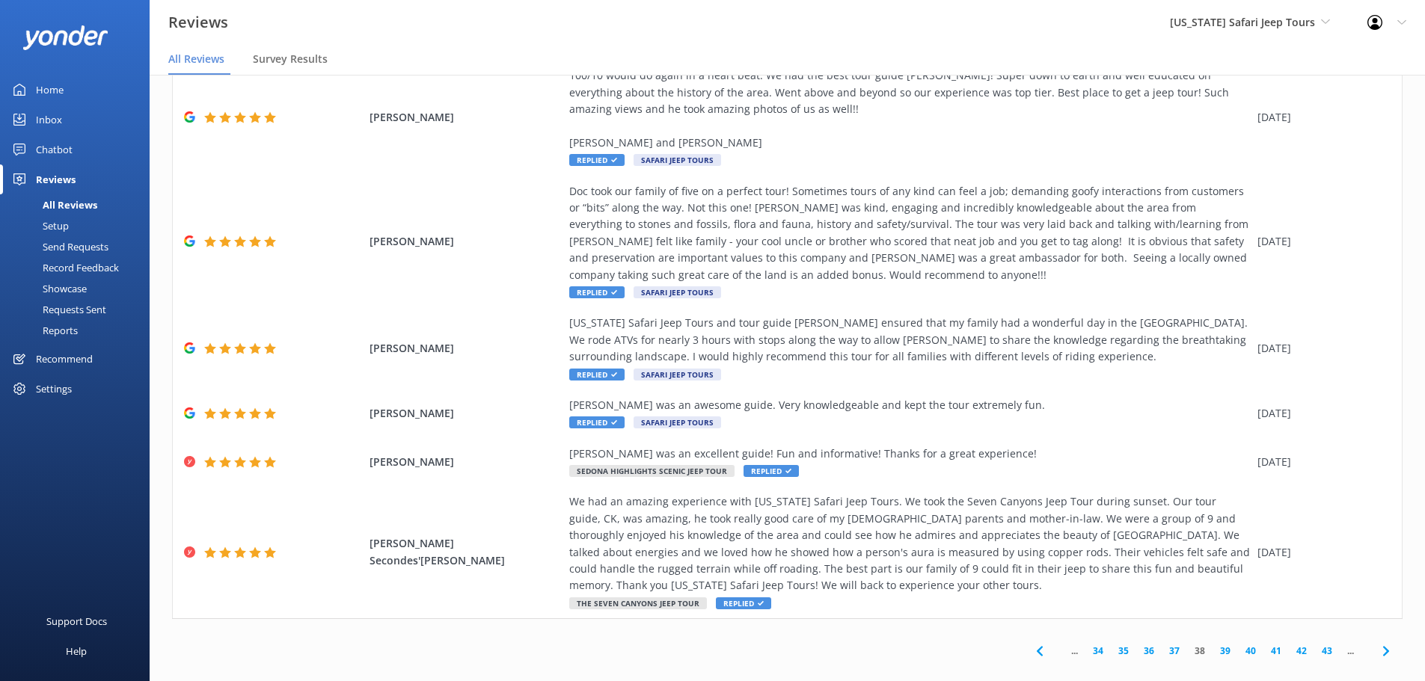
click at [1377, 642] on icon at bounding box center [1386, 651] width 18 height 18
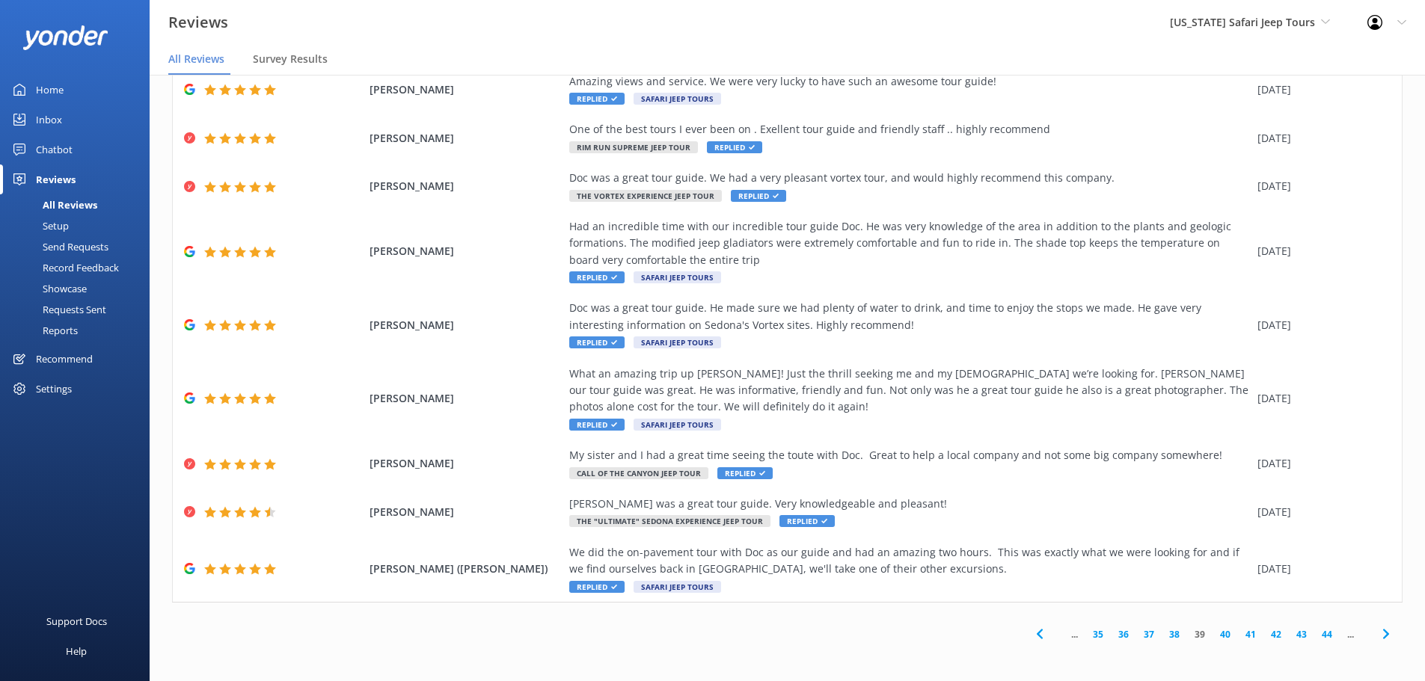
click at [1382, 630] on use at bounding box center [1385, 635] width 6 height 10
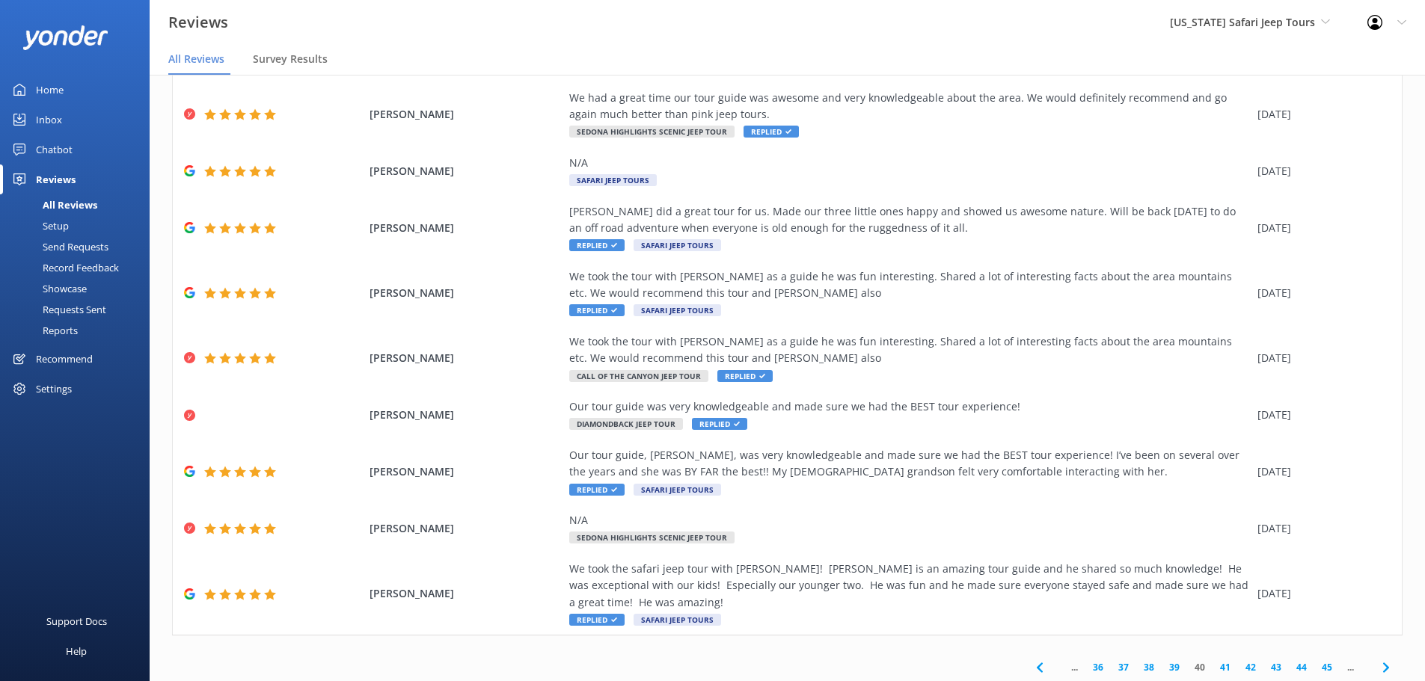
click at [1378, 659] on icon at bounding box center [1386, 668] width 18 height 18
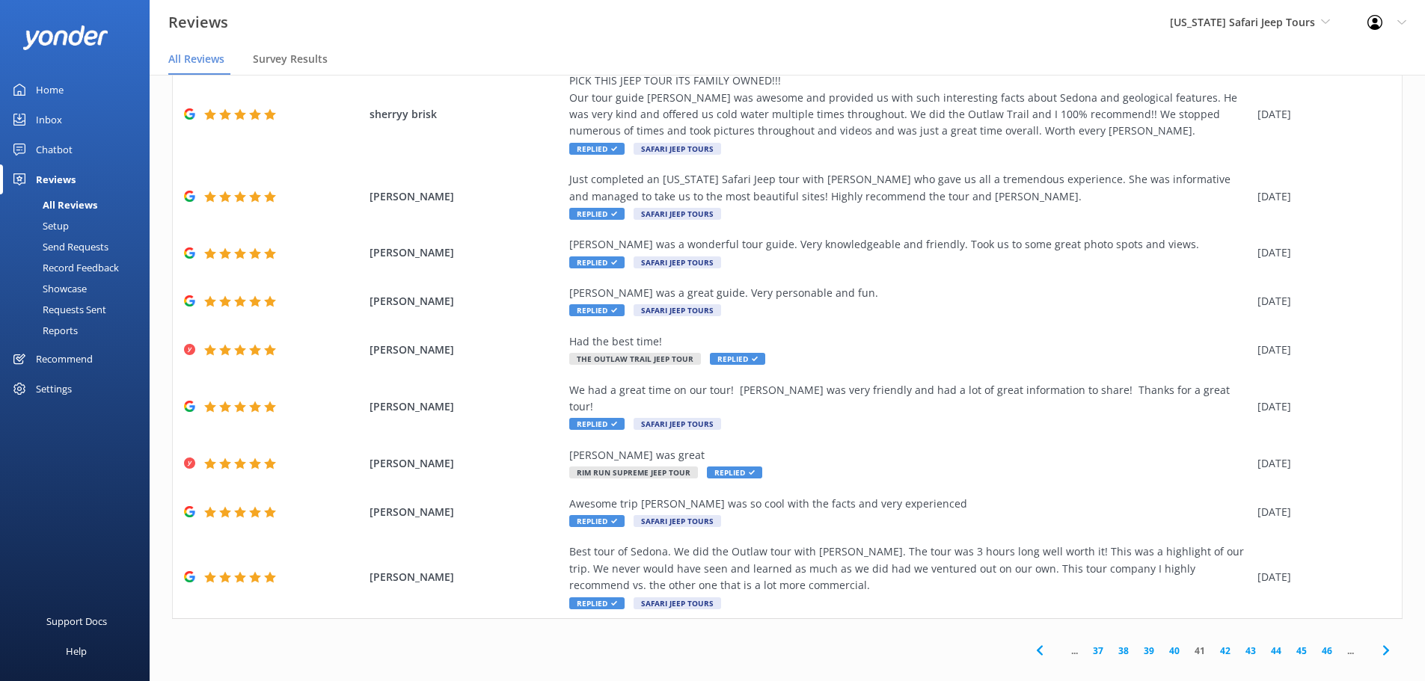
click at [1381, 642] on icon at bounding box center [1386, 651] width 18 height 18
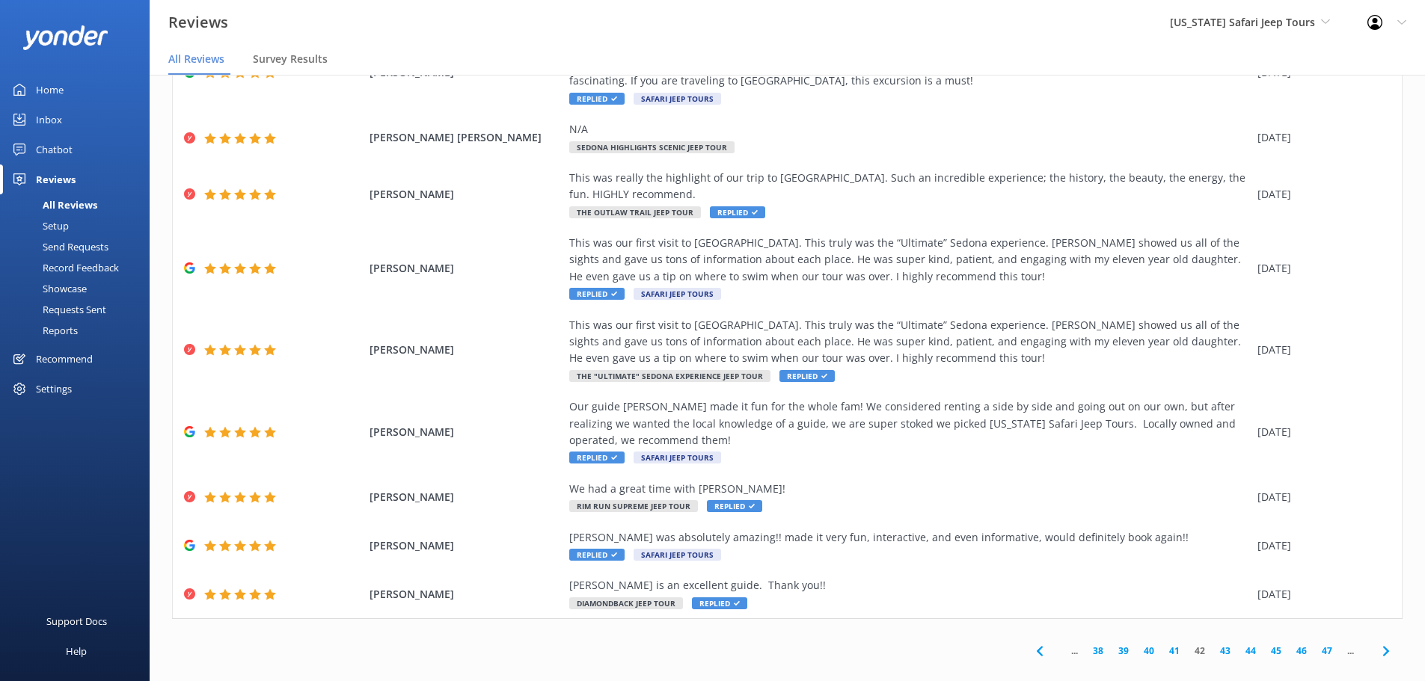
click at [1381, 642] on icon at bounding box center [1386, 651] width 18 height 18
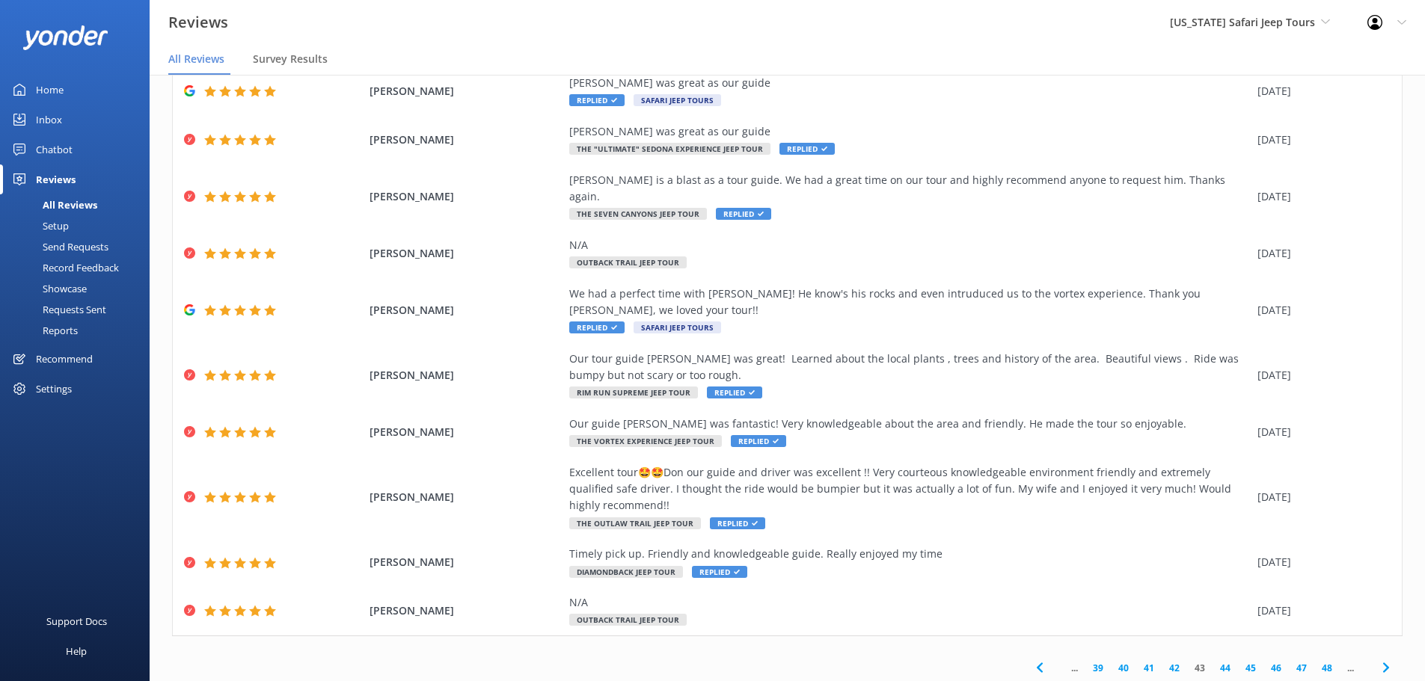
click at [1377, 659] on icon at bounding box center [1386, 668] width 18 height 18
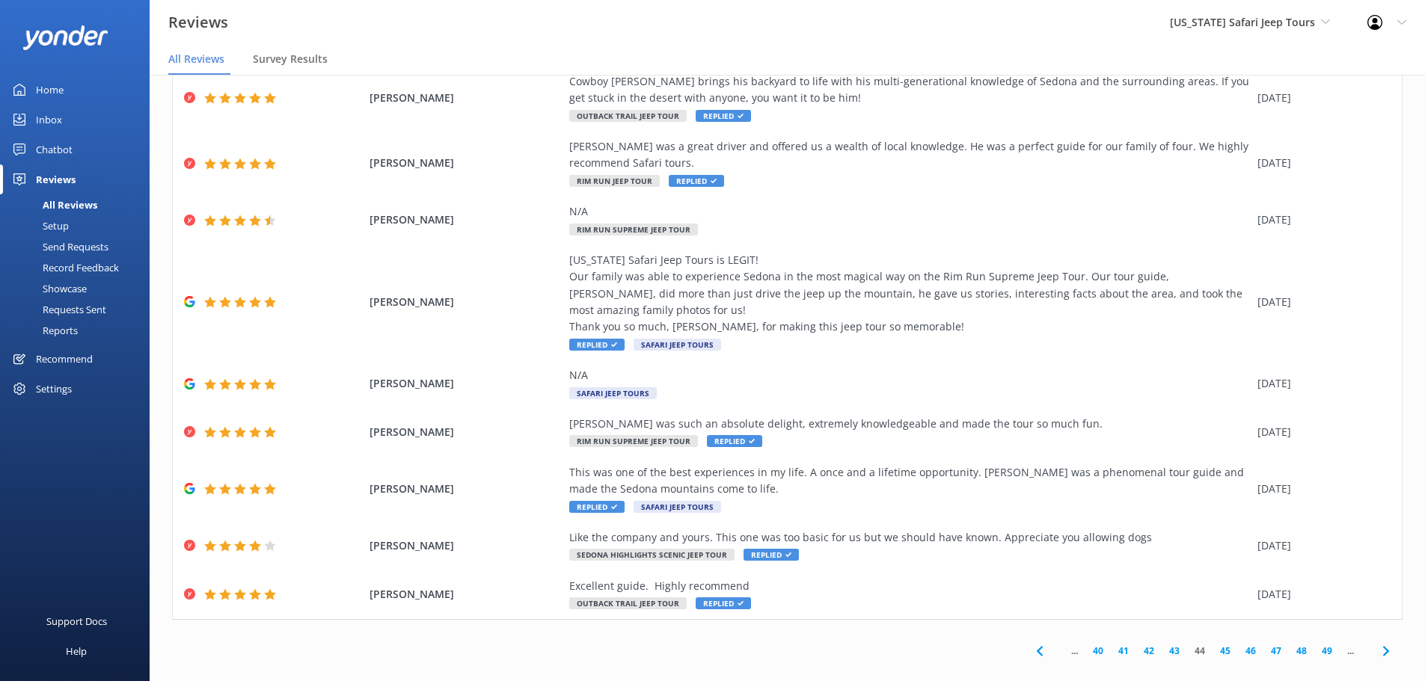
click at [1377, 642] on icon at bounding box center [1386, 651] width 18 height 18
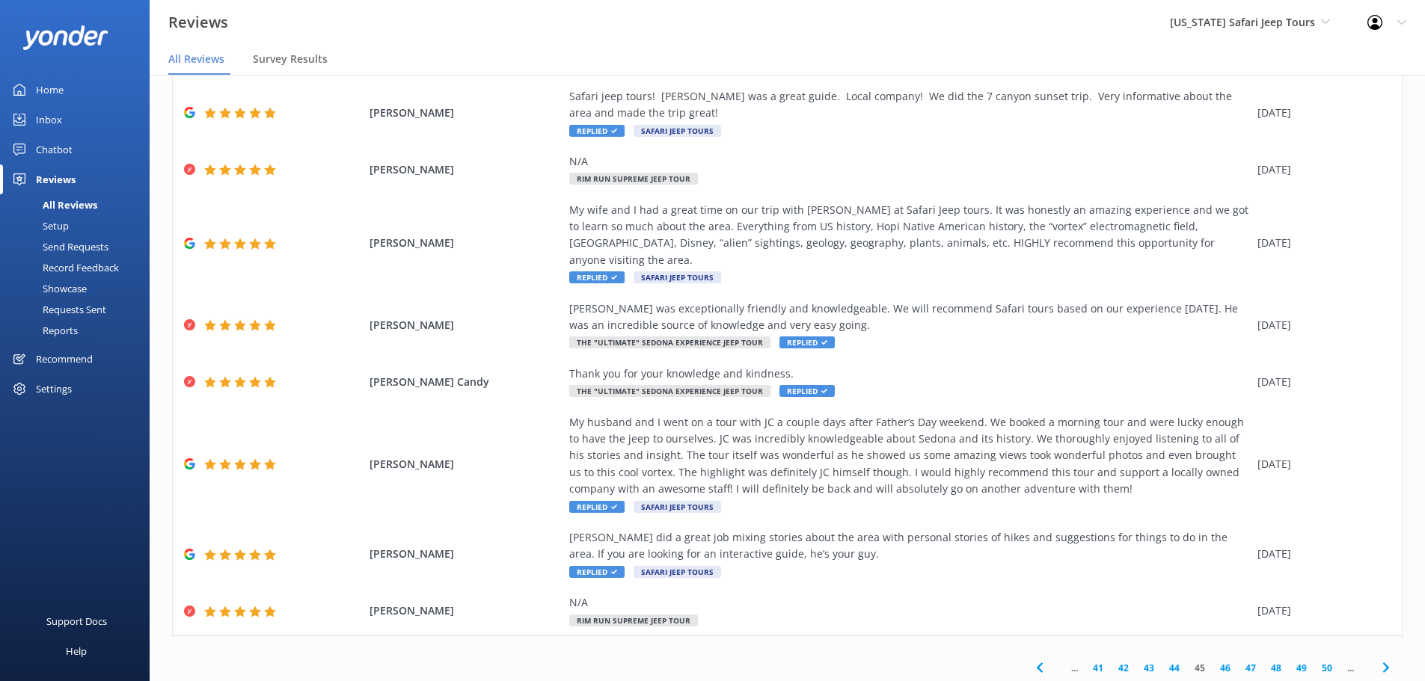
click at [1377, 659] on icon at bounding box center [1386, 668] width 18 height 18
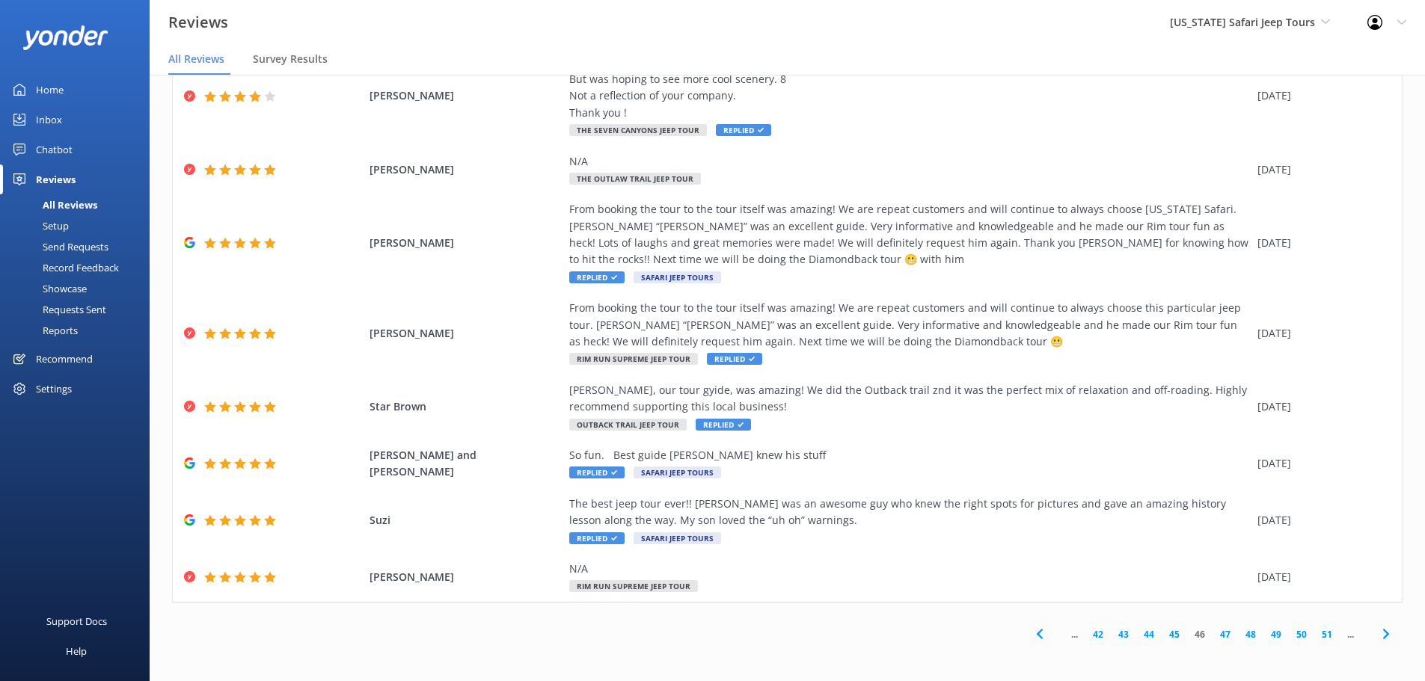
click at [1382, 636] on use at bounding box center [1385, 635] width 6 height 10
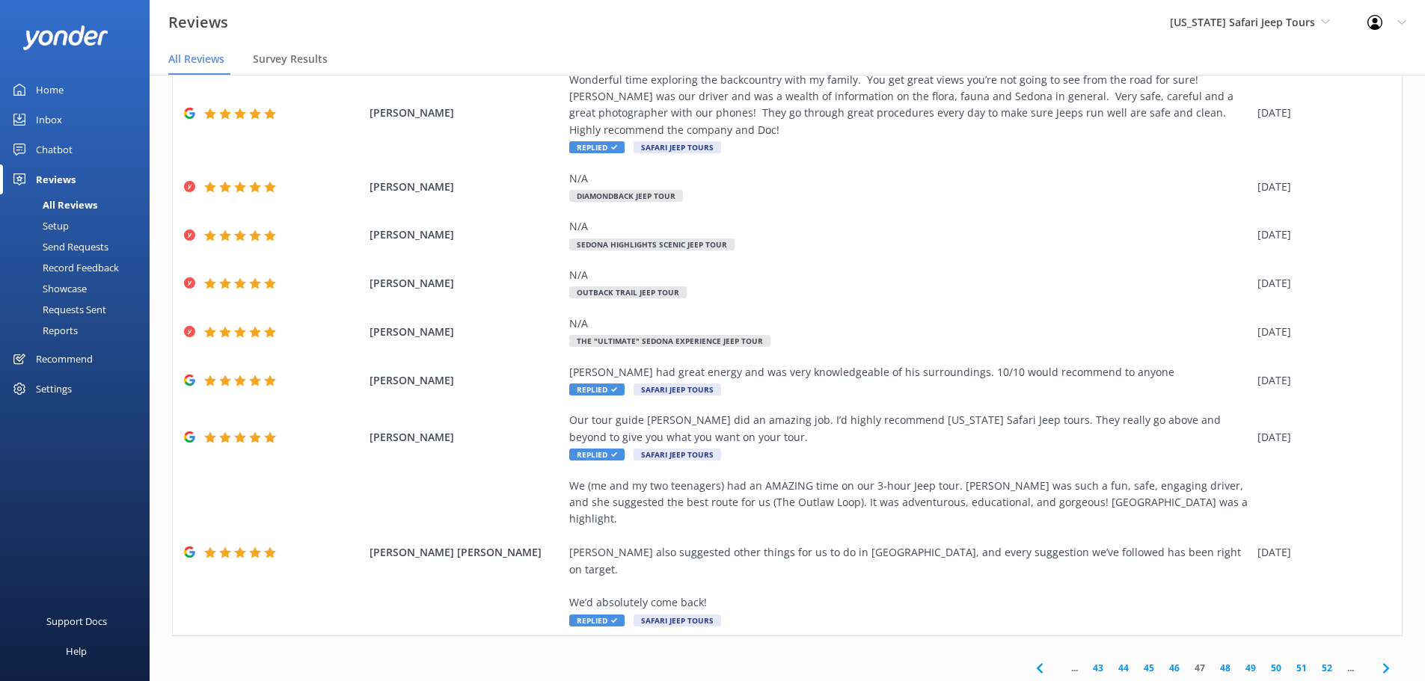
click at [1379, 660] on icon at bounding box center [1386, 669] width 18 height 18
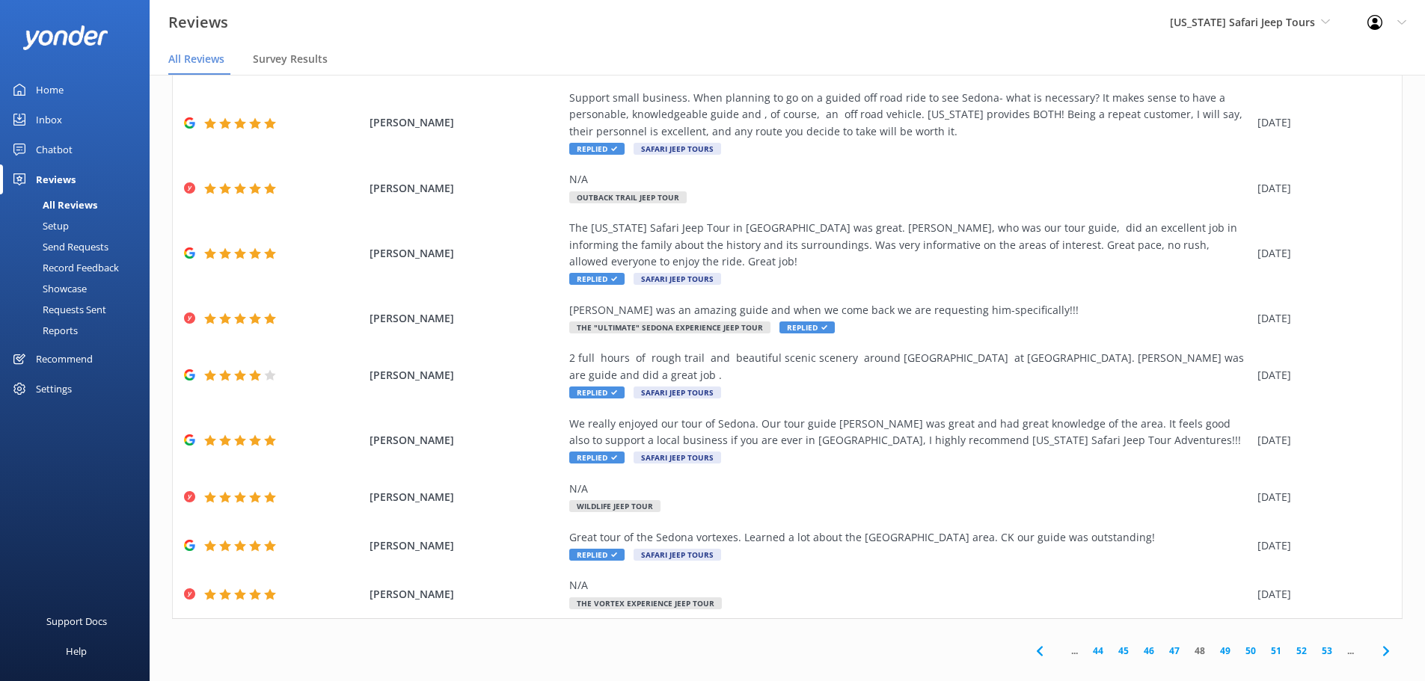
click at [1382, 646] on use at bounding box center [1385, 651] width 6 height 10
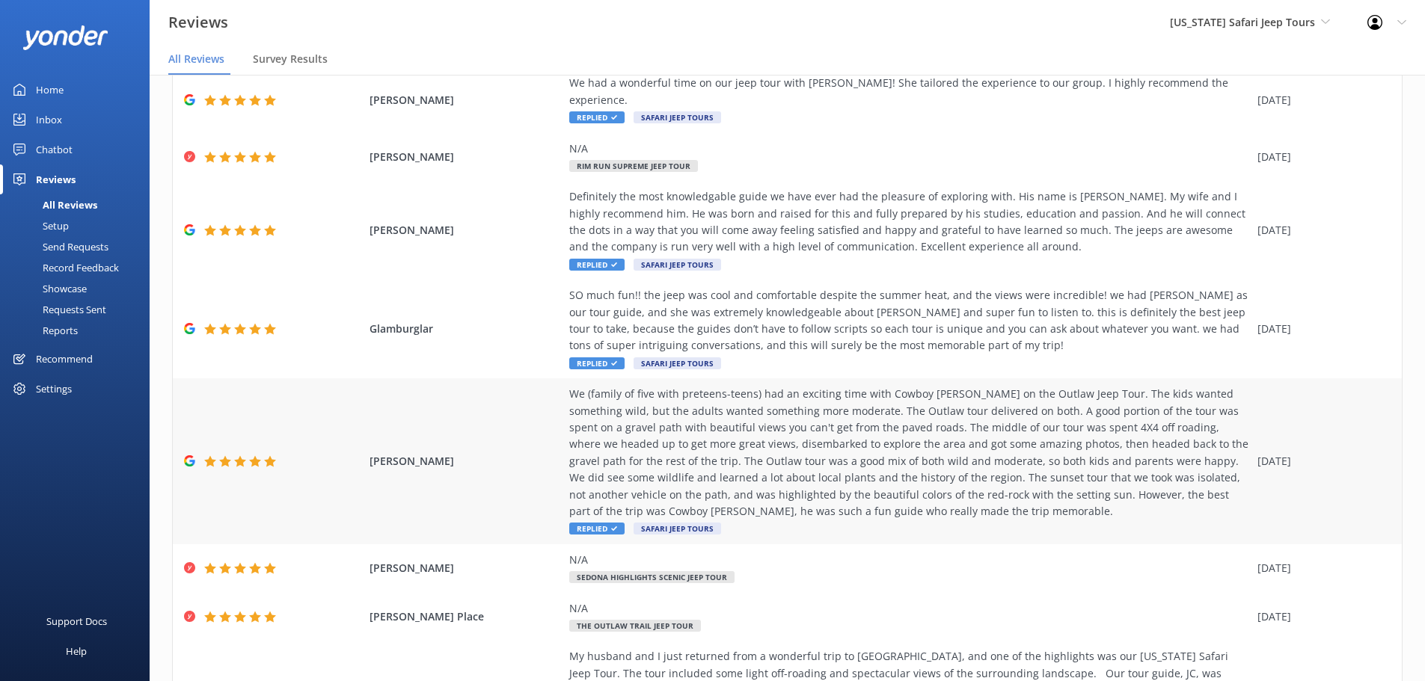
scroll to position [387, 0]
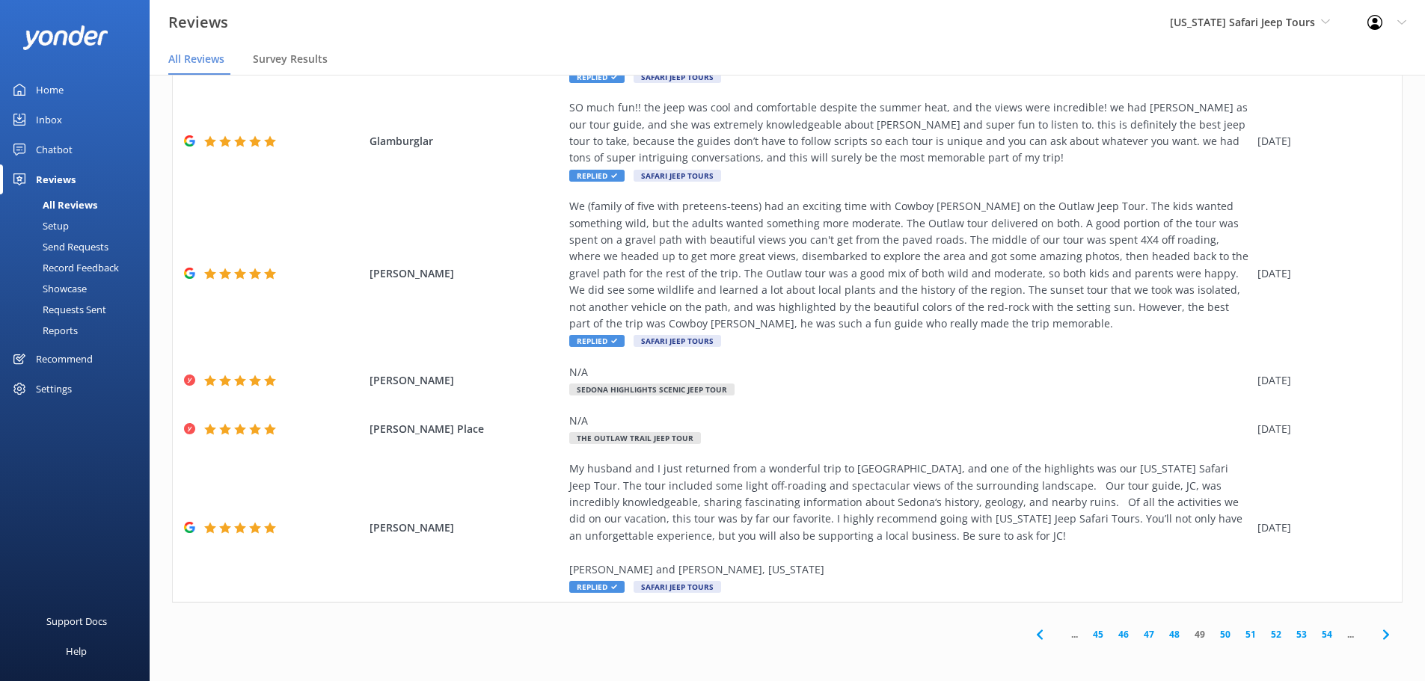
click at [1382, 636] on use at bounding box center [1385, 635] width 6 height 10
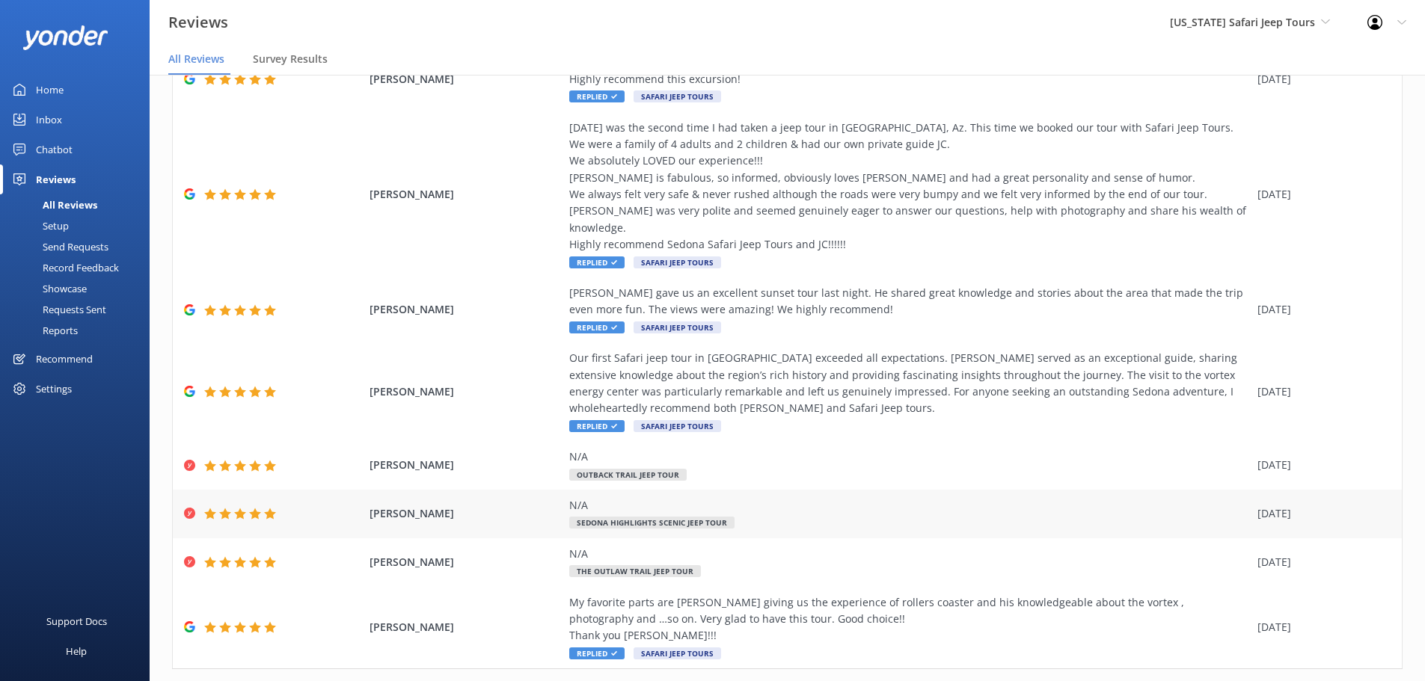
scroll to position [270, 0]
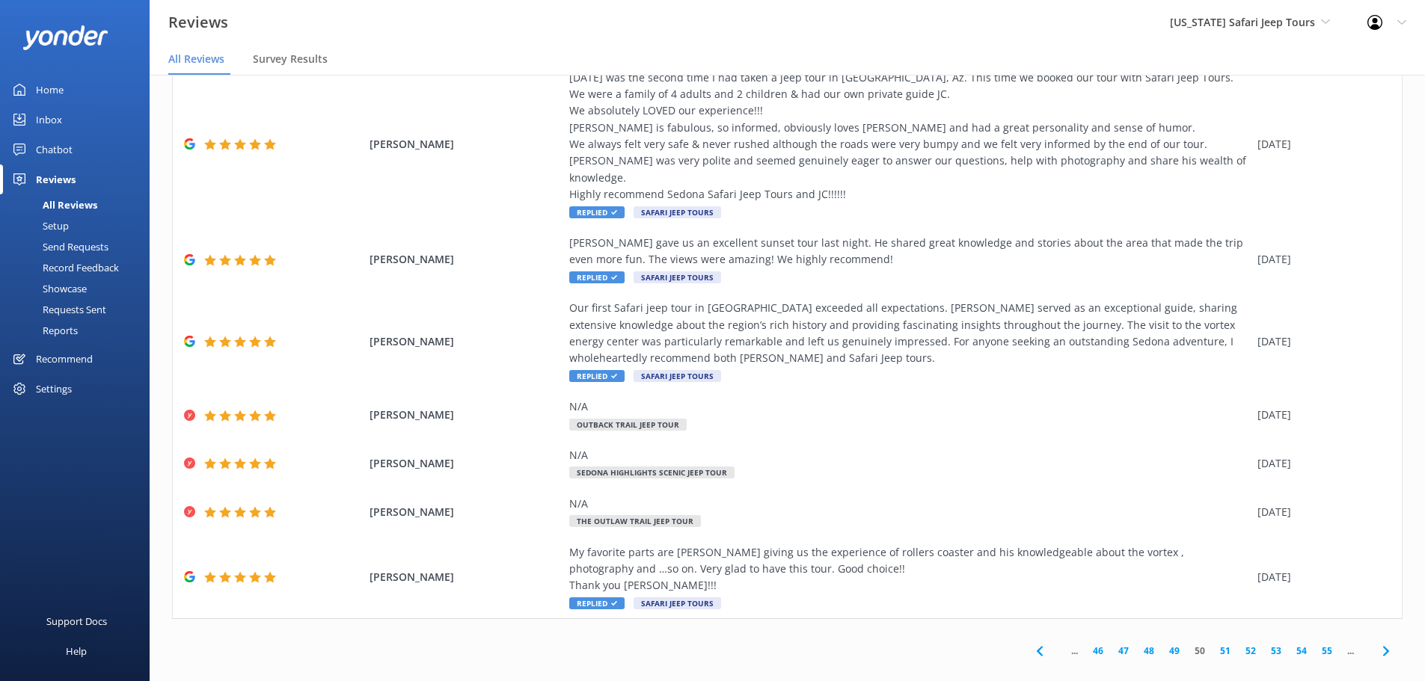
click at [1377, 642] on icon at bounding box center [1386, 651] width 18 height 18
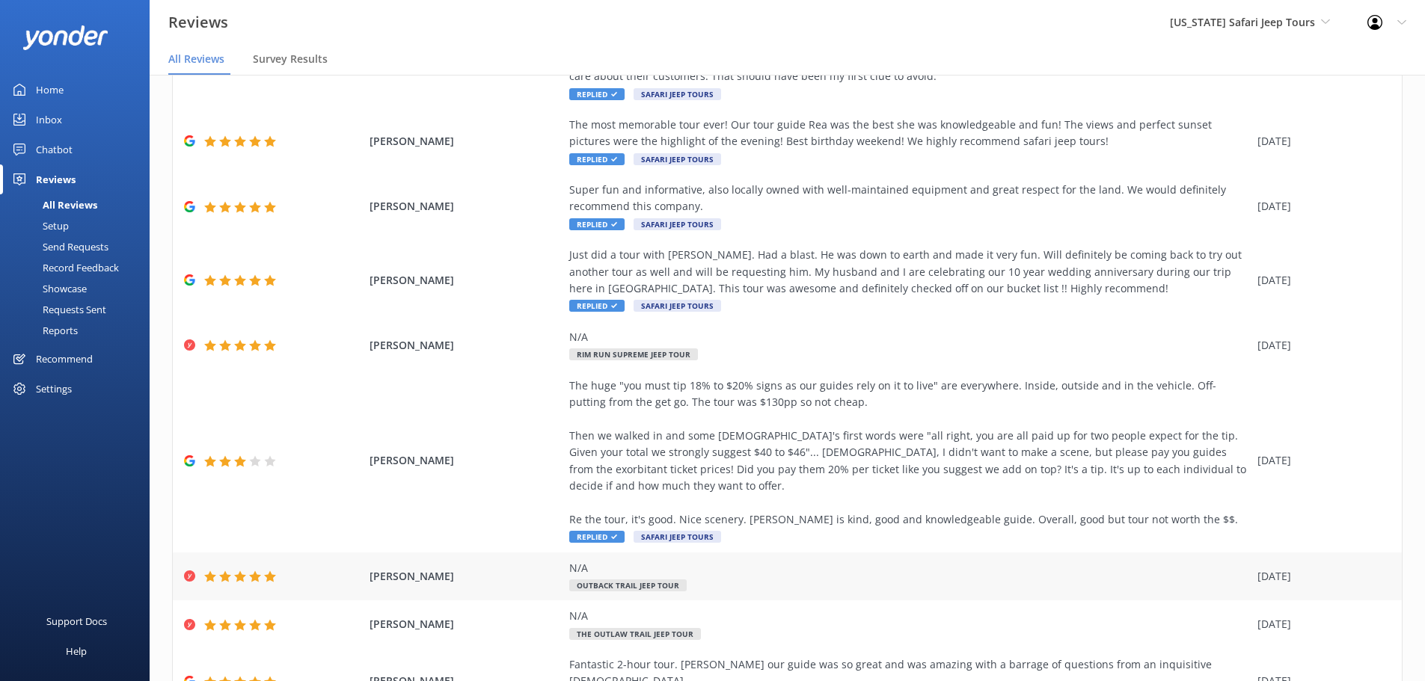
scroll to position [286, 0]
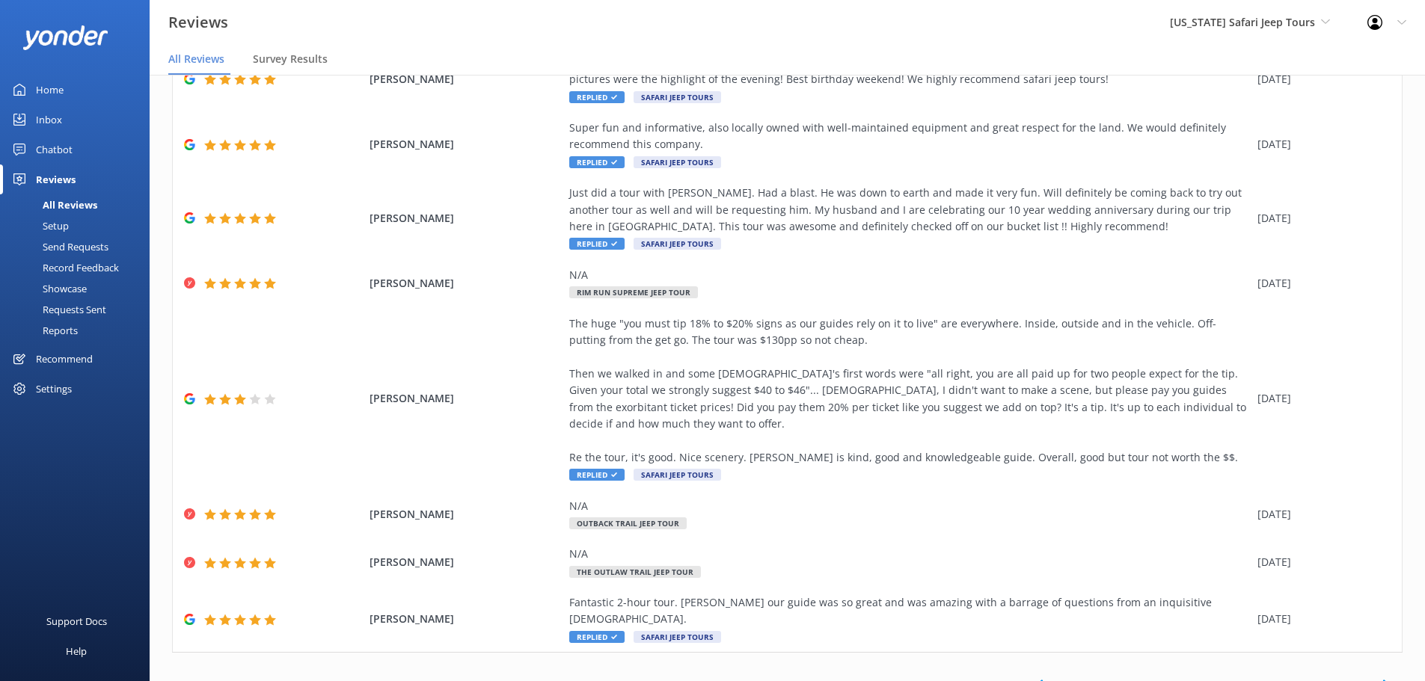
click at [1377, 676] on icon at bounding box center [1386, 685] width 18 height 18
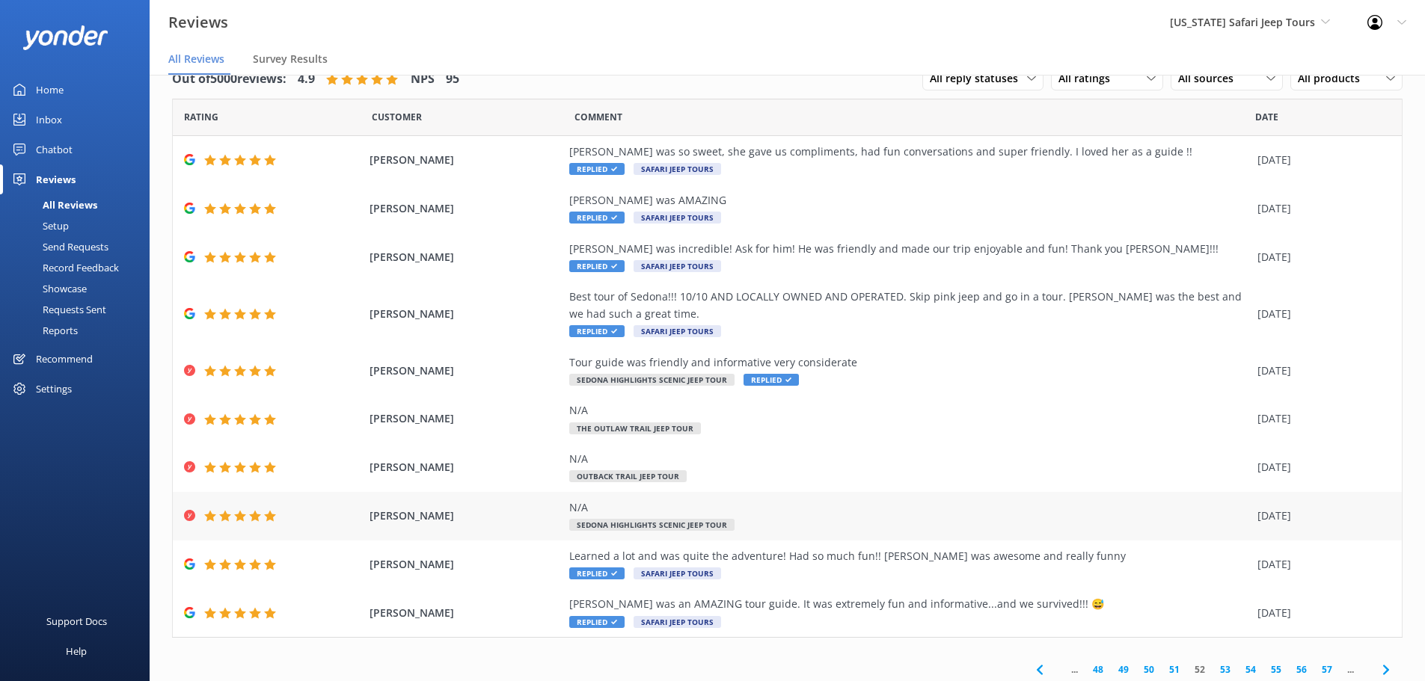
scroll to position [35, 0]
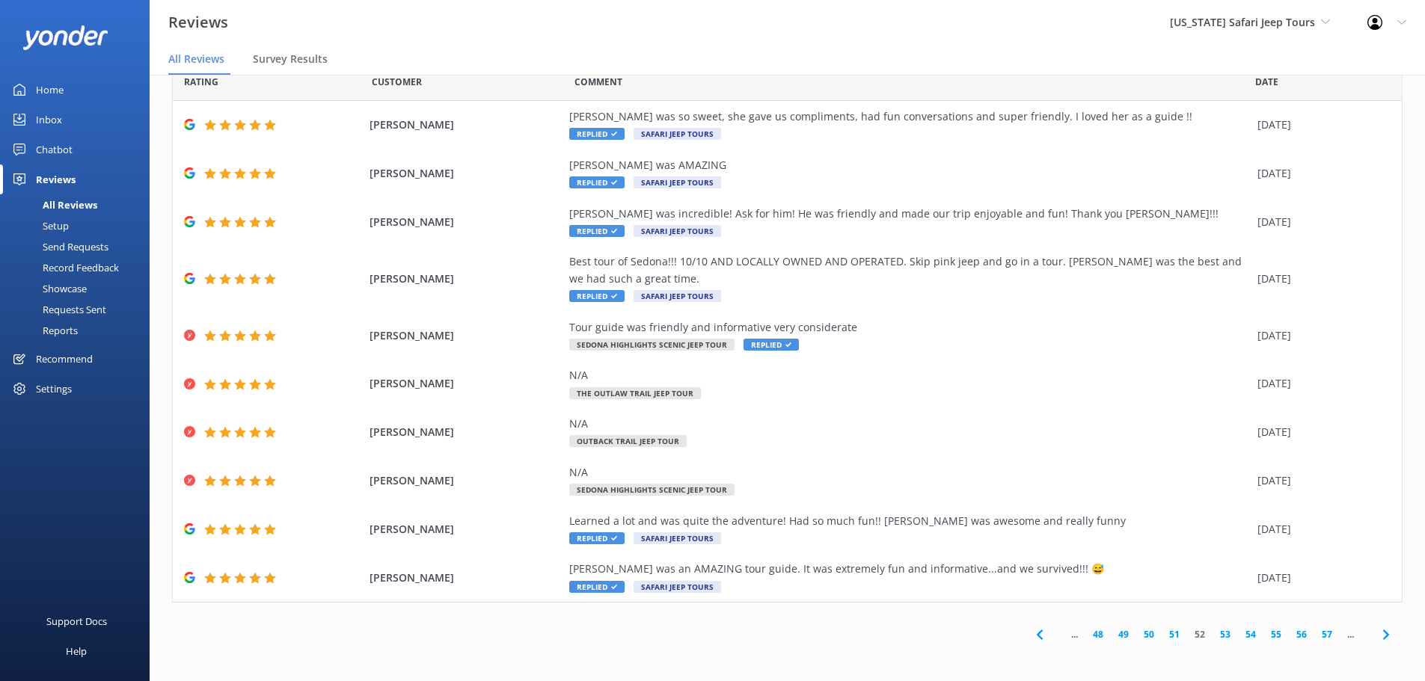
click at [1377, 639] on icon at bounding box center [1386, 635] width 18 height 18
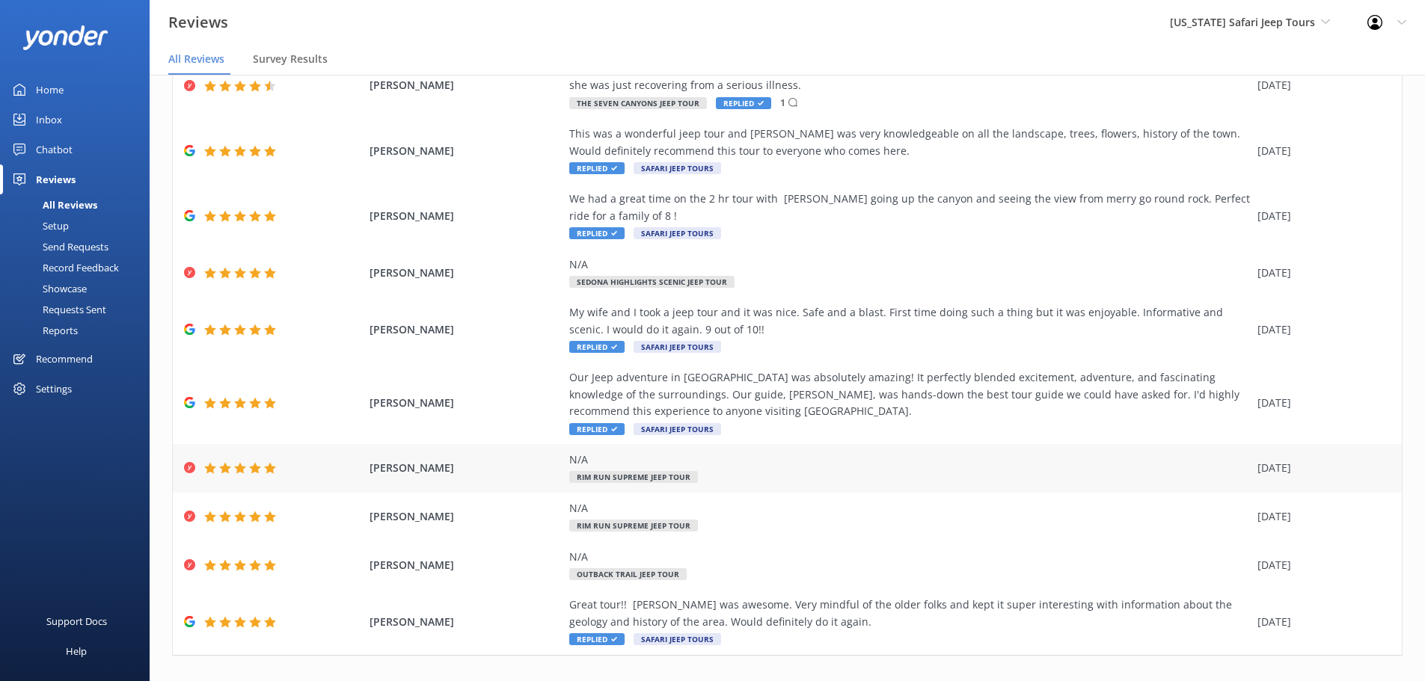
scroll to position [136, 0]
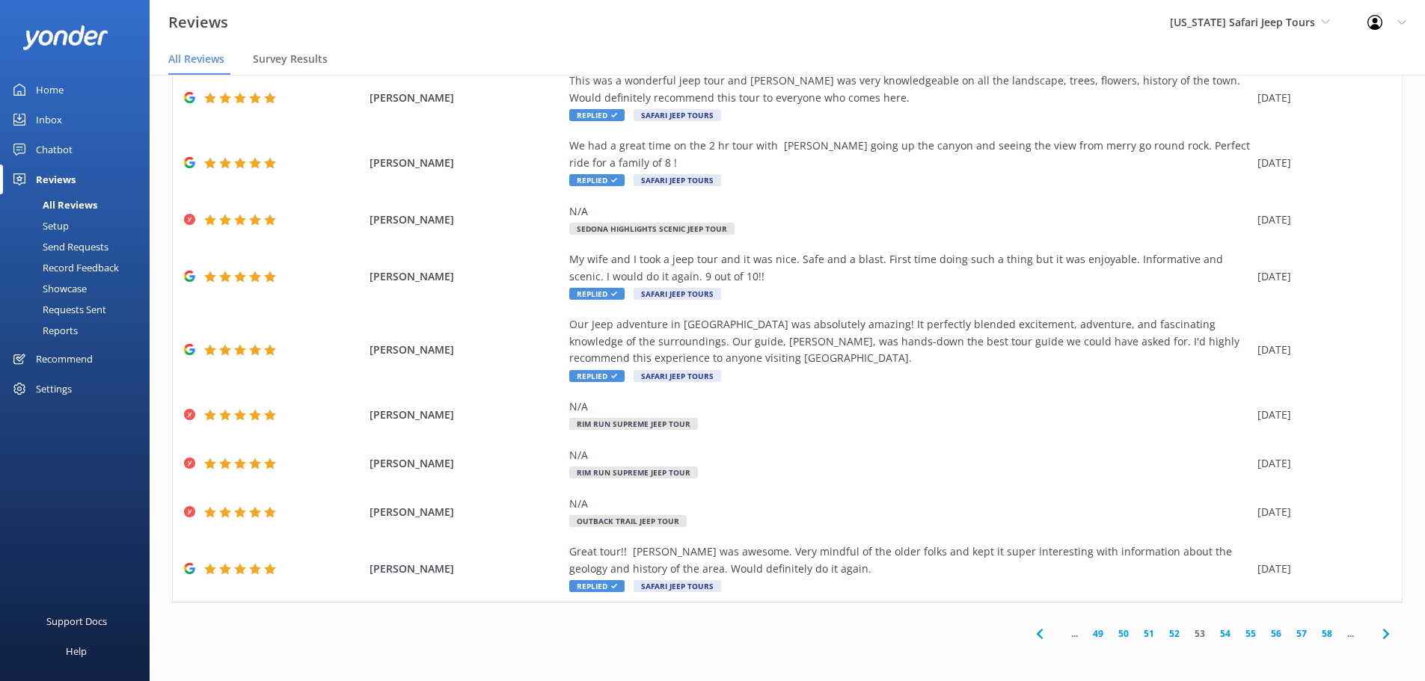
click at [1382, 635] on use at bounding box center [1385, 634] width 6 height 10
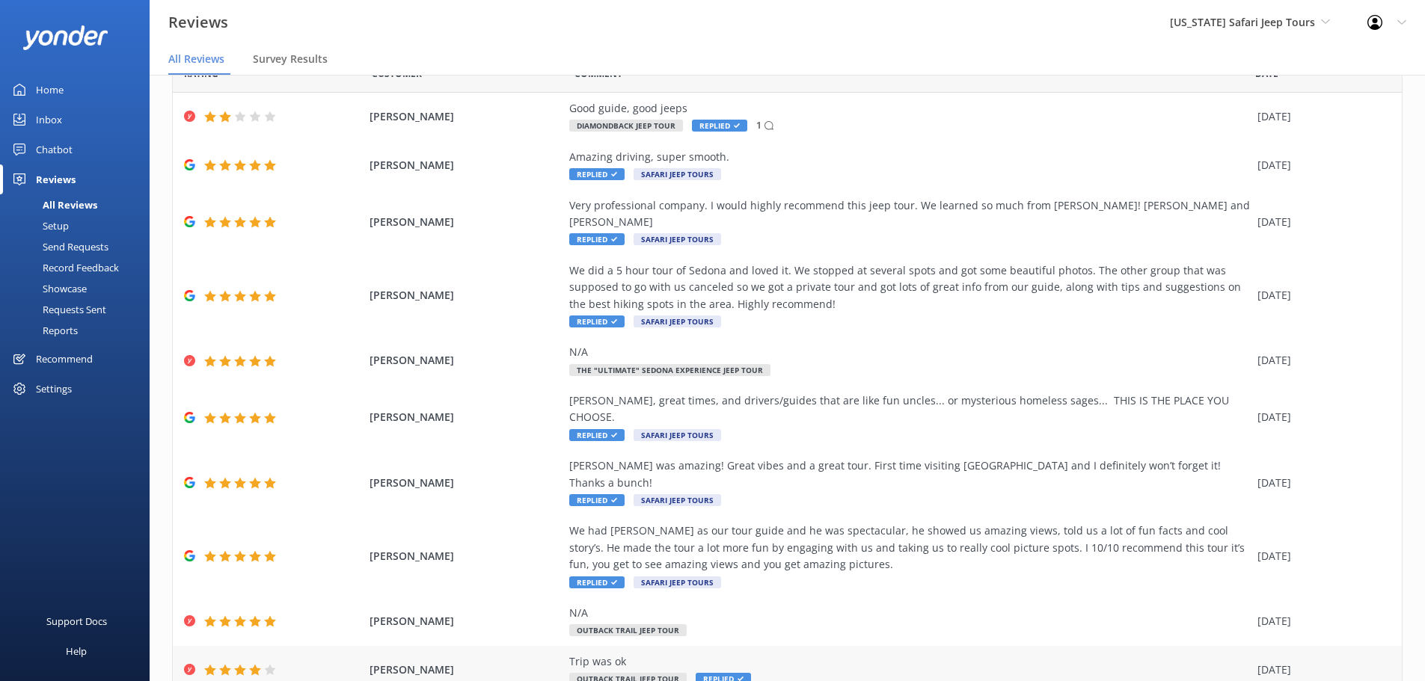
scroll to position [85, 0]
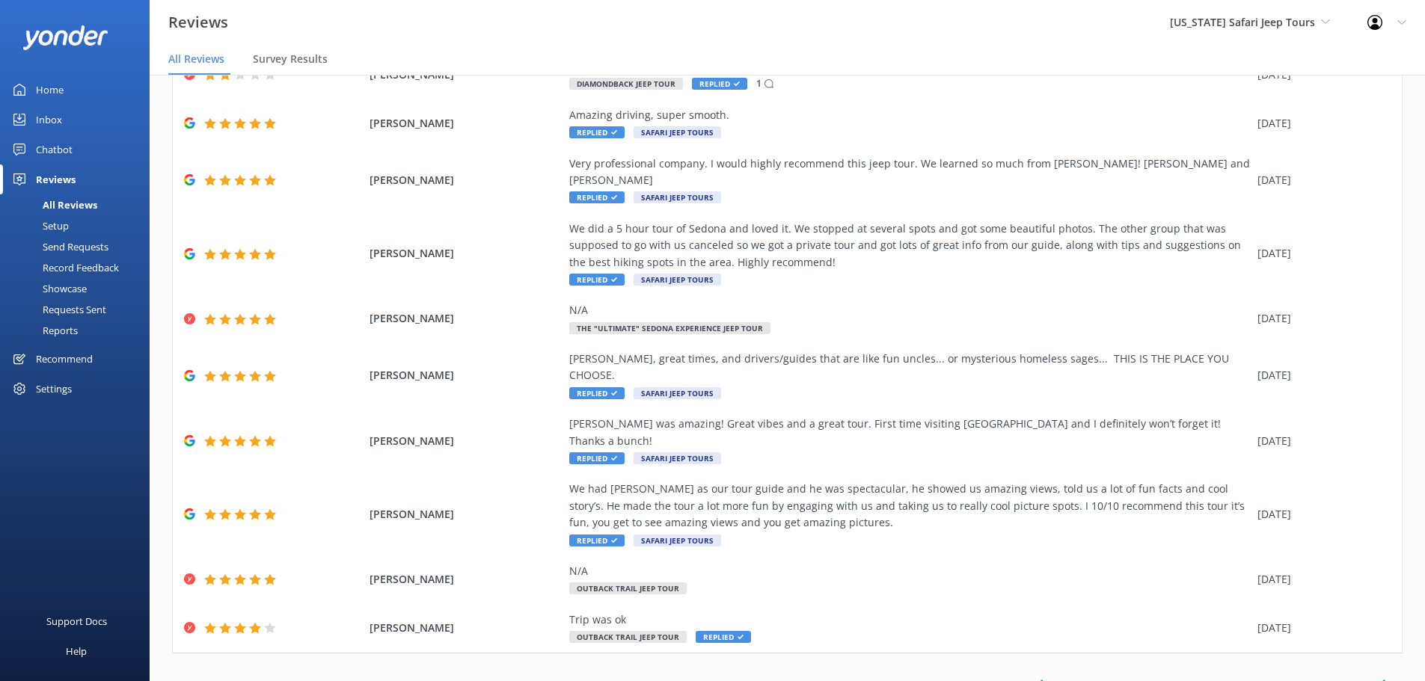
click at [1378, 676] on icon at bounding box center [1386, 685] width 18 height 18
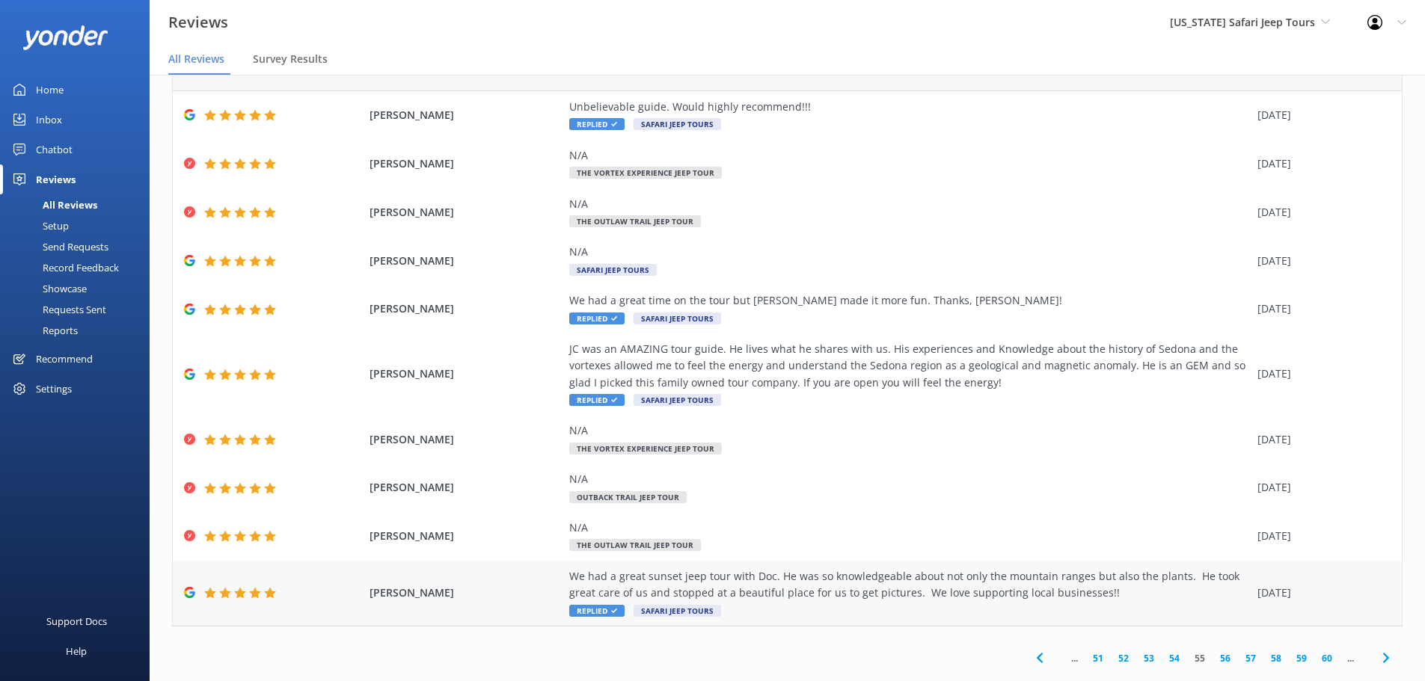
scroll to position [69, 0]
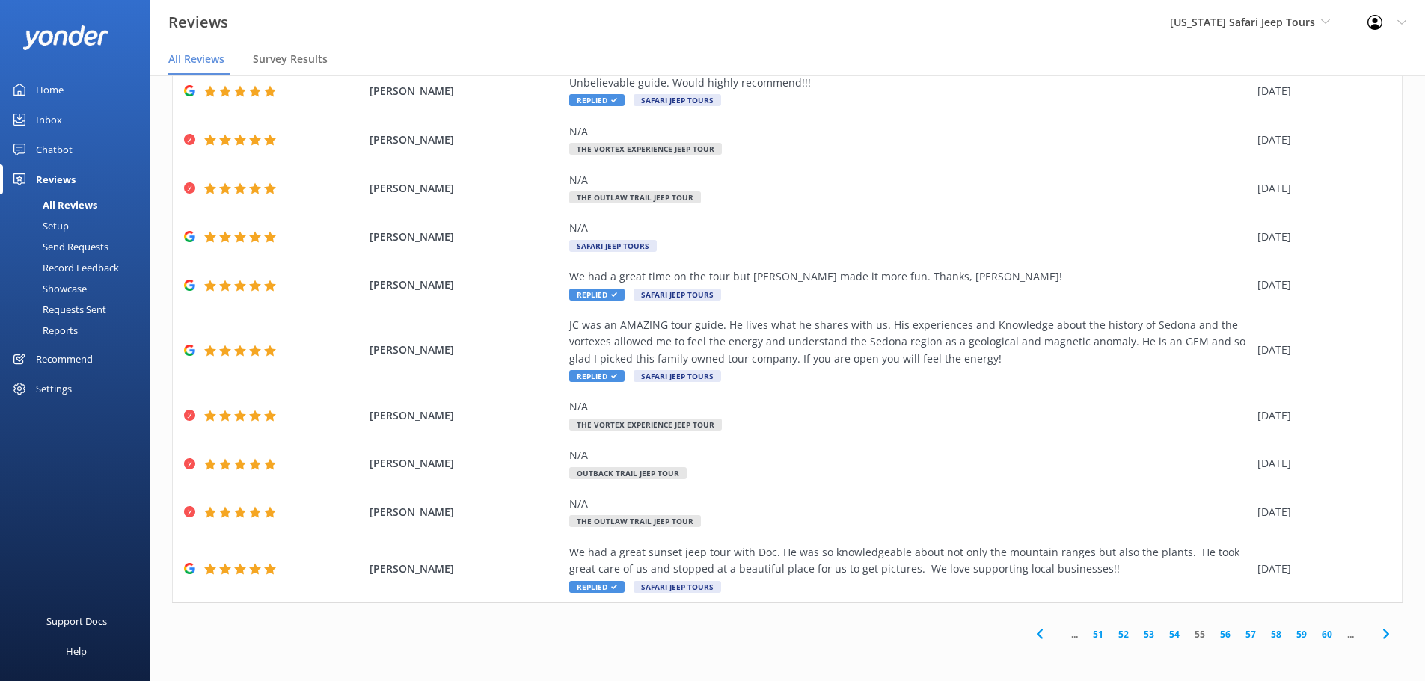
click at [1382, 634] on use at bounding box center [1385, 635] width 6 height 10
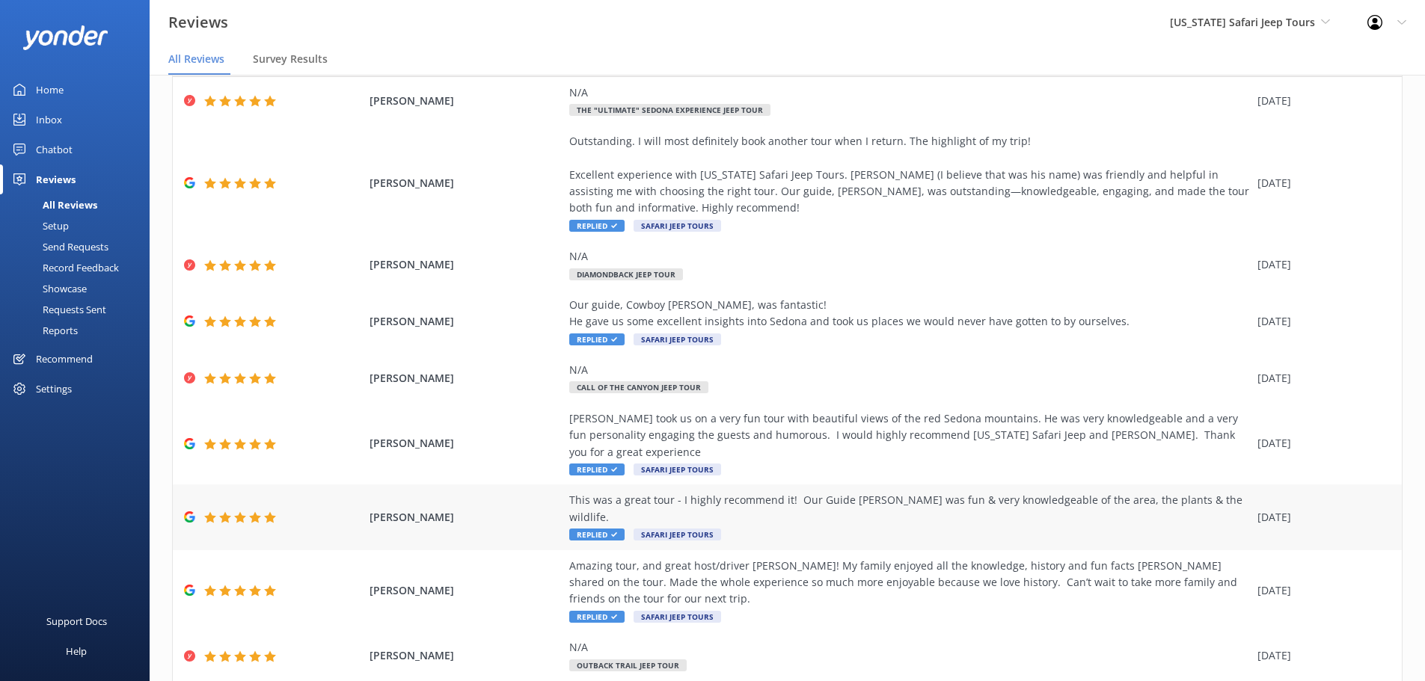
scroll to position [136, 0]
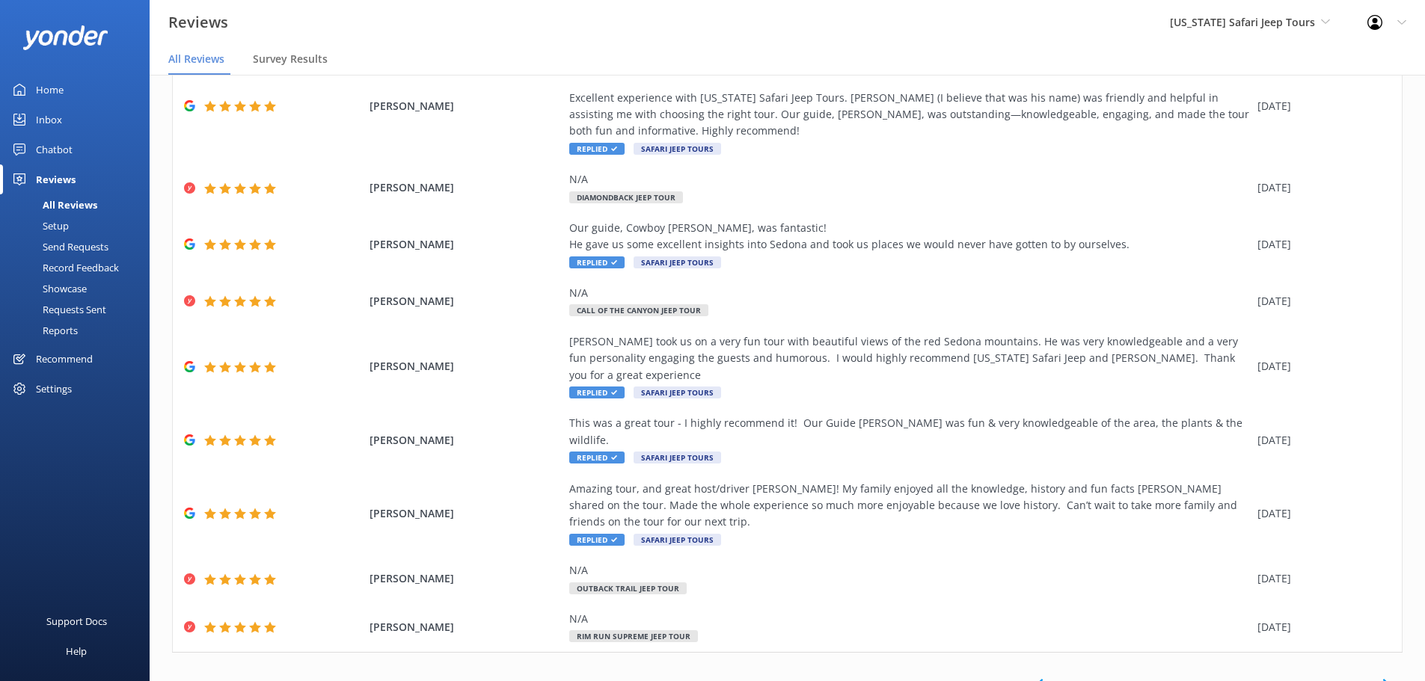
click at [1377, 675] on icon at bounding box center [1386, 684] width 18 height 18
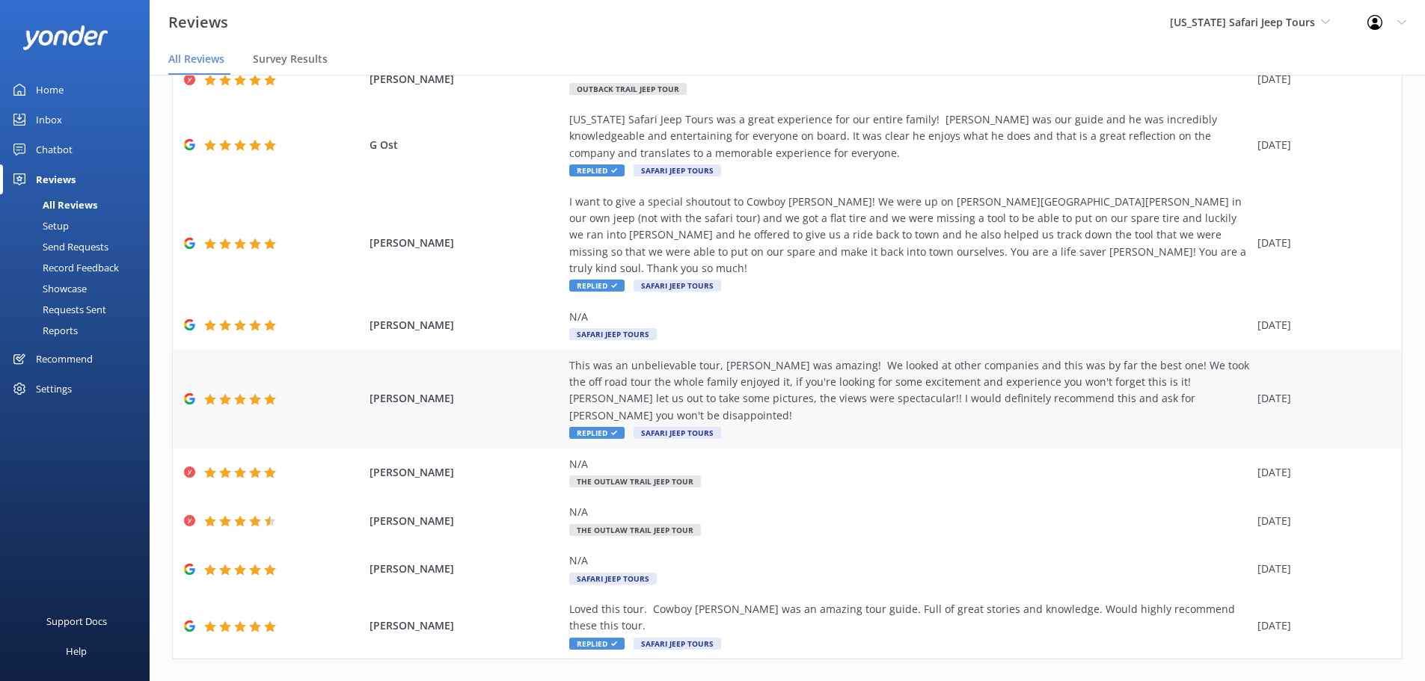
scroll to position [153, 0]
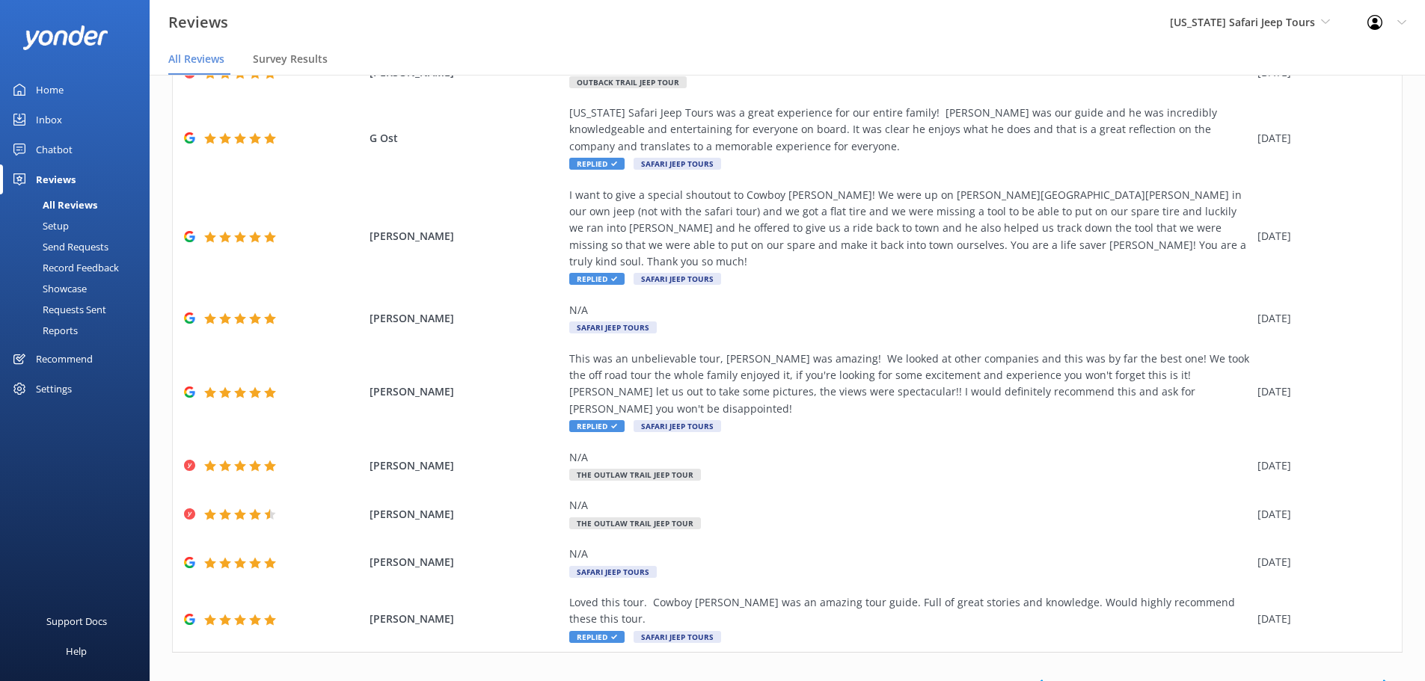
click at [1377, 676] on icon at bounding box center [1386, 685] width 18 height 18
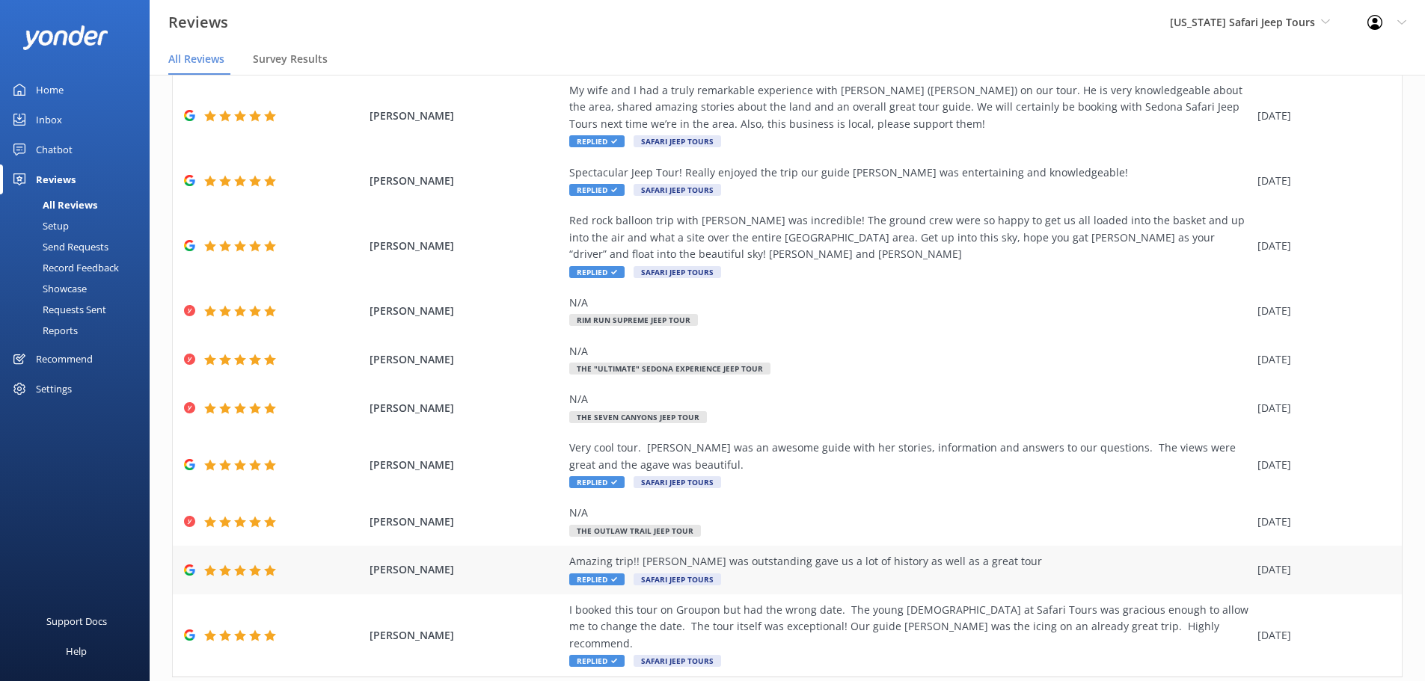
scroll to position [119, 0]
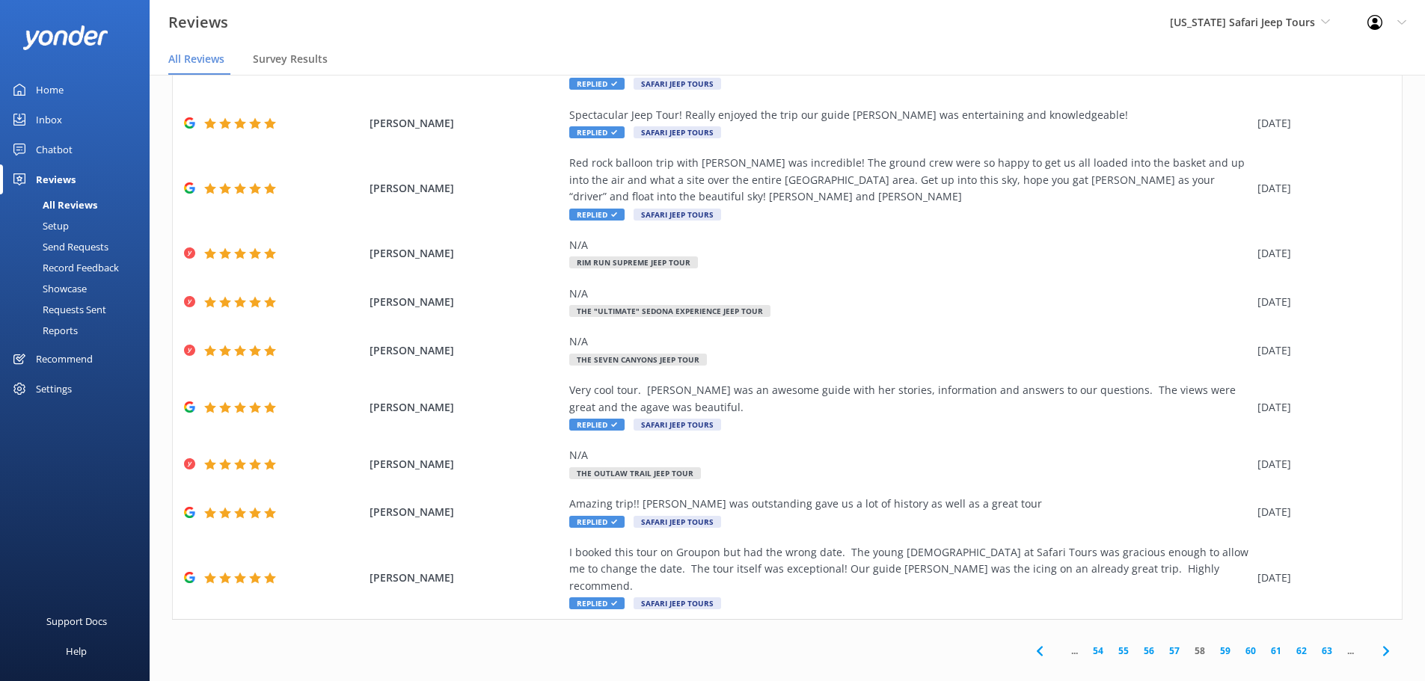
click at [1377, 642] on icon at bounding box center [1386, 651] width 18 height 18
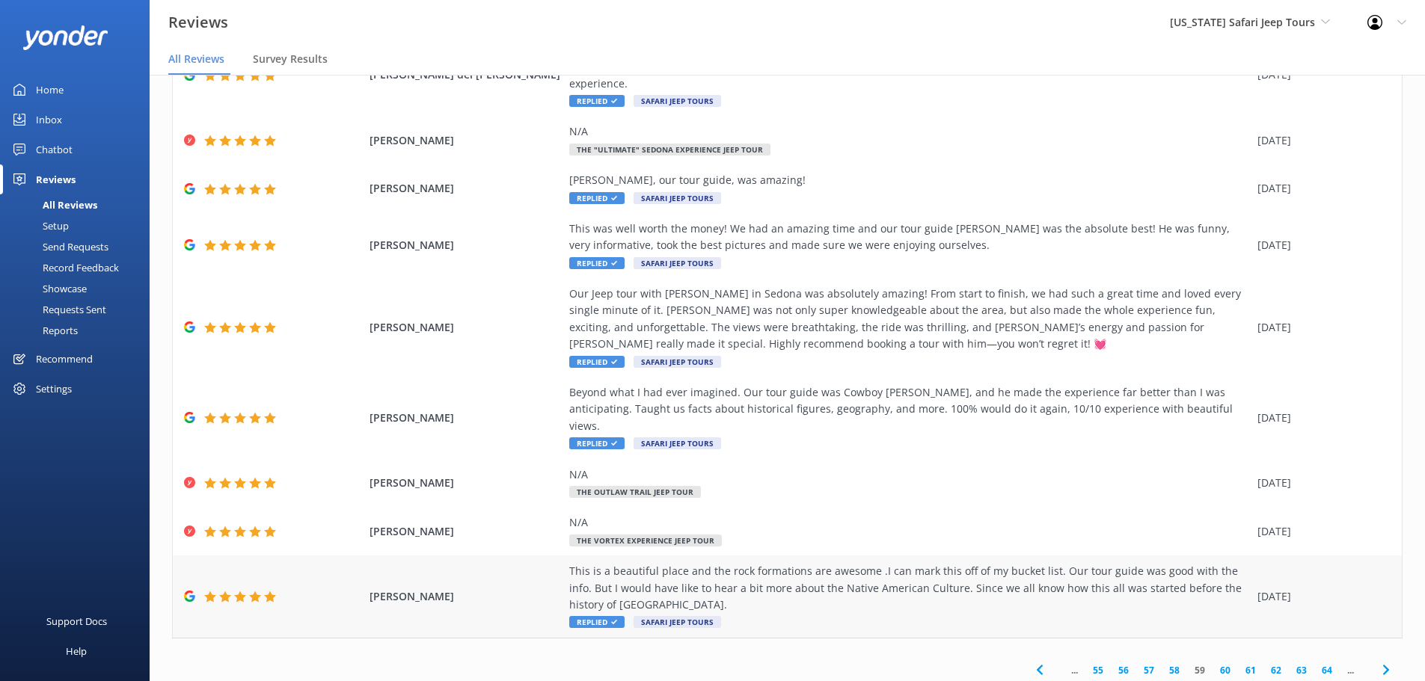
scroll to position [153, 0]
